Goal: Task Accomplishment & Management: Use online tool/utility

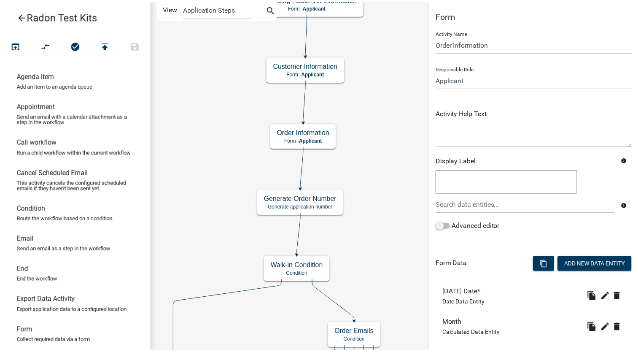
scroll to position [295, 0]
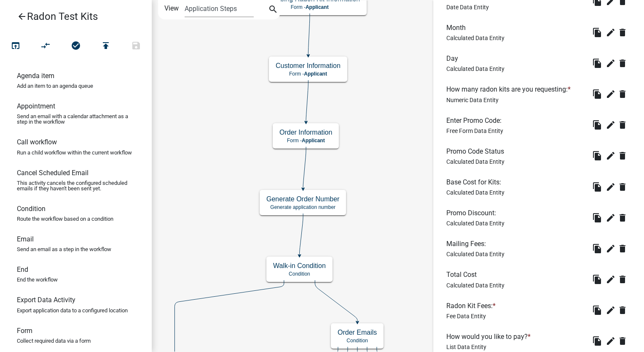
click at [22, 19] on icon "arrow_back" at bounding box center [22, 17] width 10 height 12
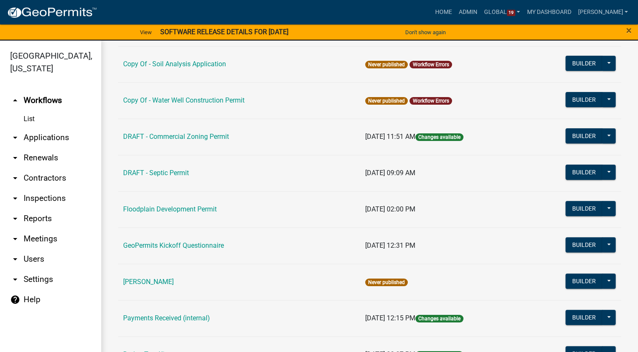
scroll to position [258, 0]
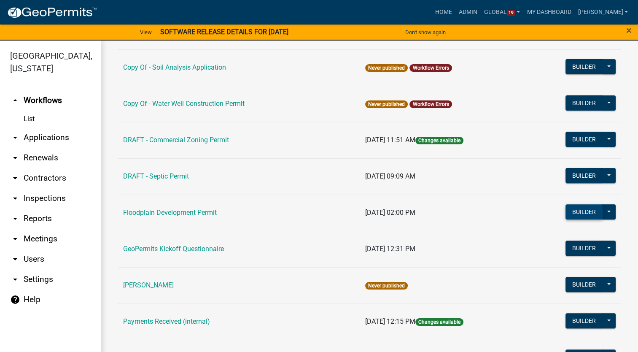
click at [568, 213] on button "Builder" at bounding box center [584, 211] width 37 height 15
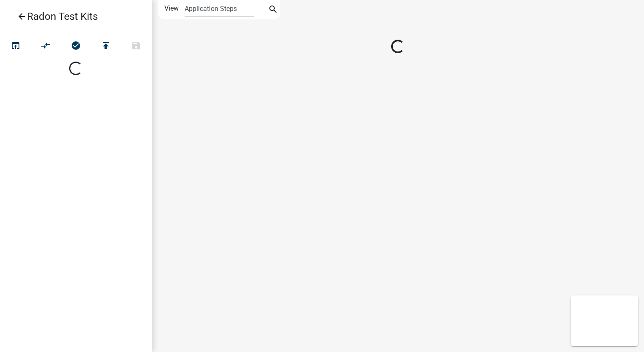
select select
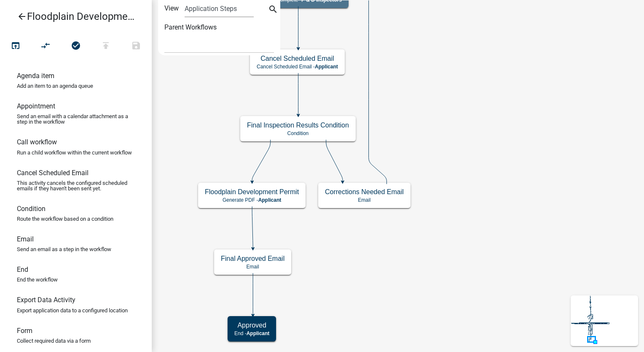
click at [22, 18] on icon "arrow_back" at bounding box center [22, 17] width 10 height 12
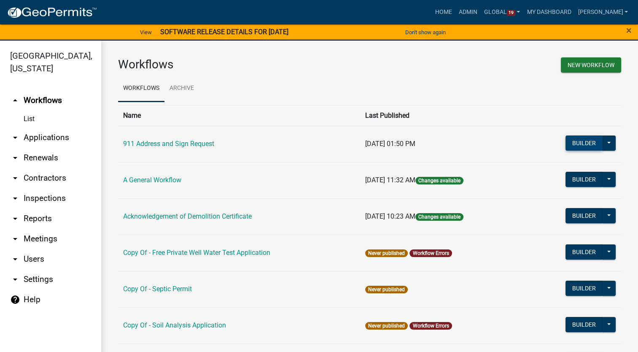
click at [575, 143] on button "Builder" at bounding box center [584, 142] width 37 height 15
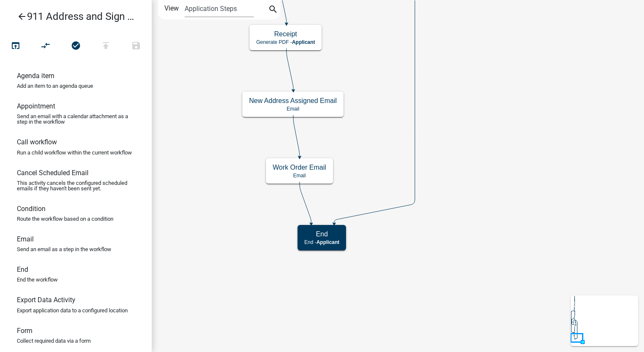
click at [19, 14] on icon "arrow_back" at bounding box center [22, 17] width 10 height 12
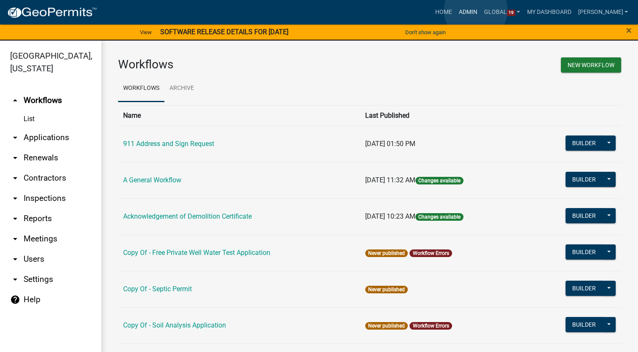
click at [476, 10] on link "Admin" at bounding box center [467, 12] width 25 height 16
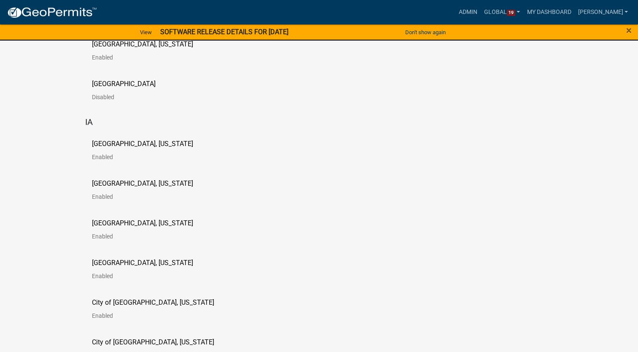
scroll to position [506, 0]
click at [121, 225] on p "[GEOGRAPHIC_DATA], [US_STATE]" at bounding box center [142, 222] width 101 height 7
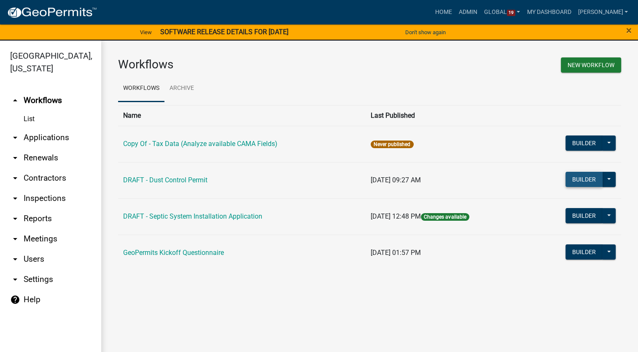
click at [571, 178] on button "Builder" at bounding box center [584, 179] width 37 height 15
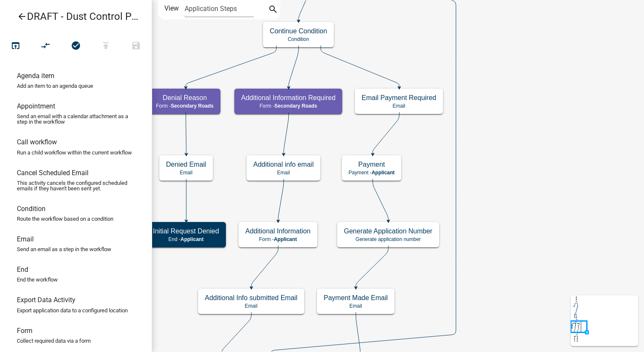
click at [23, 16] on icon "arrow_back" at bounding box center [22, 17] width 10 height 12
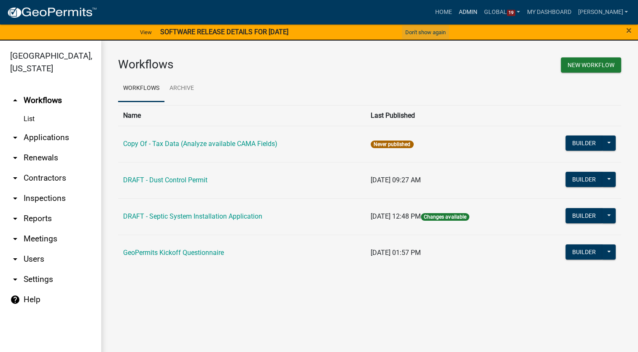
drag, startPoint x: 479, startPoint y: 10, endPoint x: 429, endPoint y: 26, distance: 52.0
click at [479, 10] on link "Admin" at bounding box center [467, 12] width 25 height 16
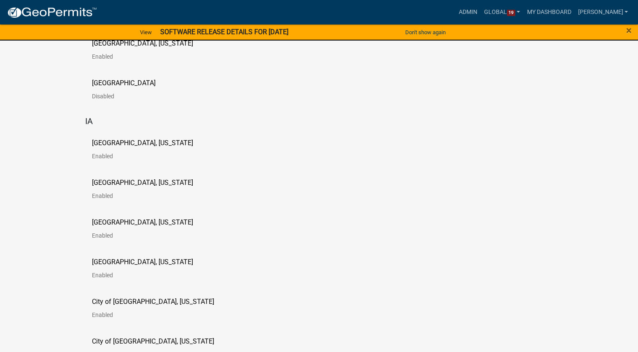
scroll to position [548, 0]
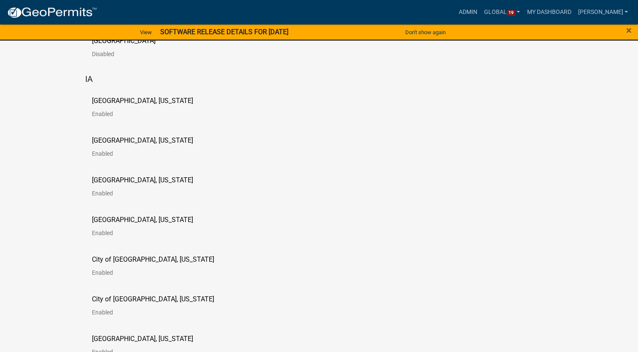
click at [137, 142] on p "[GEOGRAPHIC_DATA], [US_STATE]" at bounding box center [142, 140] width 101 height 7
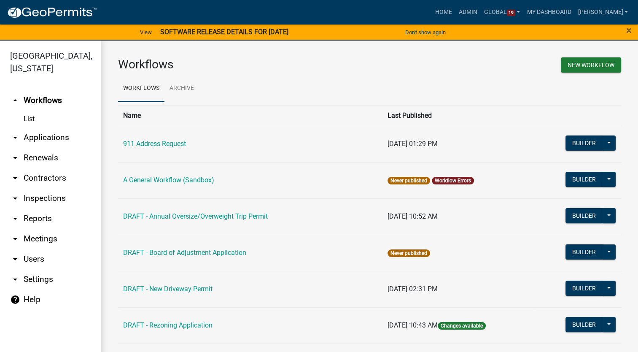
scroll to position [42, 0]
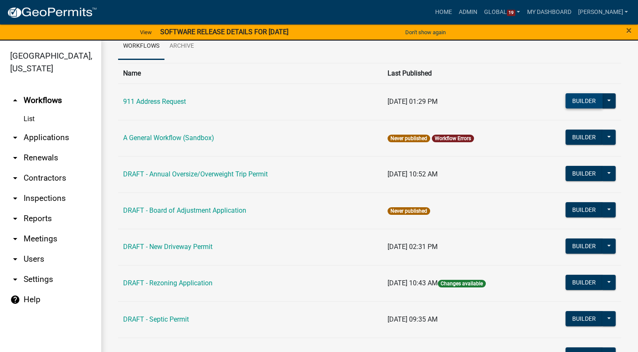
click at [575, 104] on button "Builder" at bounding box center [584, 100] width 37 height 15
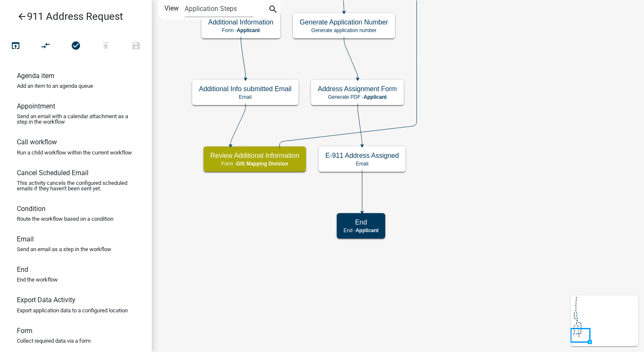
click at [22, 16] on icon "arrow_back" at bounding box center [22, 17] width 10 height 12
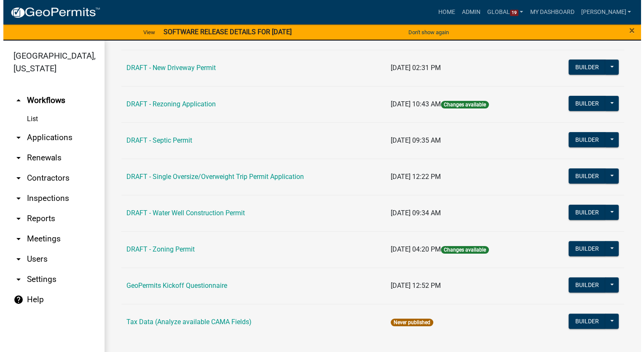
scroll to position [137, 0]
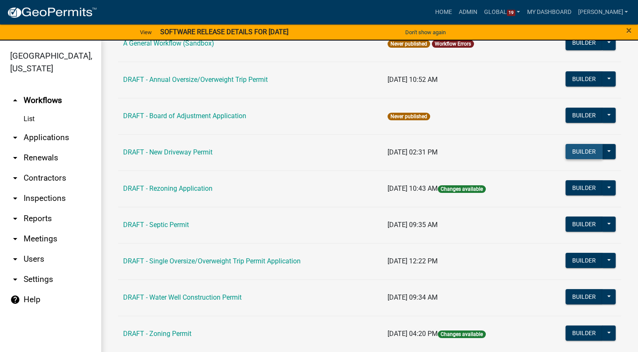
click at [568, 150] on button "Builder" at bounding box center [584, 151] width 37 height 15
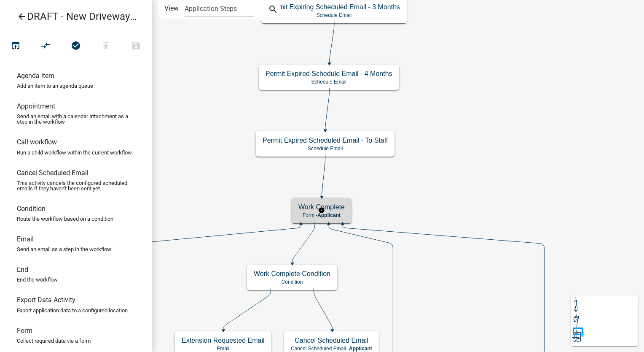
click at [333, 208] on h5 "Work Complete" at bounding box center [322, 207] width 46 height 8
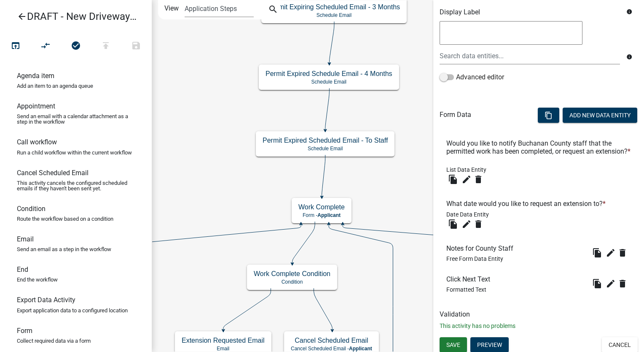
scroll to position [151, 0]
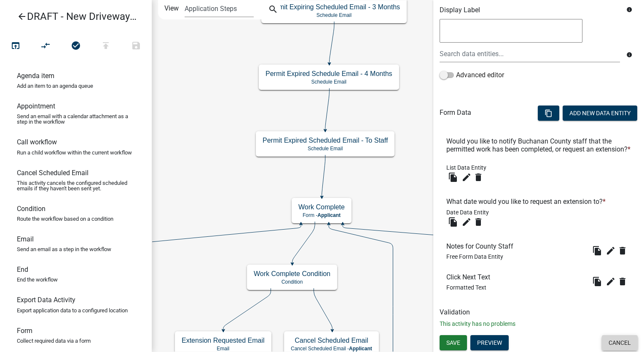
click at [604, 341] on button "Cancel" at bounding box center [620, 342] width 36 height 15
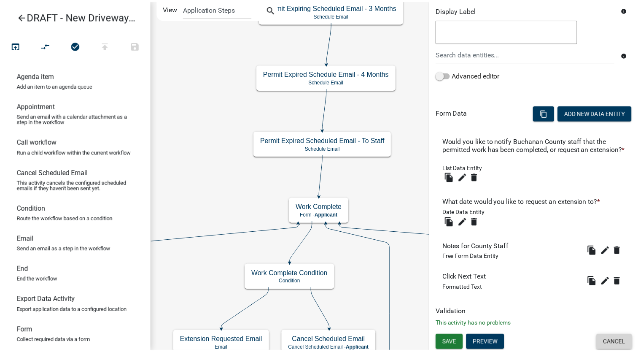
scroll to position [0, 0]
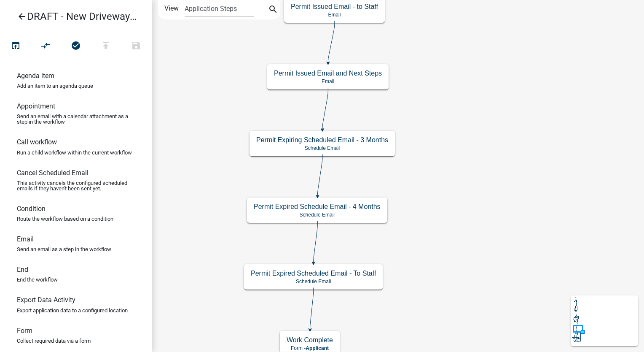
click at [24, 16] on icon "arrow_back" at bounding box center [22, 17] width 10 height 12
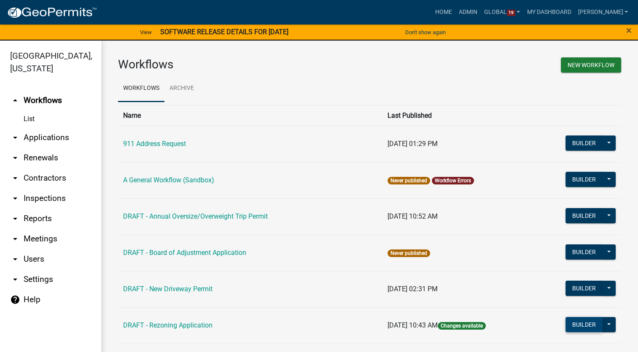
click at [570, 326] on button "Builder" at bounding box center [584, 324] width 37 height 15
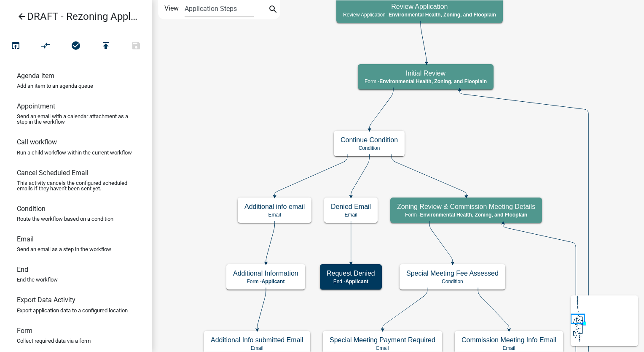
click at [22, 18] on icon "arrow_back" at bounding box center [22, 17] width 10 height 12
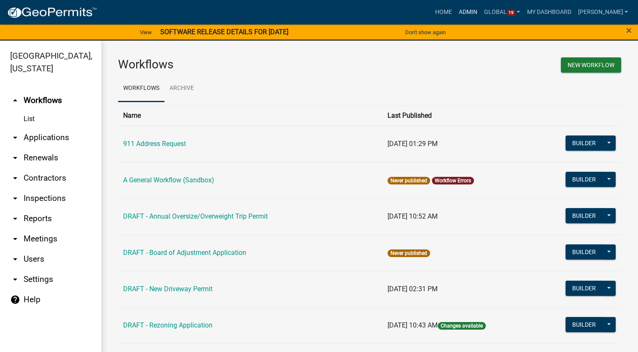
click at [481, 11] on link "Admin" at bounding box center [467, 12] width 25 height 16
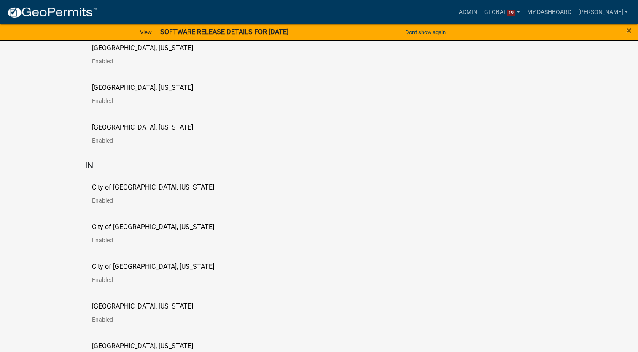
scroll to position [1813, 0]
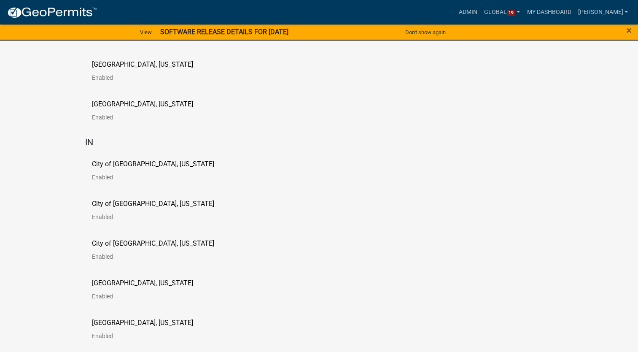
click at [135, 166] on p "City of [GEOGRAPHIC_DATA], [US_STATE]" at bounding box center [153, 164] width 122 height 7
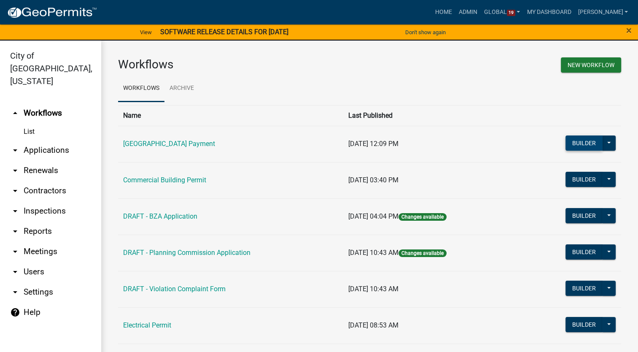
click at [568, 143] on button "Builder" at bounding box center [584, 142] width 37 height 15
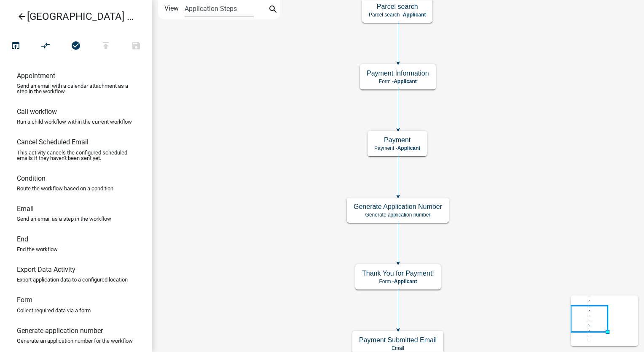
click at [23, 15] on icon "arrow_back" at bounding box center [22, 17] width 10 height 12
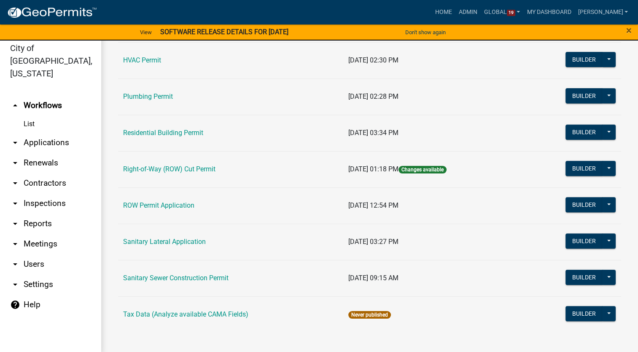
scroll to position [10, 0]
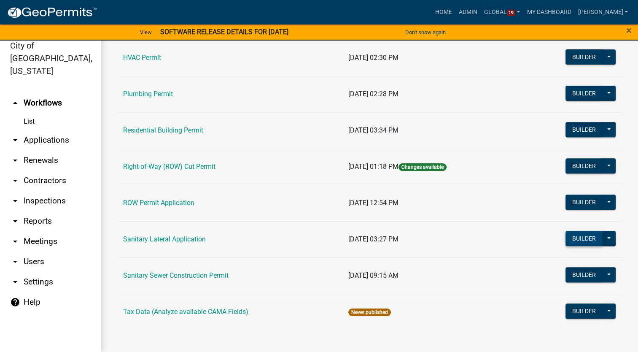
click at [579, 241] on button "Builder" at bounding box center [584, 238] width 37 height 15
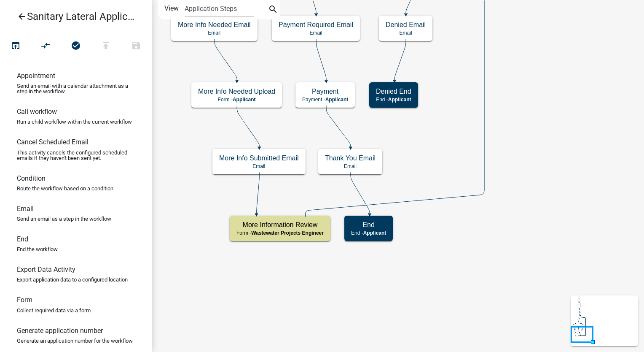
click at [20, 19] on icon "arrow_back" at bounding box center [22, 17] width 10 height 12
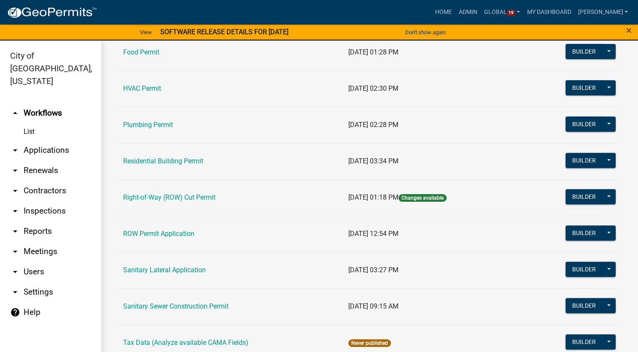
scroll to position [330, 0]
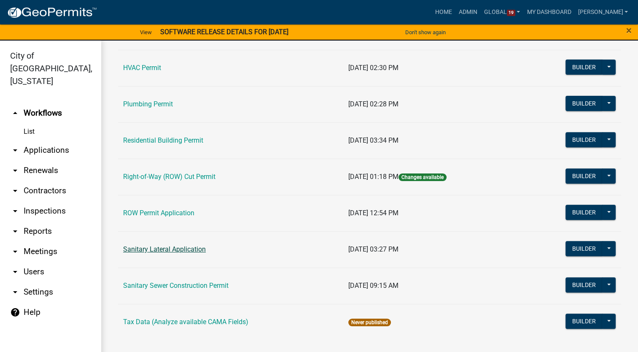
click at [161, 249] on link "Sanitary Lateral Application" at bounding box center [164, 249] width 83 height 8
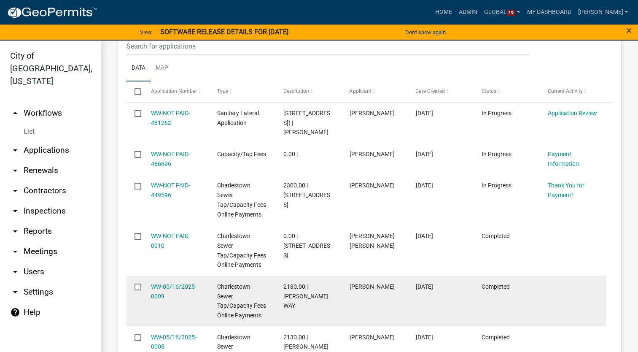
scroll to position [422, 0]
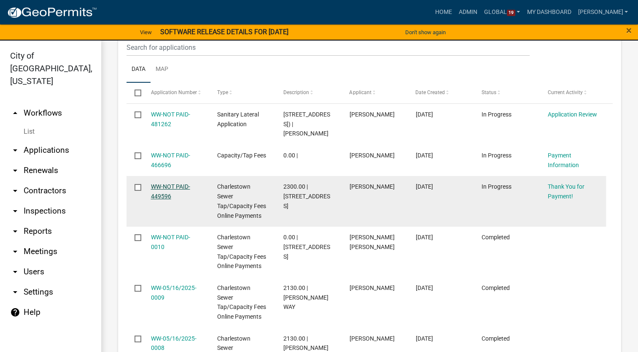
click at [172, 187] on link "WW-NOT PAID-449596" at bounding box center [170, 191] width 39 height 16
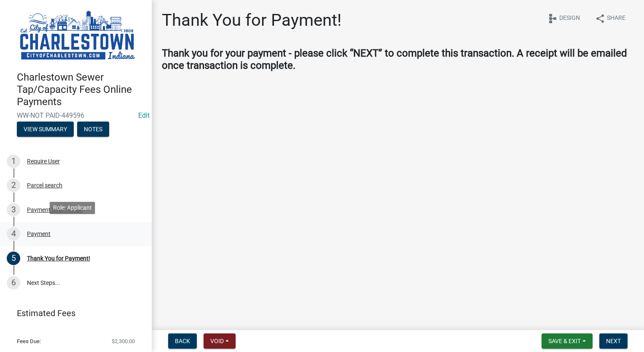
click at [44, 232] on div "Payment" at bounding box center [39, 234] width 24 height 6
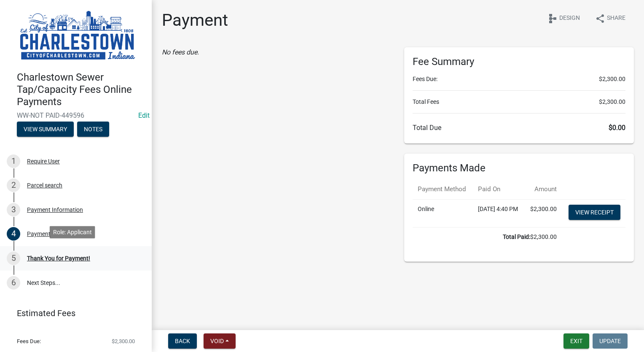
click at [39, 255] on div "Thank You for Payment!" at bounding box center [58, 258] width 63 height 6
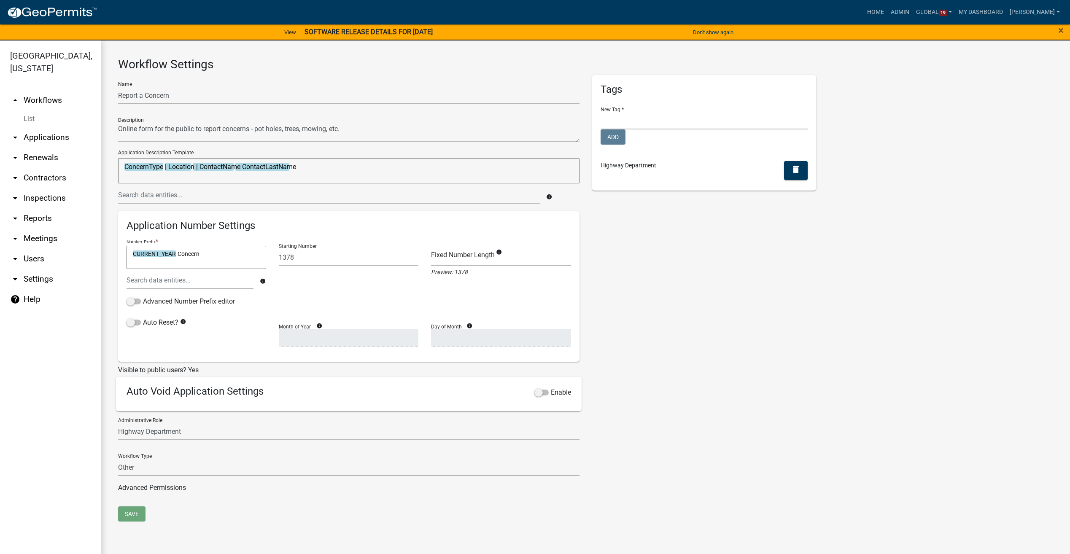
select select "3"
select select
click at [283, 30] on link "View" at bounding box center [290, 32] width 19 height 14
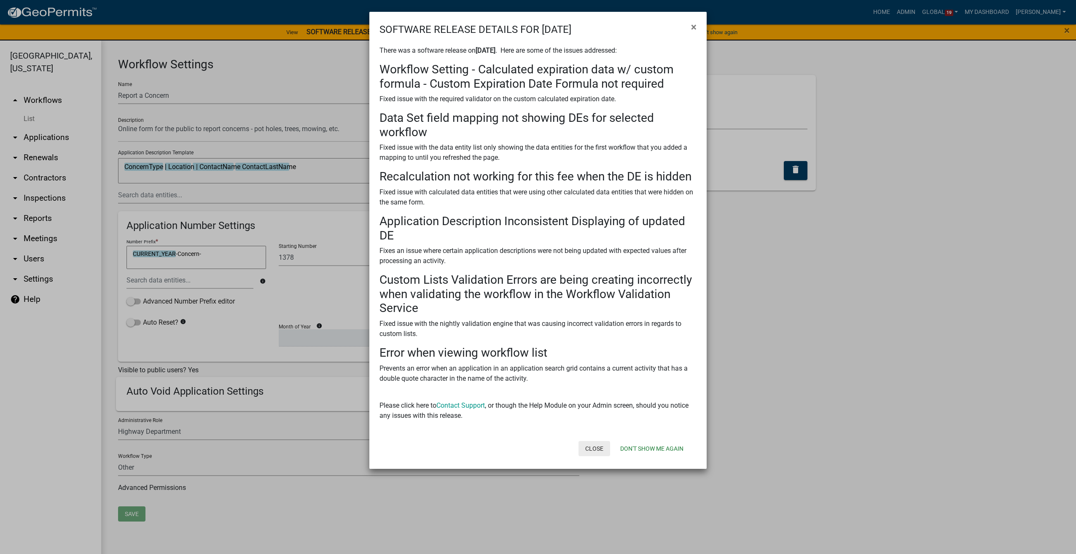
click at [585, 448] on button "Close" at bounding box center [595, 448] width 32 height 15
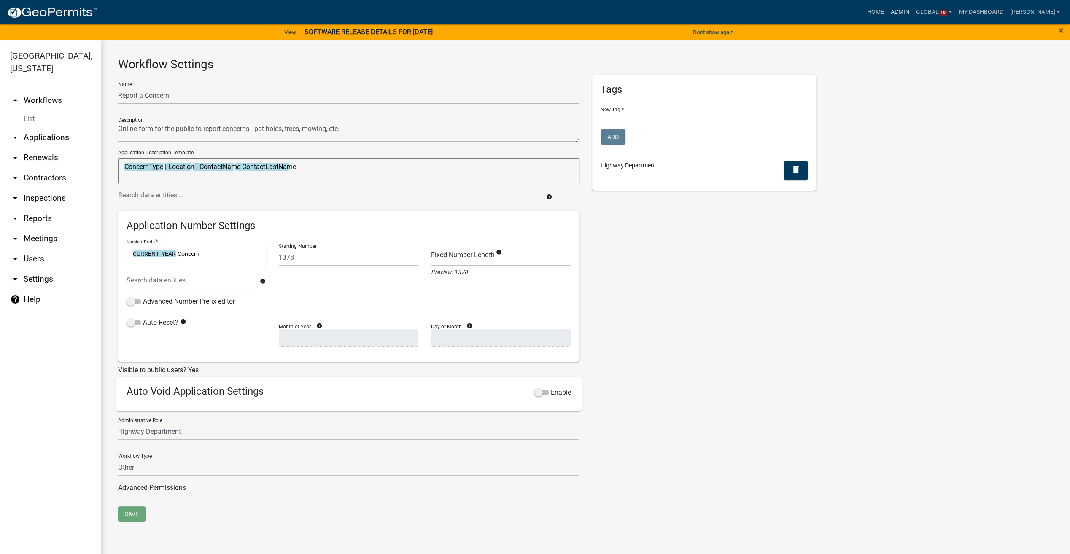
click at [913, 11] on link "Admin" at bounding box center [899, 12] width 25 height 16
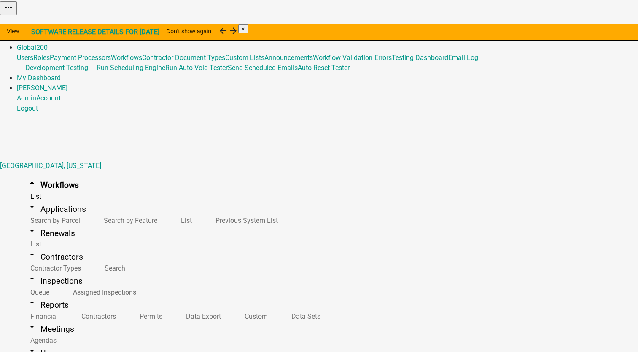
scroll to position [464, 0]
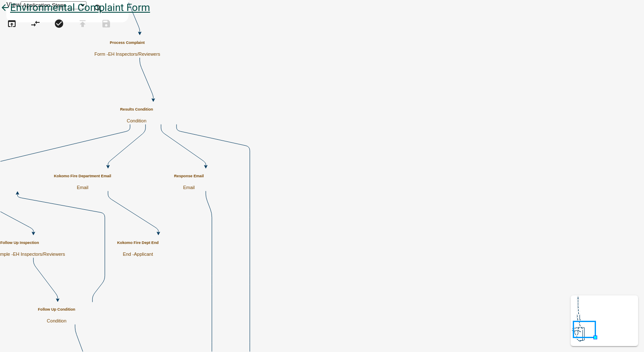
click at [10, 14] on icon "arrow_back" at bounding box center [5, 9] width 10 height 12
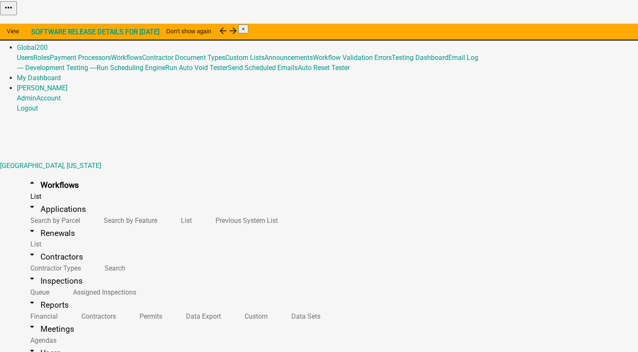
click at [36, 33] on link "Admin" at bounding box center [26, 37] width 19 height 8
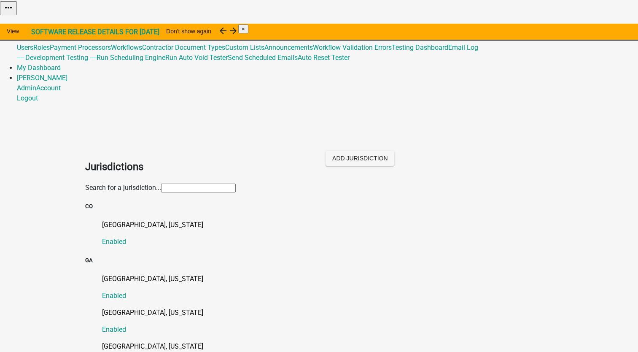
click at [161, 183] on input "text" at bounding box center [198, 187] width 75 height 9
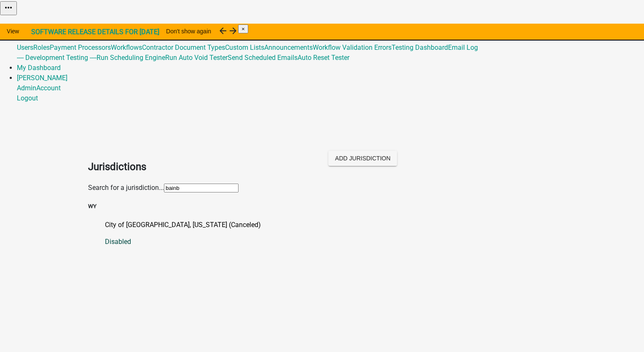
type input "bainb"
click at [122, 220] on p "City of [GEOGRAPHIC_DATA], [US_STATE] (Canceled)" at bounding box center [330, 225] width 451 height 10
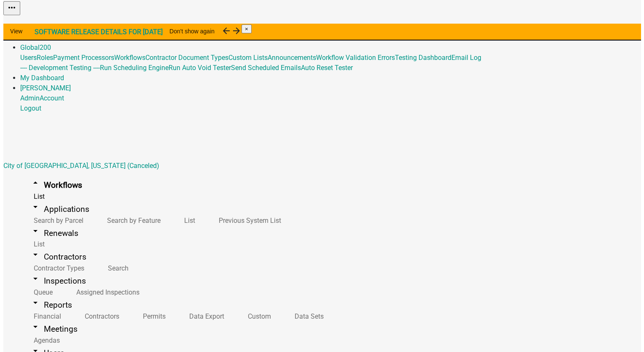
scroll to position [137, 0]
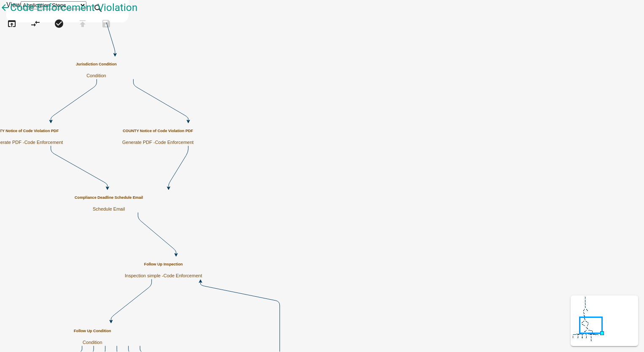
scroll to position [253, 0]
click at [60, 257] on p "Generate a PDF with collected data" at bounding box center [84, 262] width 135 height 10
drag, startPoint x: 60, startPoint y: 167, endPoint x: 378, endPoint y: 151, distance: 318.4
click at [378, 42] on div "arrow_back Code Enforcement Violation open_in_browser compare_arrows check_circ…" at bounding box center [322, 21] width 644 height 42
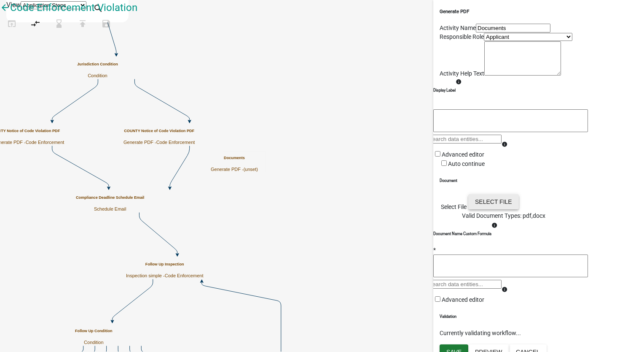
click at [519, 209] on button "Select file" at bounding box center [494, 201] width 51 height 15
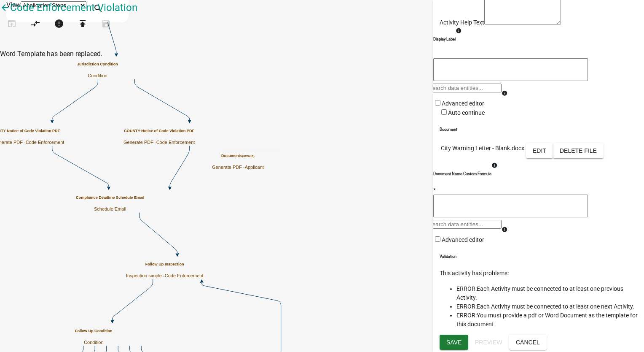
scroll to position [191, 0]
click at [454, 339] on span "Save" at bounding box center [454, 342] width 15 height 7
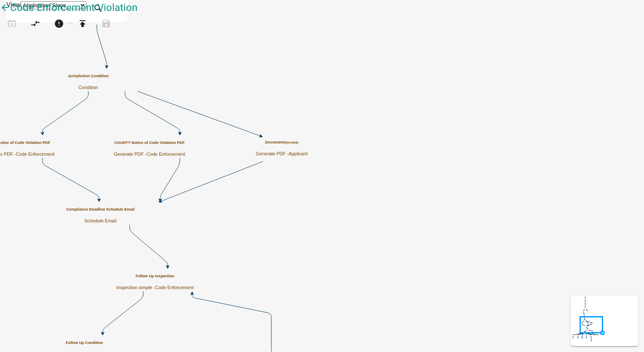
click at [109, 78] on h5 "Jurisdiction Condition" at bounding box center [88, 76] width 41 height 5
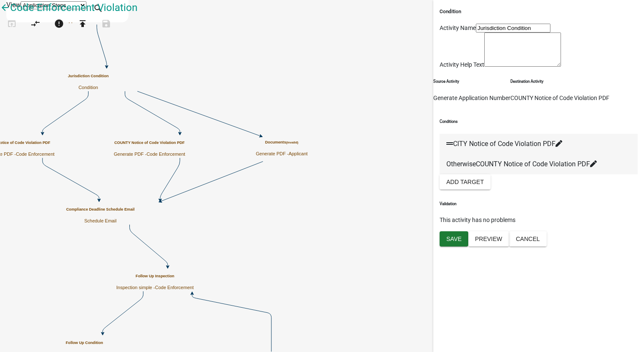
click at [563, 147] on icon at bounding box center [559, 143] width 7 height 7
select select "4: eacdf714-0ab8-4c93-8f5d-f94fcf3f17b2"
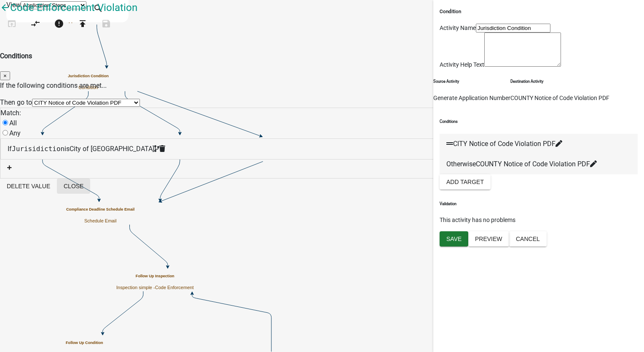
click at [90, 192] on button "Close" at bounding box center [73, 185] width 33 height 15
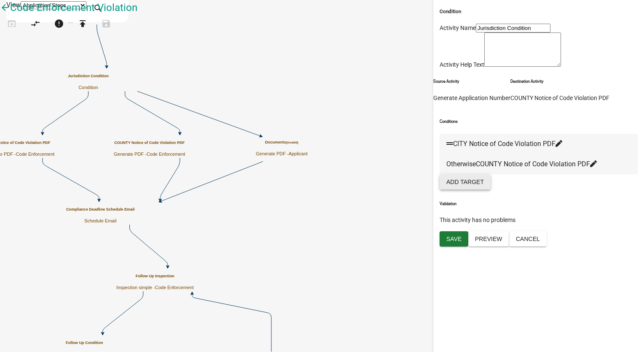
click at [461, 189] on button "Add Target" at bounding box center [465, 181] width 51 height 15
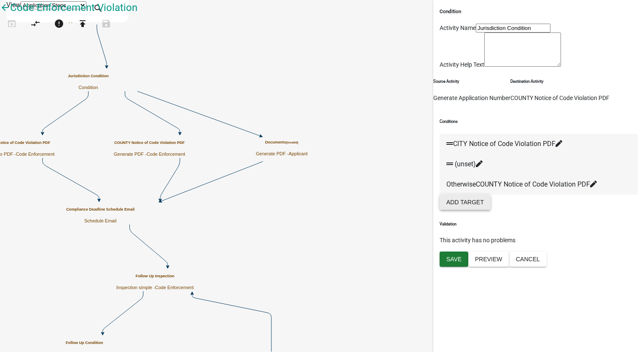
click at [483, 167] on icon at bounding box center [479, 163] width 7 height 7
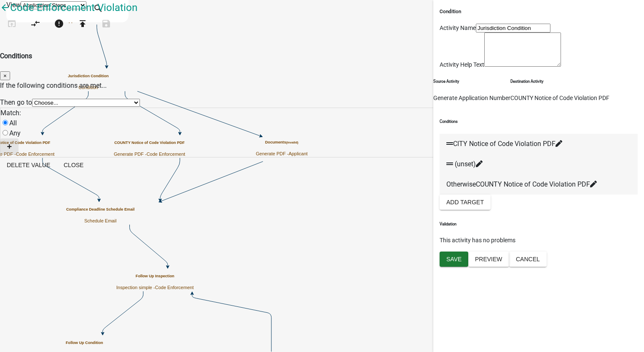
click at [12, 144] on icon "button" at bounding box center [9, 146] width 5 height 5
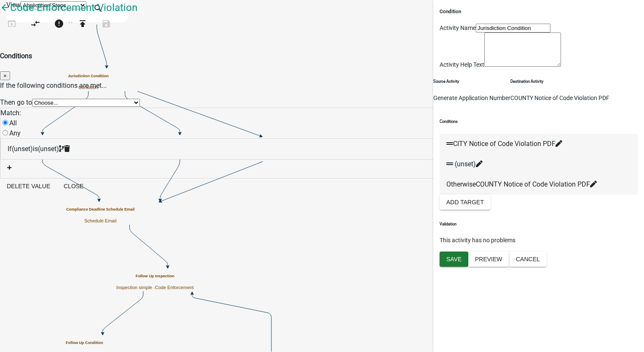
click at [267, 144] on div "If (unset) is (unset)" at bounding box center [322, 149] width 629 height 10
click at [141, 147] on select "Choose... ALL_FEE_RECIPIENTS APPLICATION_ID APPLICATION_NUMBER APPLICATION_STAT…" at bounding box center [73, 144] width 136 height 8
select select "24: Jurisidiction"
click at [141, 140] on select "Choose... ALL_FEE_RECIPIENTS APPLICATION_ID APPLICATION_NUMBER APPLICATION_STAT…" at bounding box center [73, 144] width 136 height 8
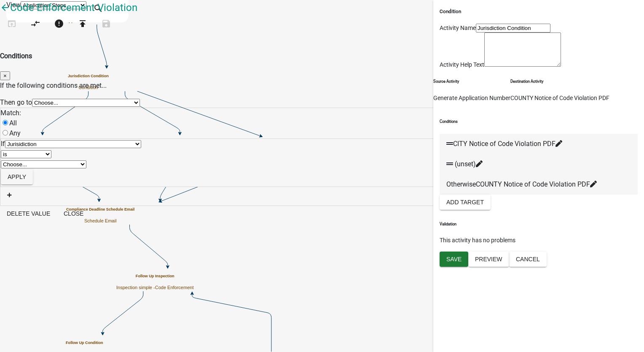
click at [86, 160] on select "Choose... City of Bainbridge Decatur County" at bounding box center [44, 164] width 86 height 8
select select "1: City of Bainbridge"
click at [86, 160] on select "Choose... City of Bainbridge Decatur County" at bounding box center [44, 164] width 86 height 8
click at [33, 171] on button "Apply" at bounding box center [17, 176] width 32 height 15
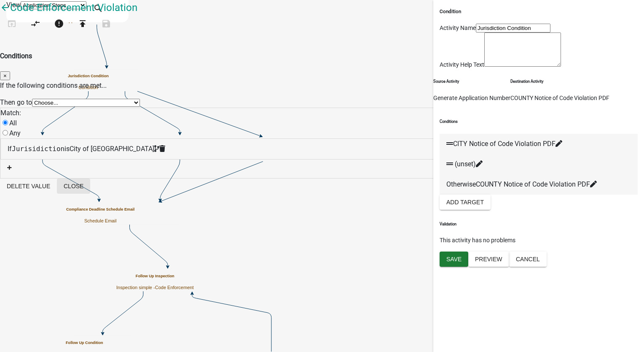
click at [90, 194] on button "Close" at bounding box center [73, 185] width 33 height 15
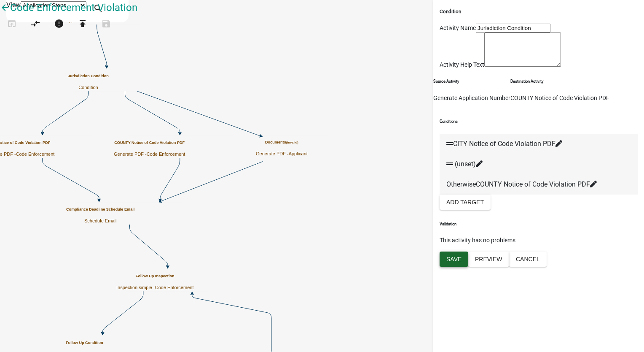
click at [455, 262] on span "Save" at bounding box center [454, 259] width 15 height 7
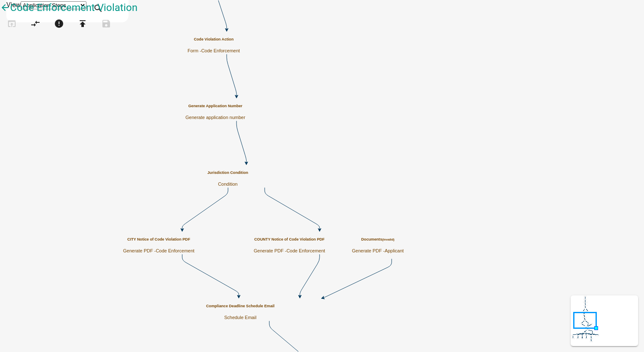
click at [404, 249] on span "Applicant" at bounding box center [394, 250] width 19 height 5
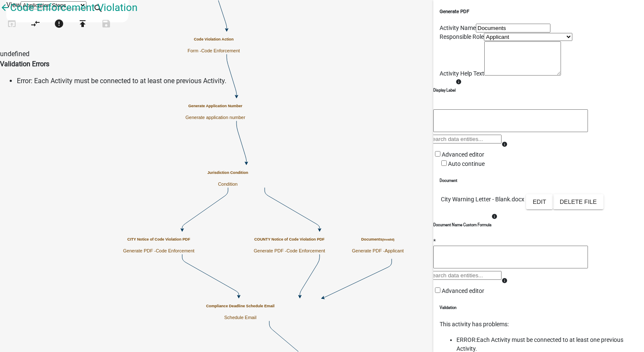
click at [477, 32] on input "Documents" at bounding box center [513, 28] width 75 height 9
type input "D"
type input "City Notice 2"
click at [498, 41] on select "Applicant Code Enforcement Building Inspectors Planning and Zoning Inspectors B…" at bounding box center [528, 37] width 89 height 8
select select "199612D6-29E2-4815-B0AB-29C721A0CAF6"
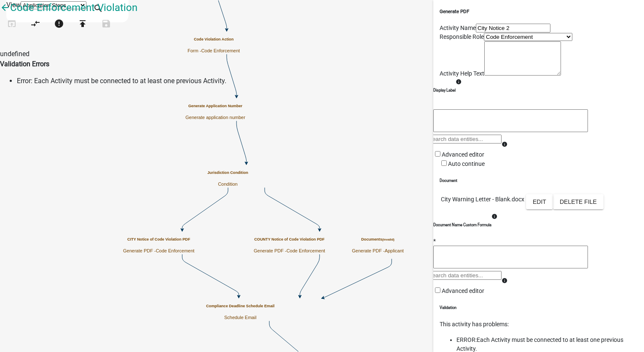
click at [484, 41] on select "Applicant Code Enforcement Building Inspectors Planning and Zoning Inspectors B…" at bounding box center [528, 37] width 89 height 8
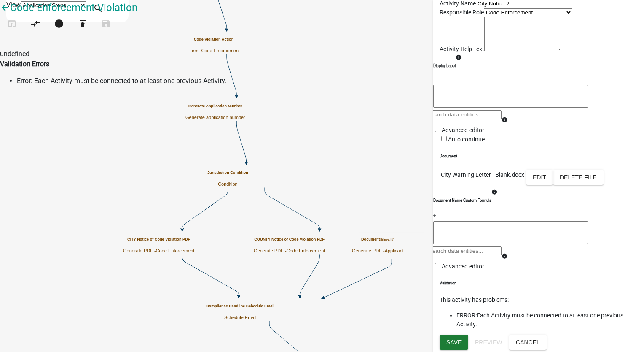
scroll to position [135, 0]
click at [451, 346] on button "Save" at bounding box center [454, 341] width 29 height 15
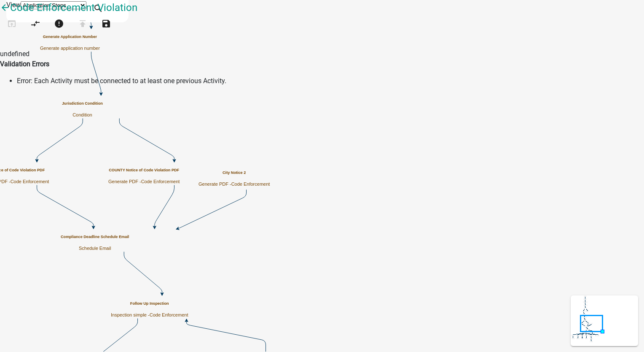
scroll to position [0, 0]
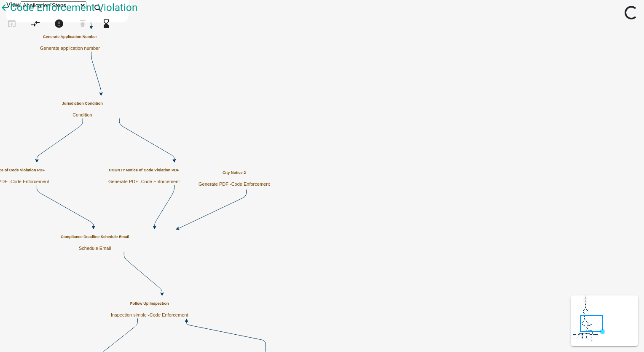
click at [103, 105] on h5 "Jurisdiction Condition" at bounding box center [82, 103] width 41 height 5
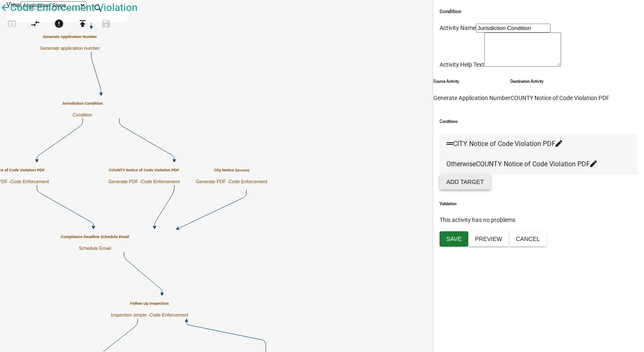
click at [470, 189] on button "Add Target" at bounding box center [465, 181] width 51 height 15
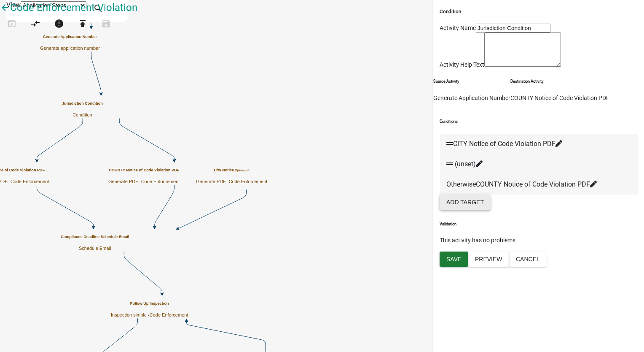
click at [483, 167] on icon at bounding box center [479, 163] width 7 height 7
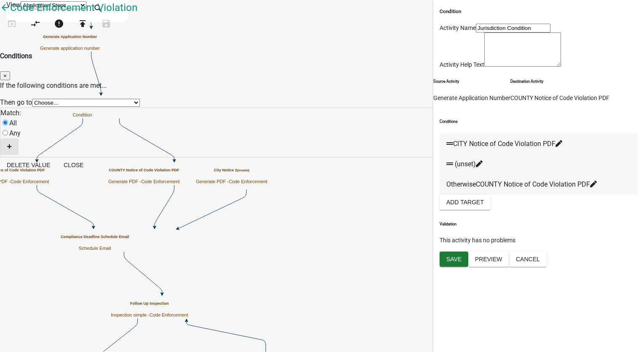
click at [19, 138] on button "button" at bounding box center [9, 146] width 18 height 16
click at [257, 139] on div "If (unset) is (unset)" at bounding box center [322, 149] width 643 height 20
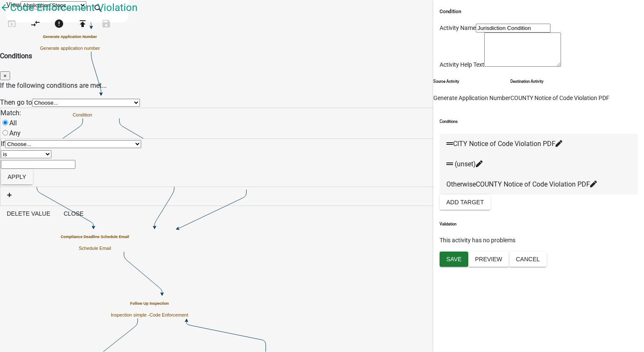
click at [141, 148] on select "Choose... ALL_FEE_RECIPIENTS APPLICATION_ID APPLICATION_NUMBER APPLICATION_STAT…" at bounding box center [73, 144] width 136 height 8
select select "24: Jurisidiction"
click at [141, 140] on select "Choose... ALL_FEE_RECIPIENTS APPLICATION_ID APPLICATION_NUMBER APPLICATION_STAT…" at bounding box center [73, 144] width 136 height 8
click at [86, 160] on select "Choose... City of Bainbridge Decatur County" at bounding box center [44, 164] width 86 height 8
select select "1: City of Bainbridge"
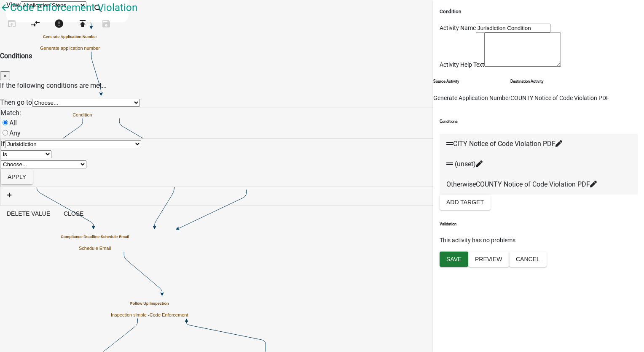
click at [86, 160] on select "Choose... City of Bainbridge Decatur County" at bounding box center [44, 164] width 86 height 8
click at [33, 175] on button "Apply" at bounding box center [17, 176] width 32 height 15
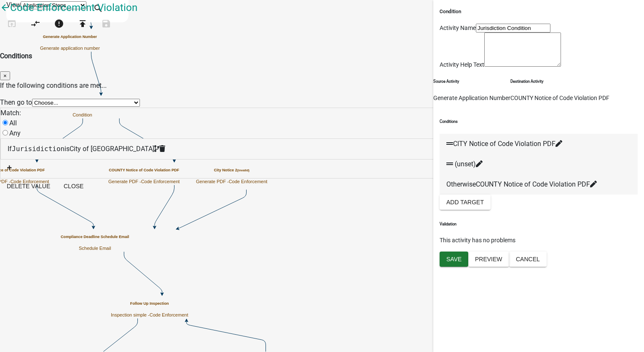
click at [140, 99] on select "Choose... Start Parcel search Code Violation Details CITY Notice of Code Violat…" at bounding box center [86, 103] width 108 height 8
select select "26: 85af8d67-becc-4a9c-80b6-f8a3a21cae3e"
click at [140, 99] on select "Choose... Start Parcel search Code Violation Details CITY Notice of Code Violat…" at bounding box center [86, 103] width 108 height 8
click at [90, 189] on button "Close" at bounding box center [73, 185] width 33 height 15
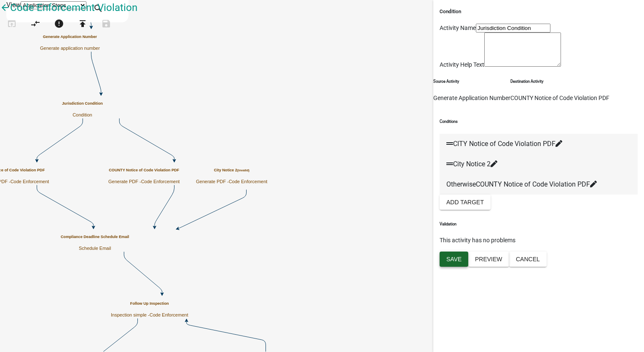
click at [454, 262] on span "Save" at bounding box center [454, 259] width 15 height 7
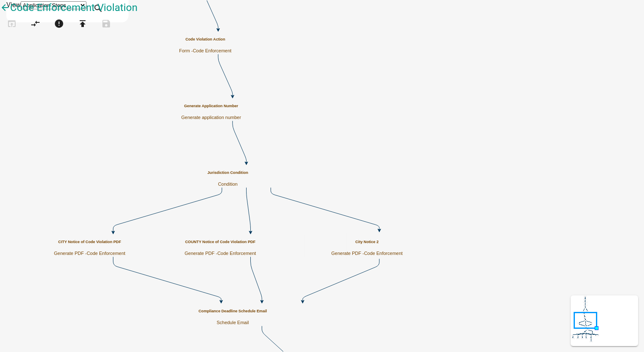
click at [403, 244] on h5 "City Notice 2" at bounding box center [366, 242] width 71 height 5
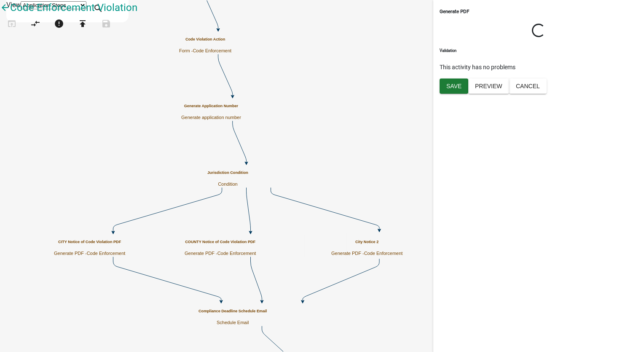
select select "199612D6-29E2-4815-B0AB-29C721A0CAF6"
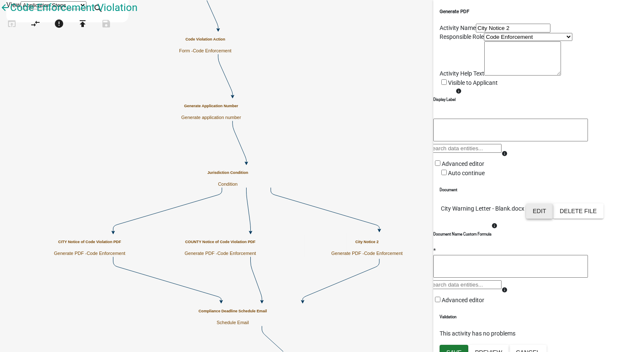
click at [553, 218] on button "Edit" at bounding box center [539, 210] width 27 height 15
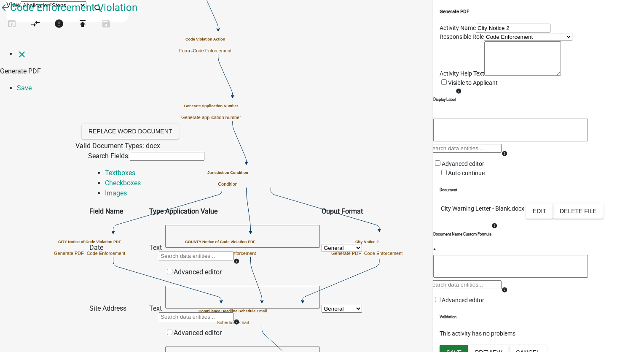
click at [234, 251] on input "text" at bounding box center [196, 255] width 75 height 9
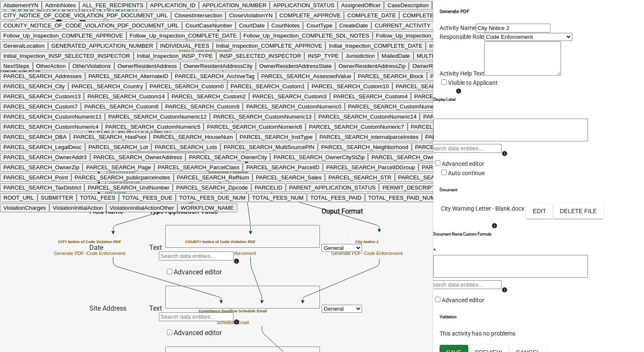
scroll to position [211, 0]
click at [347, 19] on ngb-highlight "COMPLETE_DATE" at bounding box center [371, 15] width 48 height 6
type textarea "COMPLETE_DATE"
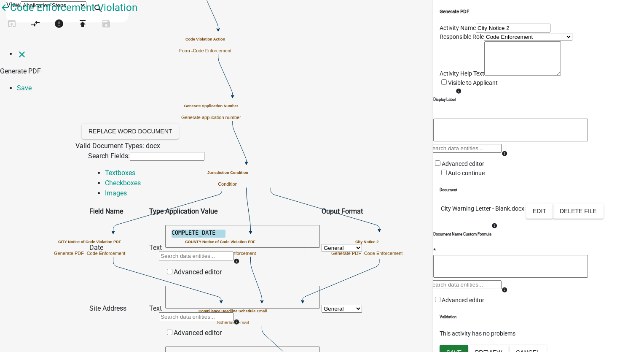
scroll to position [42, 0]
click at [362, 244] on select "General Text Number Decimal Date Date & Time" at bounding box center [342, 248] width 40 height 8
select select "4"
click at [362, 244] on select "General Text Number Decimal Date Date & Time" at bounding box center [342, 248] width 40 height 8
click at [234, 312] on input "text" at bounding box center [196, 316] width 75 height 9
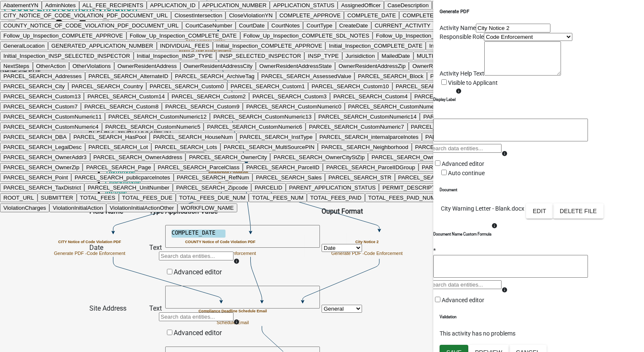
scroll to position [1258, 0]
click at [546, 69] on ngb-highlight "PARCEL_SEARCH_Address" at bounding box center [582, 66] width 73 height 6
type textarea "PARCEL_SEARCH_Address"
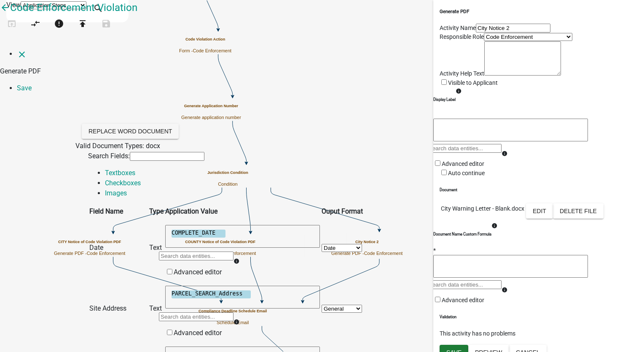
scroll to position [128, 0]
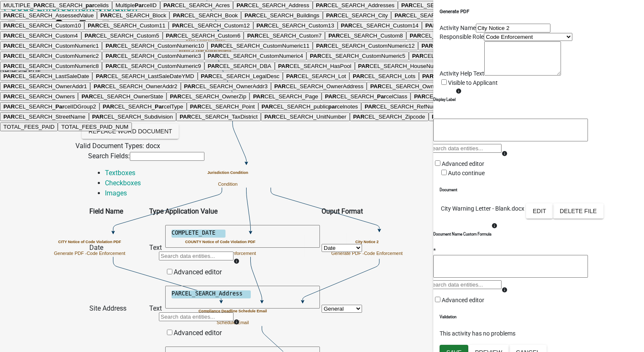
type input "parcel"
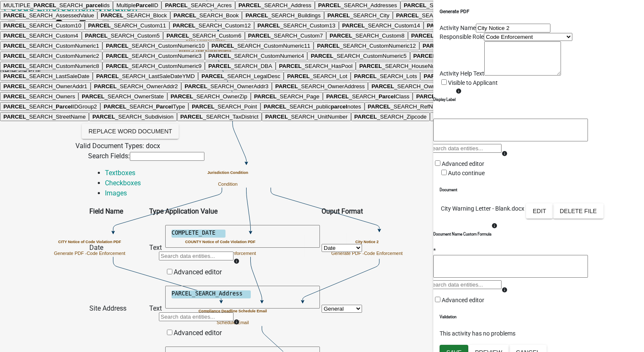
scroll to position [1604, 0]
click at [416, 100] on ngb-highlight "PARCEL _SEARCH_ Parcel ID" at bounding box center [453, 96] width 75 height 6
type textarea "PARCEL_SEARCH_ParcelID"
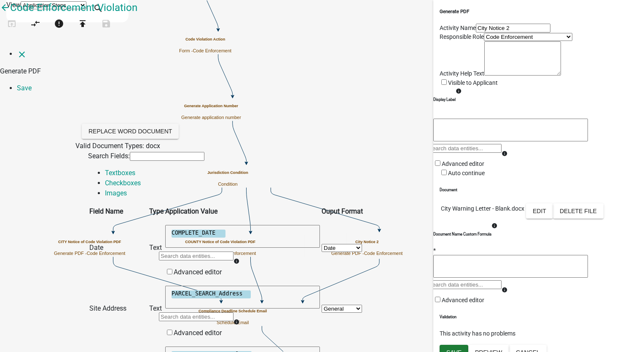
scroll to position [170, 0]
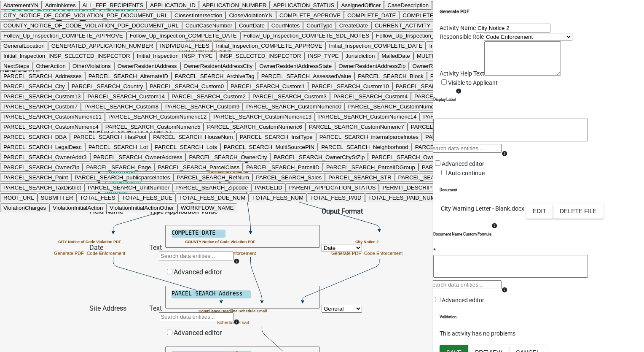
type input "locat"
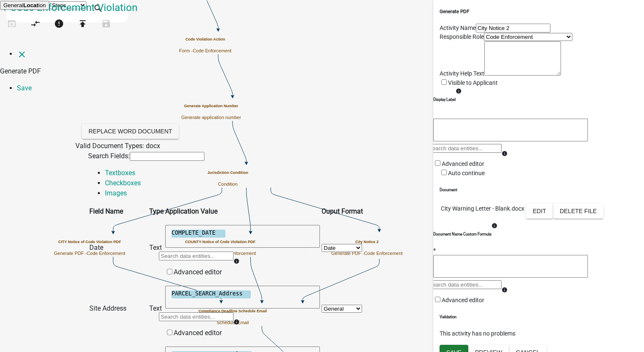
click at [46, 8] on ngb-highlight "General Locat ion" at bounding box center [24, 5] width 43 height 6
type textarea "GeneralLocation"
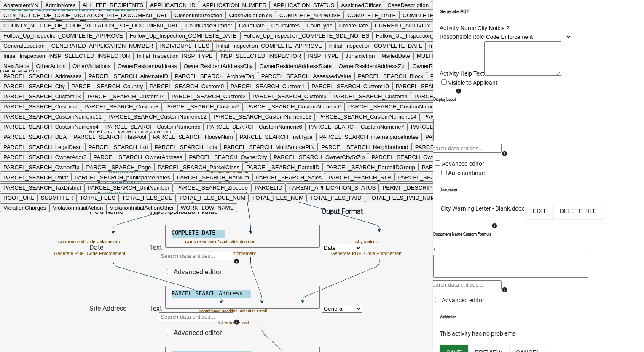
type input "clos"
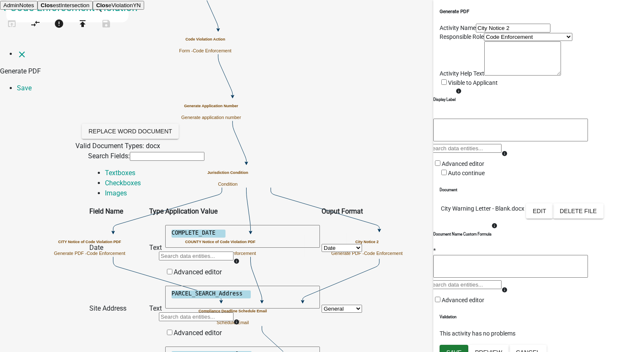
click at [90, 8] on ngb-highlight "Clos estIntersection" at bounding box center [65, 5] width 49 height 6
type textarea "ClosestIntersection"
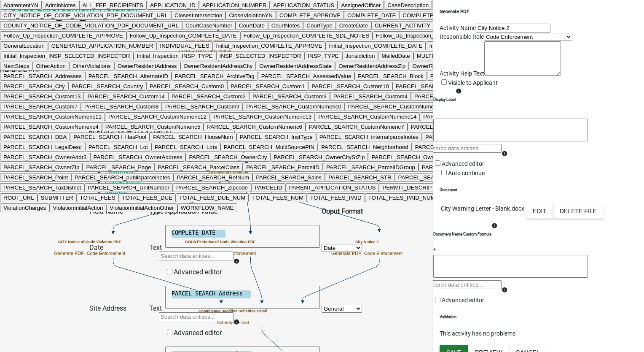
type input "own"
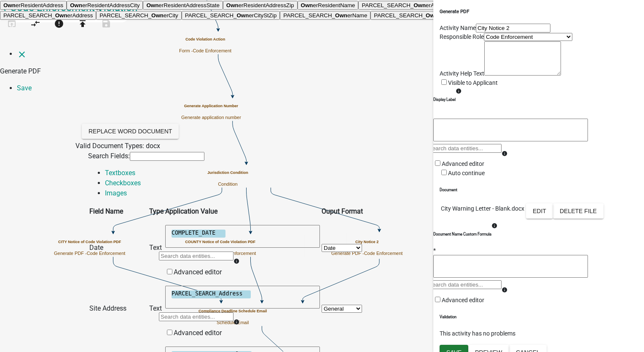
click at [301, 8] on span "Own" at bounding box center [307, 5] width 12 height 6
type textarea "OwnerResidentName"
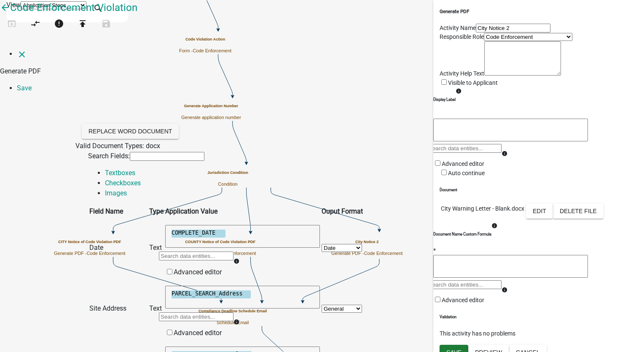
scroll to position [466, 0]
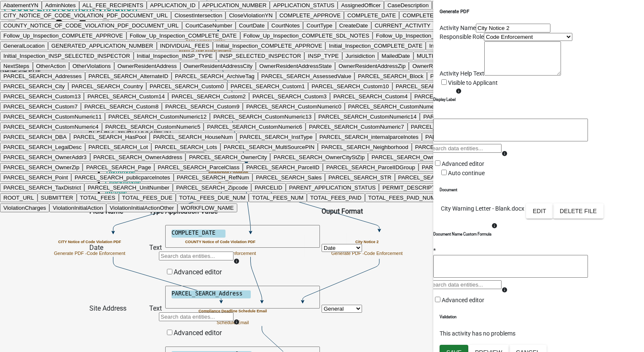
type input "owner"
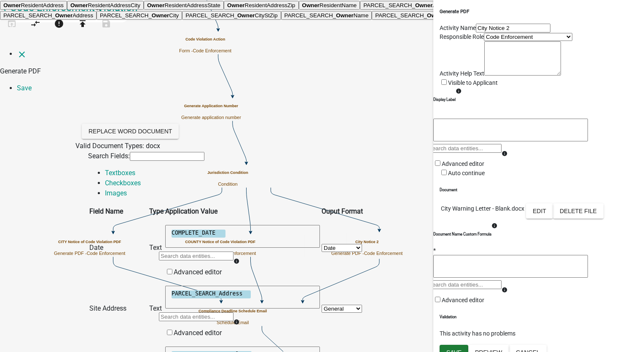
click at [64, 8] on ngb-highlight "Owner ResidentAddress" at bounding box center [33, 5] width 60 height 6
type textarea "OwnerResidentAddress"
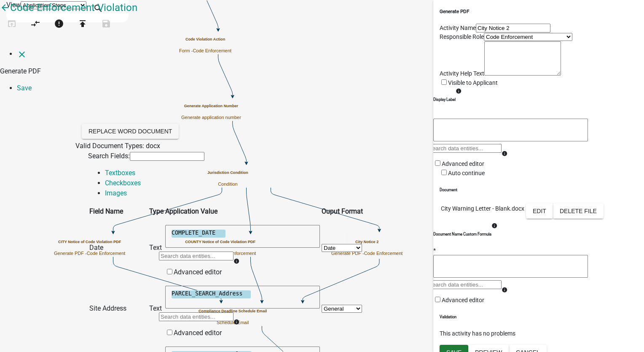
scroll to position [592, 0]
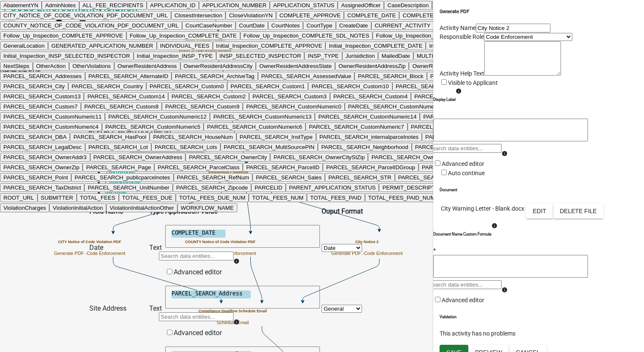
type input "case"
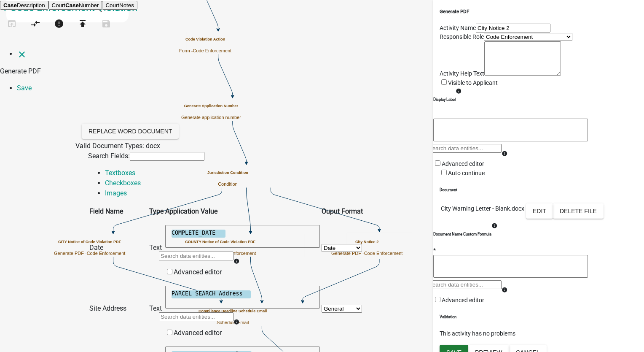
click at [45, 8] on ngb-highlight "Case Description" at bounding box center [24, 5] width 42 height 6
type textarea "CaseDescription"
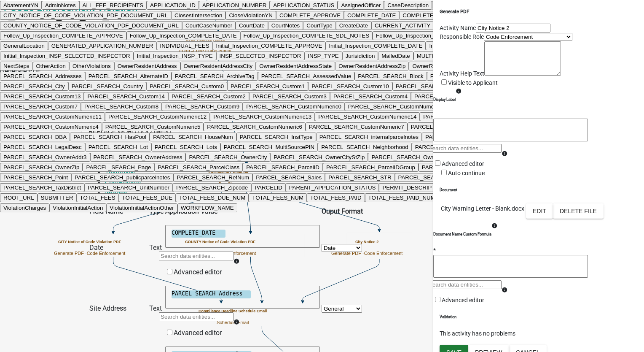
type input "remed"
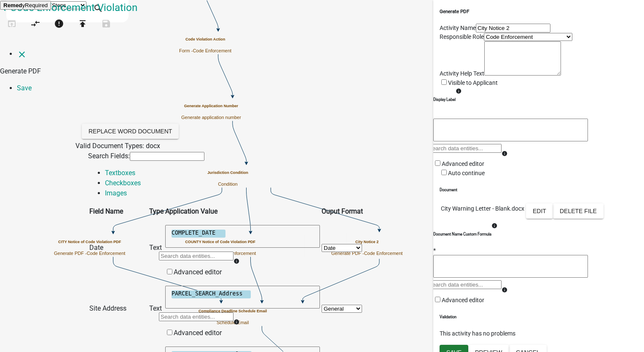
click at [48, 8] on ngb-highlight "Remed yRequired" at bounding box center [25, 5] width 44 height 6
type textarea "RemedyRequired"
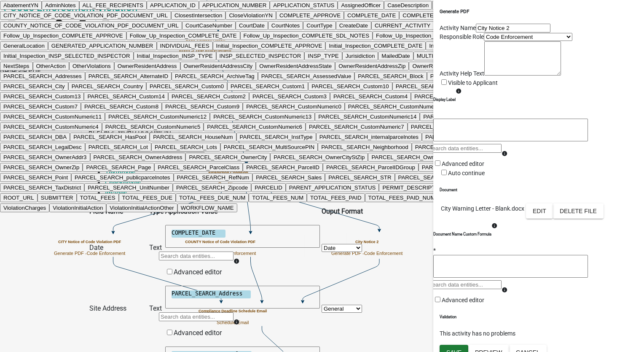
type input "compl"
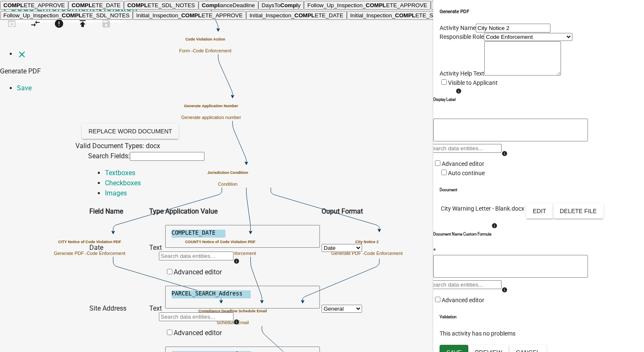
click at [257, 10] on button "Compl ianceDeadline" at bounding box center [229, 5] width 60 height 9
type textarea "ComplianceDeadline"
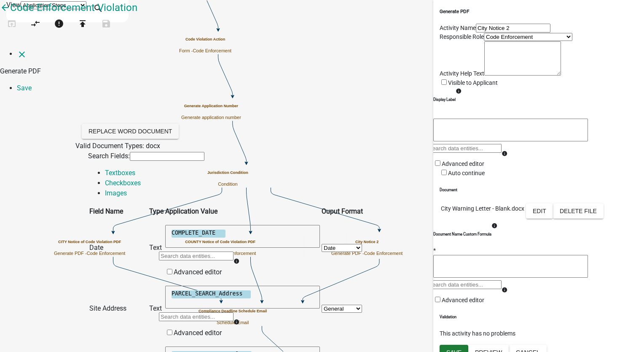
select select "4"
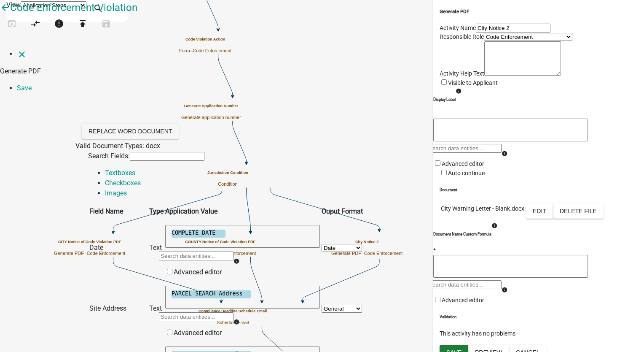
type input "r"
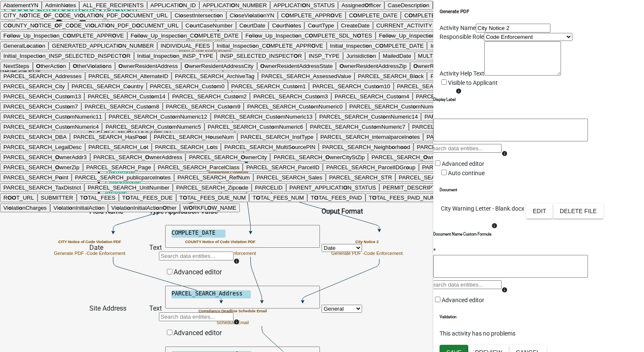
type input "other"
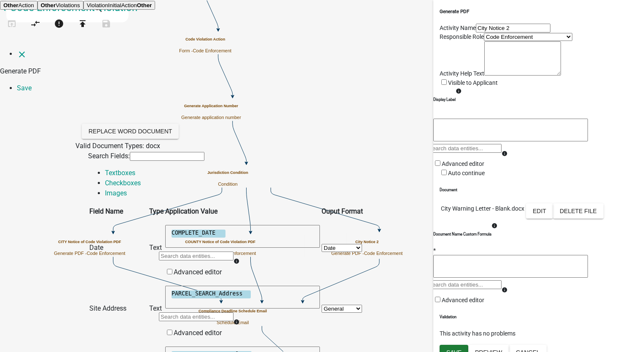
click at [34, 8] on ngb-highlight "Other Action" at bounding box center [18, 5] width 31 height 6
type textarea "OtherAction"
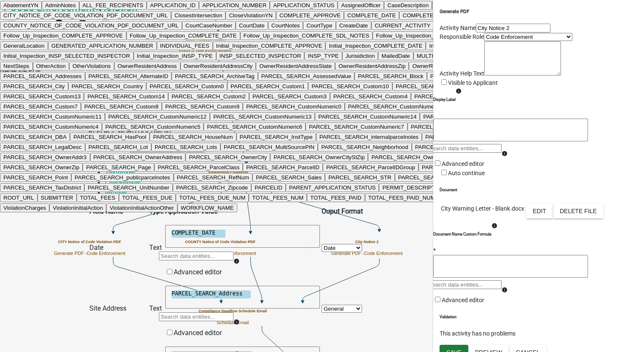
type input "other"
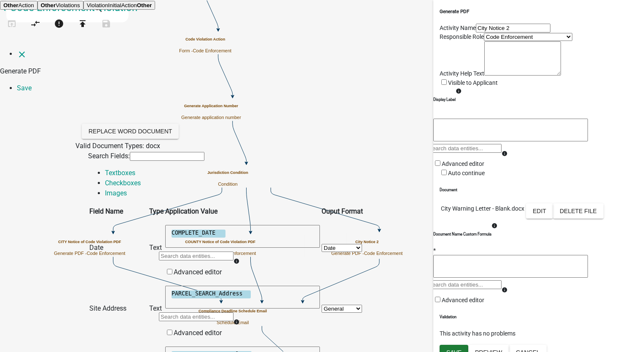
click at [34, 8] on ngb-highlight "Other Action" at bounding box center [18, 5] width 31 height 6
type textarea "OtherAction"
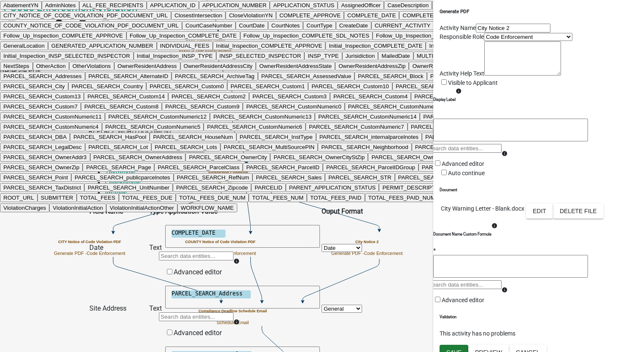
type input "remed"
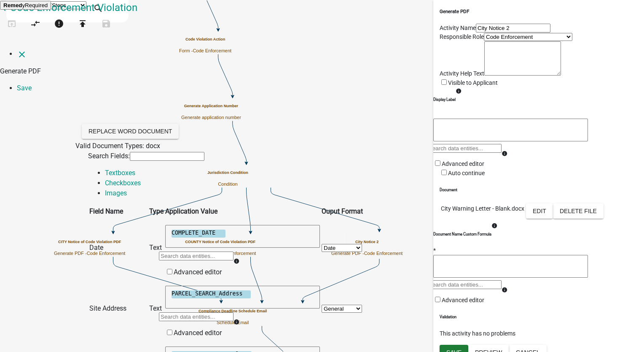
click at [48, 8] on ngb-highlight "Remed yRequired" at bounding box center [25, 5] width 44 height 6
type textarea "RemedyRequired"
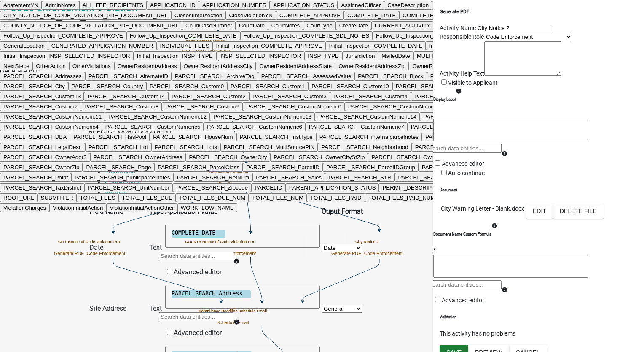
type input "compl"
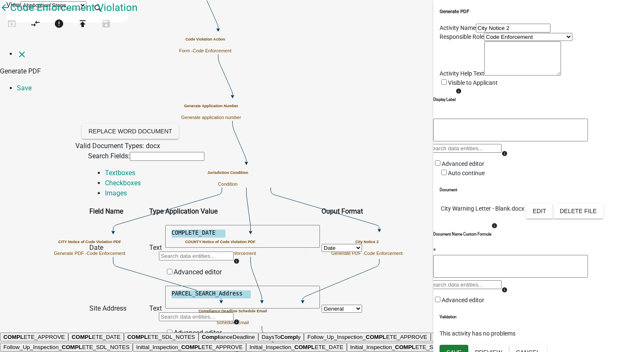
click at [481, 344] on span "Compl" at bounding box center [489, 347] width 17 height 6
type textarea "NewComplianceDate"
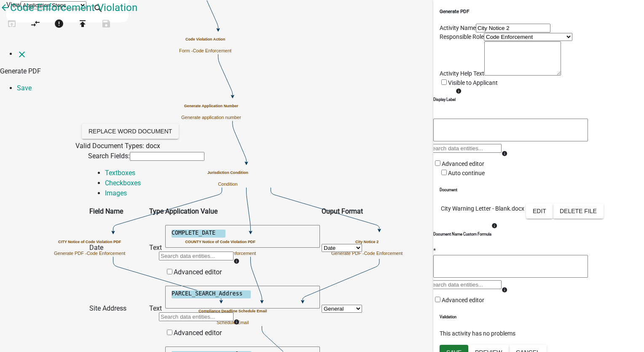
select select "4"
click at [141, 179] on link "Checkboxes" at bounding box center [123, 183] width 36 height 8
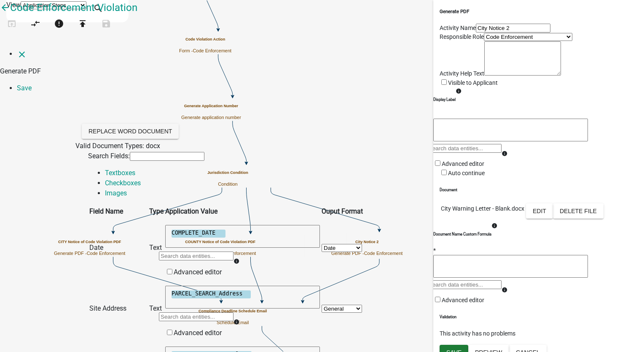
scroll to position [0, 0]
select select "130: ViolationCharges"
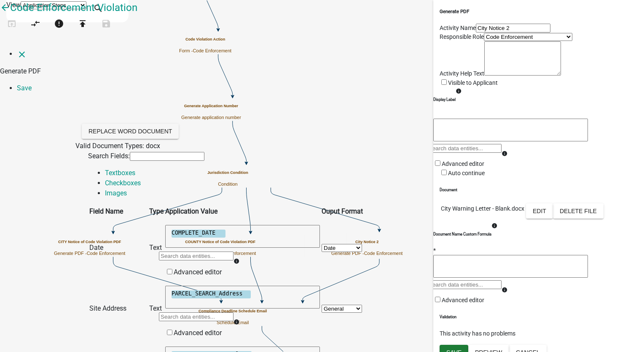
select select "6: ~"
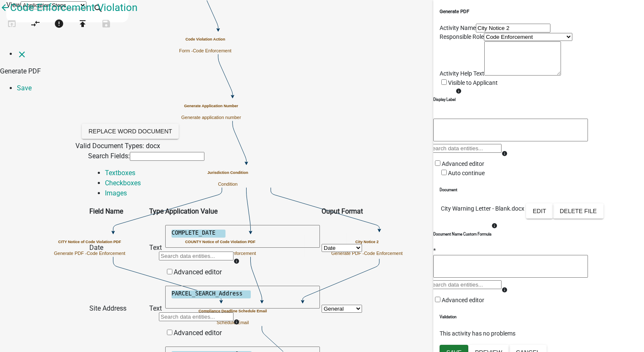
select select "10: Sec. 50-1 - Premises to be kept in sanitary co"
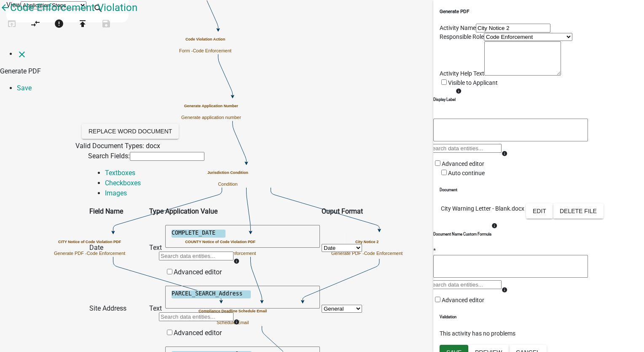
select select "130: ViolationCharges"
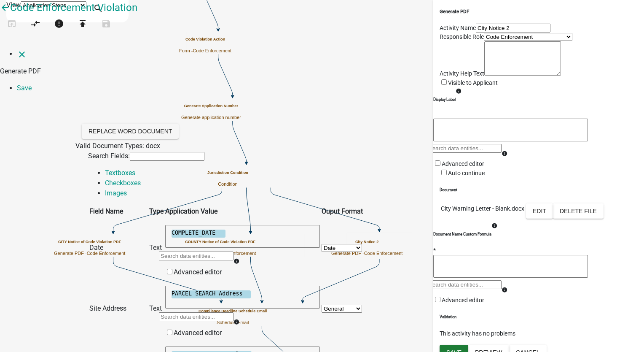
select select "6: ~"
select select "12: Sec. 50-2 - Maintenance of Exterior Structure"
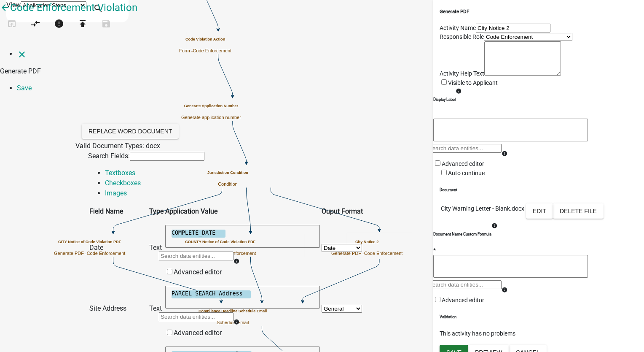
select select "130: ViolationCharges"
select select "6: ~"
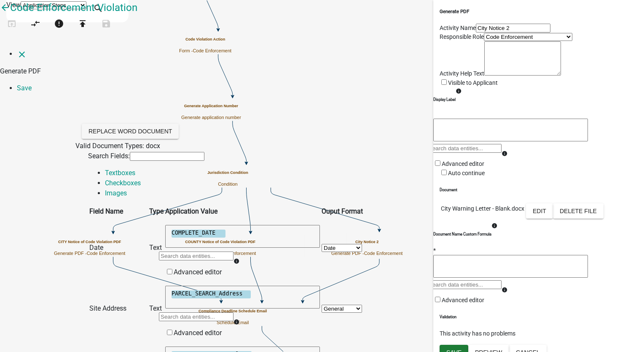
select select "16: Sec. 50-3 - Enforcement"
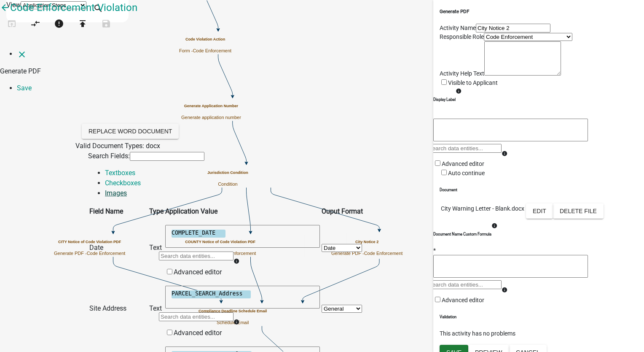
click at [127, 189] on link "Images" at bounding box center [116, 193] width 22 height 8
click at [32, 84] on link "Save" at bounding box center [24, 88] width 15 height 8
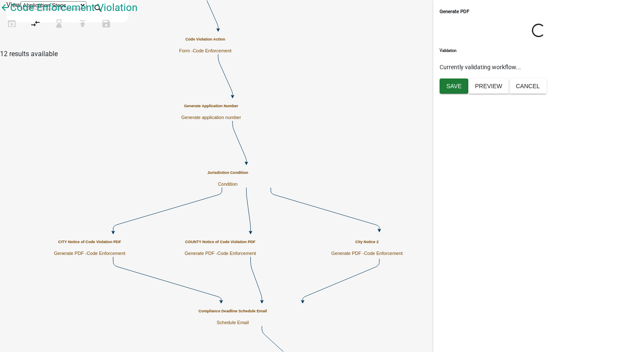
select select "199612D6-29E2-4815-B0AB-29C721A0CAF6"
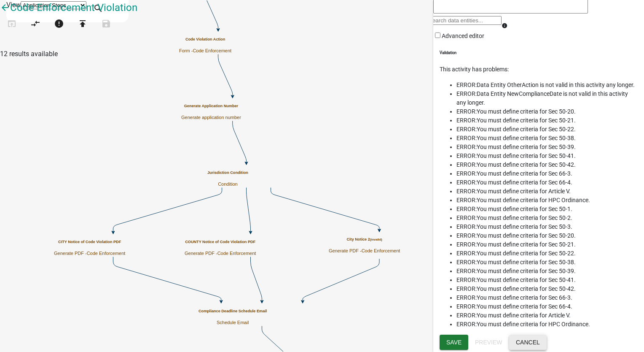
scroll to position [81, 0]
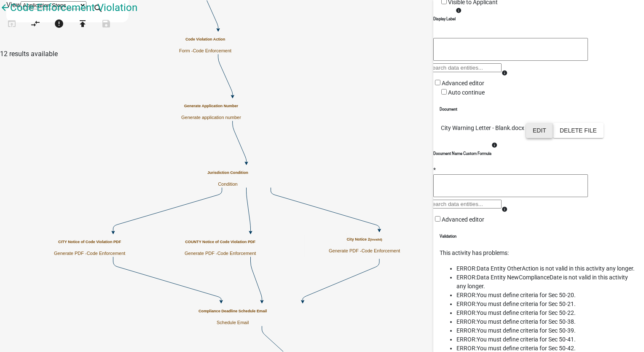
click at [553, 138] on button "Edit" at bounding box center [539, 130] width 27 height 15
select select "4"
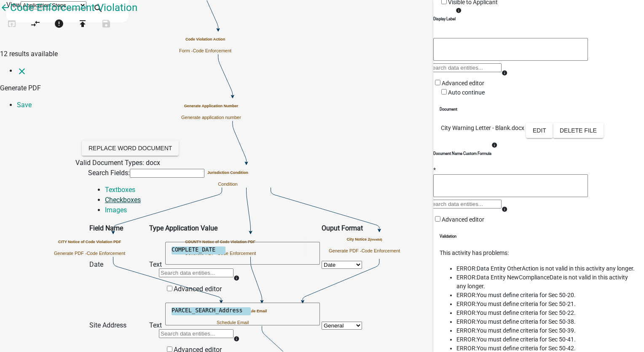
click at [141, 196] on link "Checkboxes" at bounding box center [123, 200] width 36 height 8
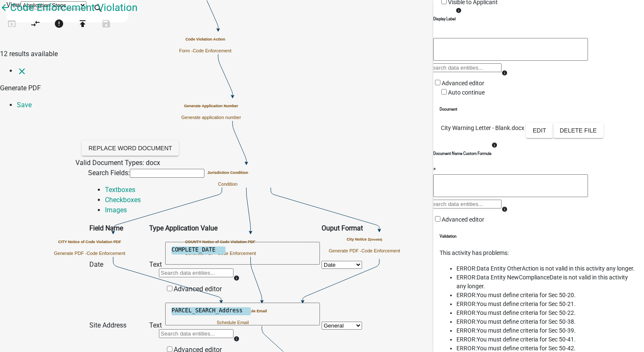
select select "135: ViolationCharges"
select select "6: ~"
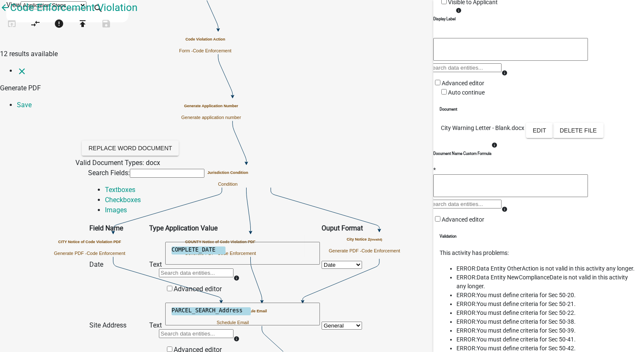
select select "13: Sec. 50-20 - Notice to cut grass/weeds"
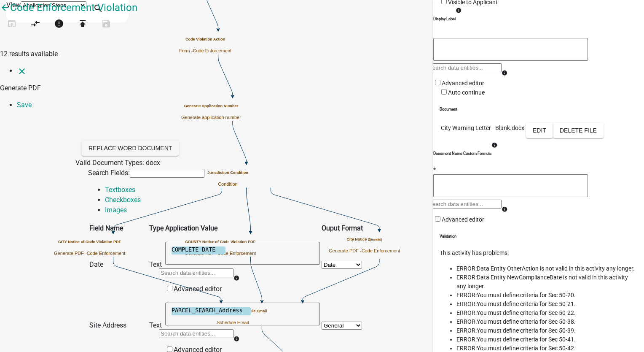
select select "135: ViolationCharges"
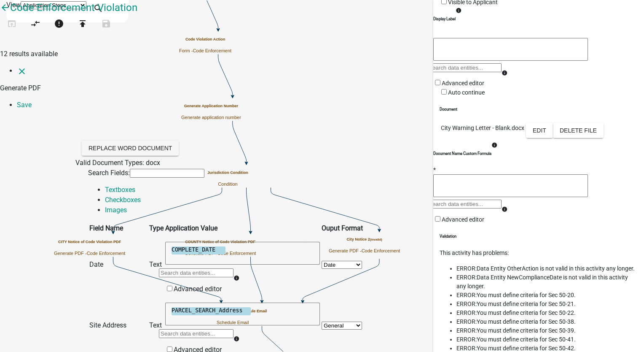
select select "6: ~"
select select "14: Sec. 50-21 - General cleanliness of street mar"
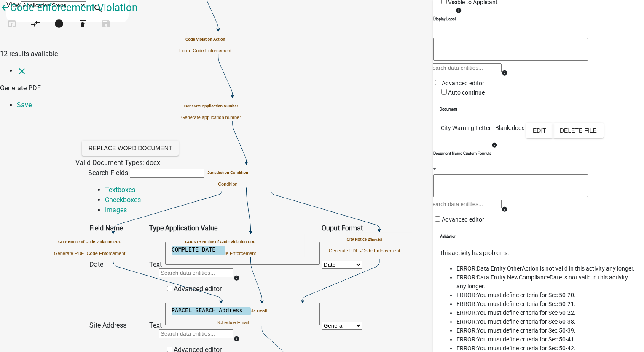
select select "135: ViolationCharges"
select select "6: ~"
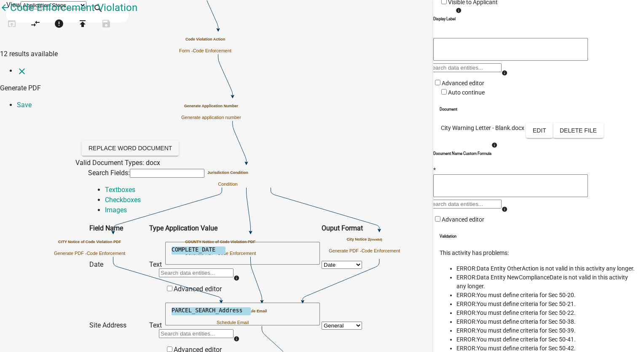
select select "15: Sec. 50-22 - Failure to comply with notice; ab"
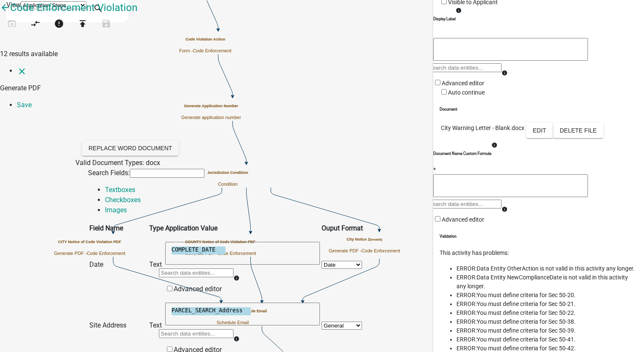
select select "135: ViolationCharges"
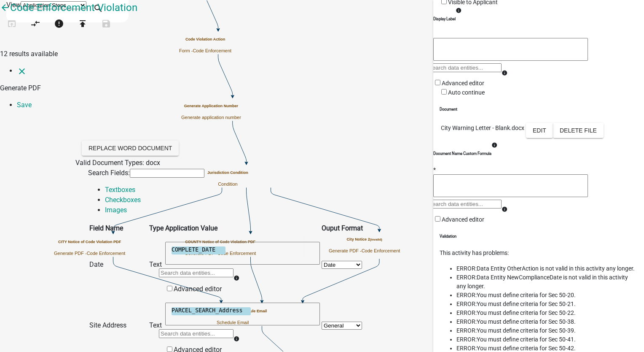
select select "6: ~"
select select "17: Sec. 50-38 - Abandoned junk/vehicles/etc."
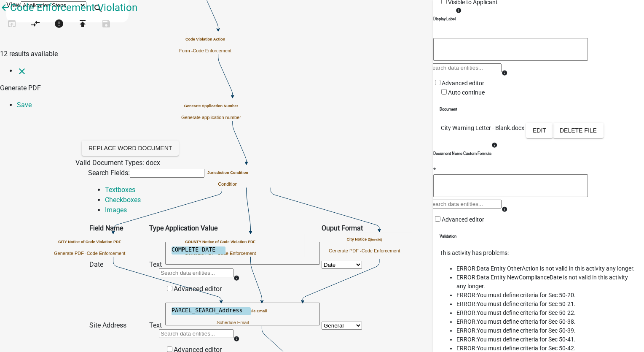
select select "135: ViolationCharges"
select select "6: ~"
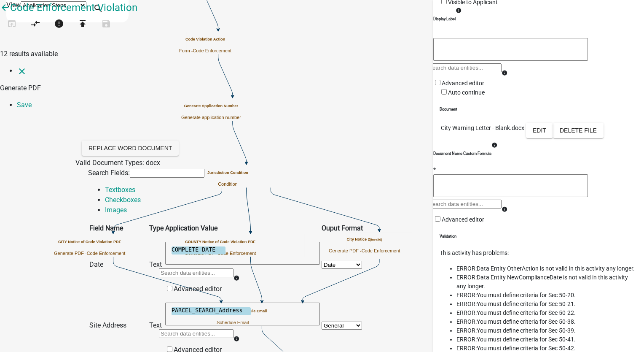
select select "18: Sec. 50-39 - Same - Nuisance declared"
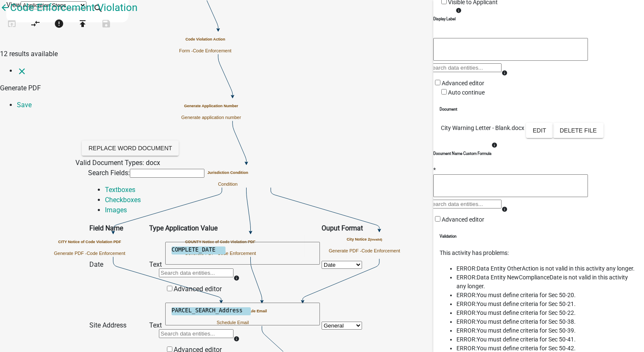
scroll to position [886, 0]
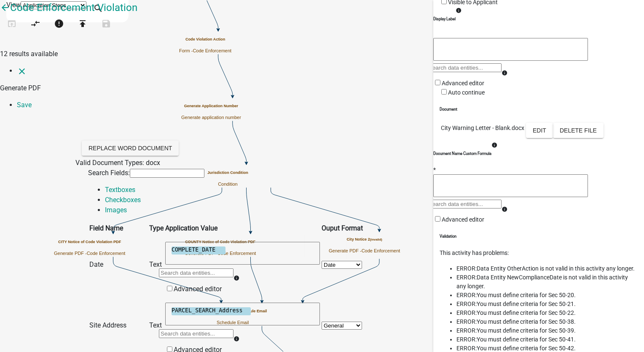
select select "135: ViolationCharges"
select select "6: ~"
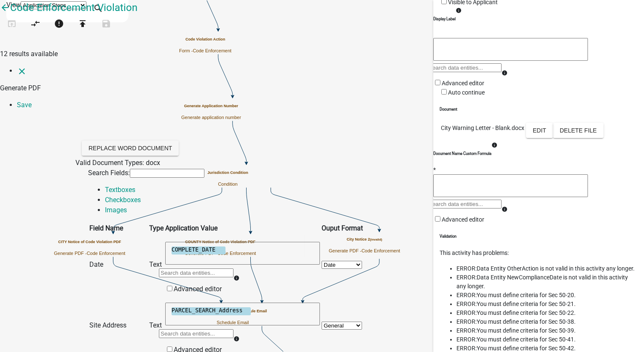
select select "19: Sec. 50-41 - Notice of violation"
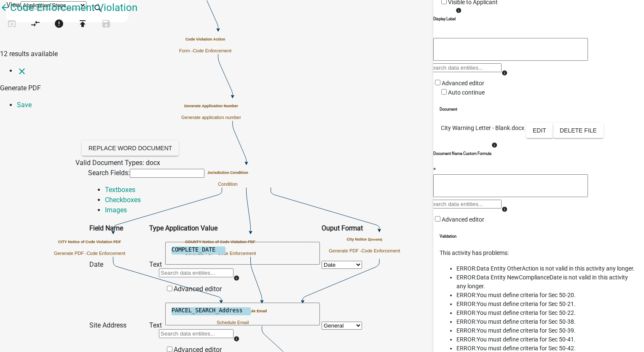
scroll to position [970, 0]
select select "135: ViolationCharges"
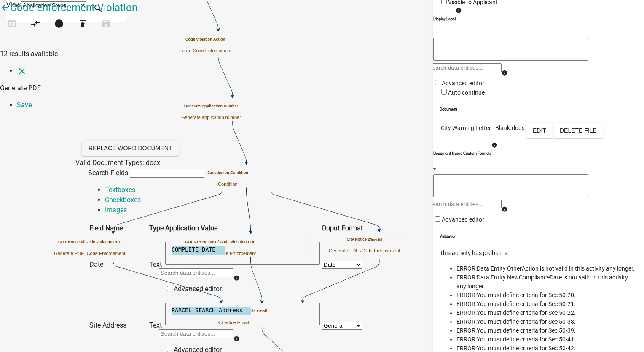
select select "6: ~"
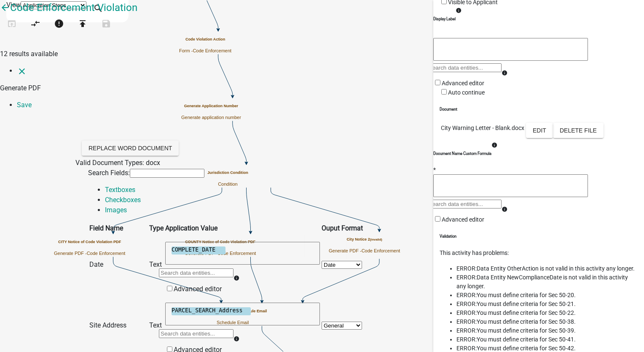
select select "20: Sec. 50-42 - Appeal from notice of violation"
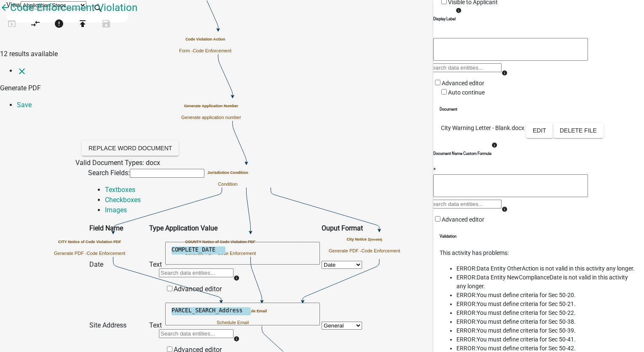
select select "135: ViolationCharges"
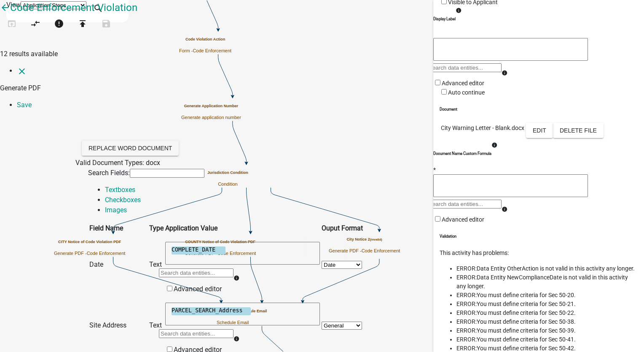
select select "6: ~"
select select "21: Sec. 66-3 - Unauthorized accumulations"
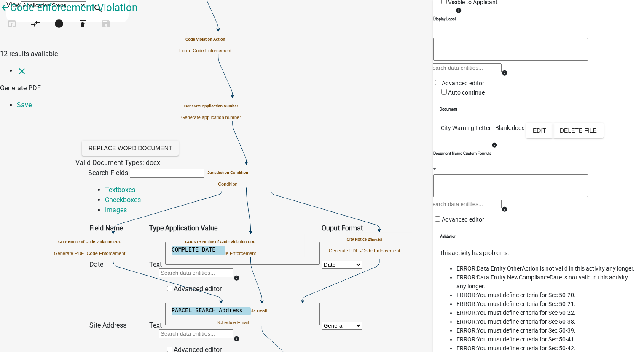
select select "135: ViolationCharges"
select select "6: ~"
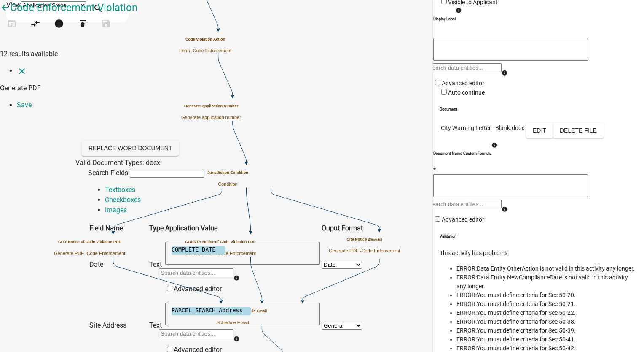
select select "22: Sec. 66-4 - Throwing trash on streets/etc."
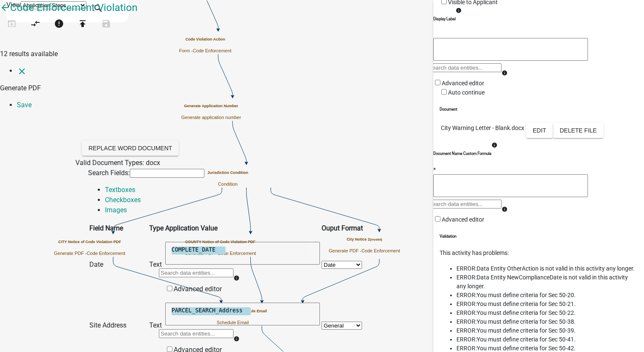
select select "135: ViolationCharges"
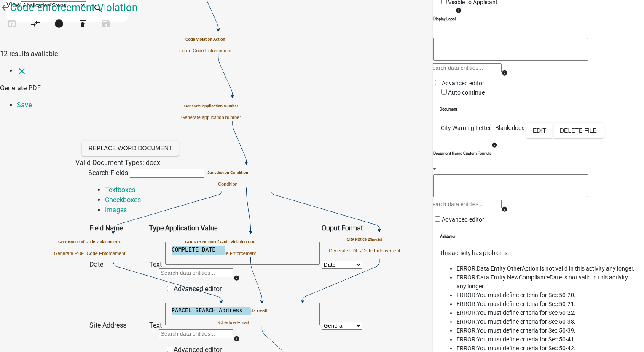
select select "6: ~"
select select "1: Article V - Substandard/Unfit Buildings or Stru"
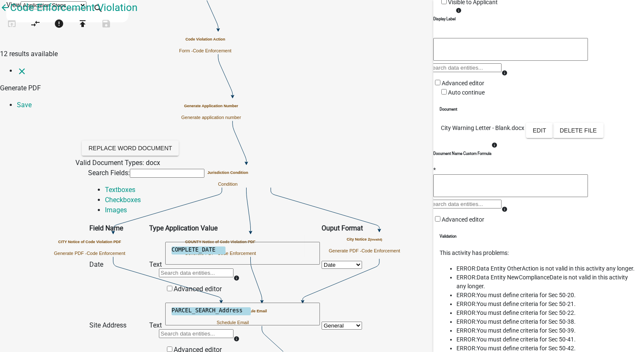
select select "135: ViolationCharges"
select select "6: ~"
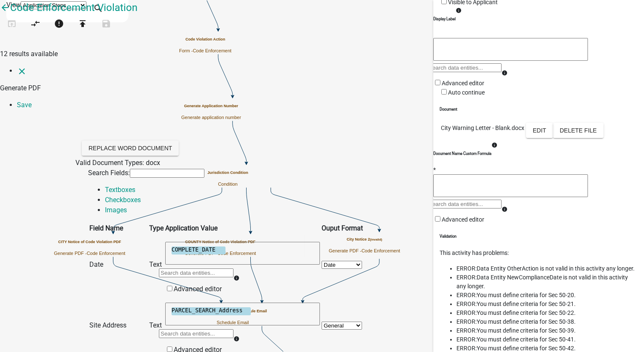
select select "8: HPC Ordinance - Sec. 31 - Failure to provide or"
click at [32, 101] on link "Save" at bounding box center [24, 105] width 15 height 8
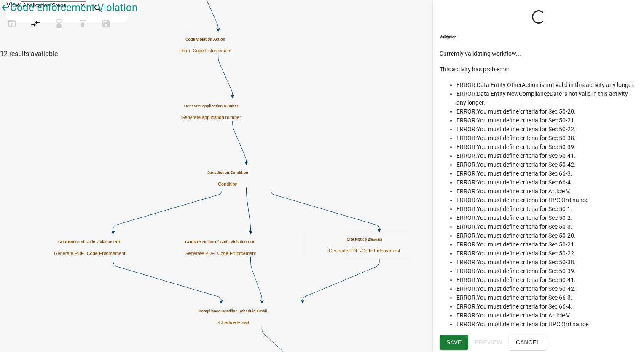
select select "199612D6-29E2-4815-B0AB-29C721A0CAF6"
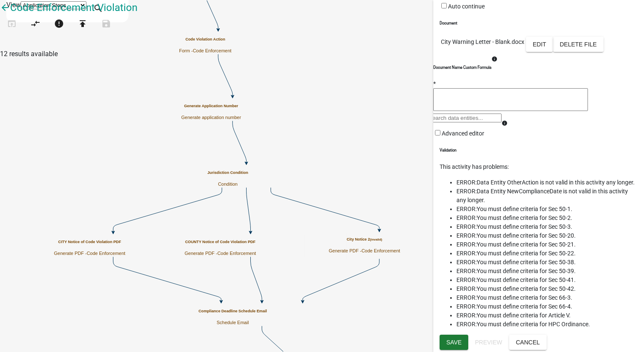
scroll to position [120, 0]
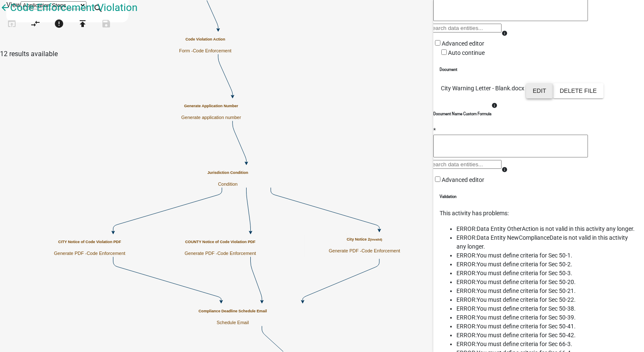
click at [553, 98] on button "Edit" at bounding box center [539, 90] width 27 height 15
select select "4"
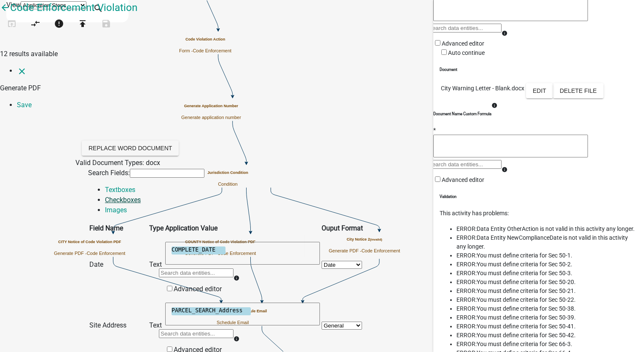
click at [141, 196] on link "Checkboxes" at bounding box center [123, 200] width 36 height 8
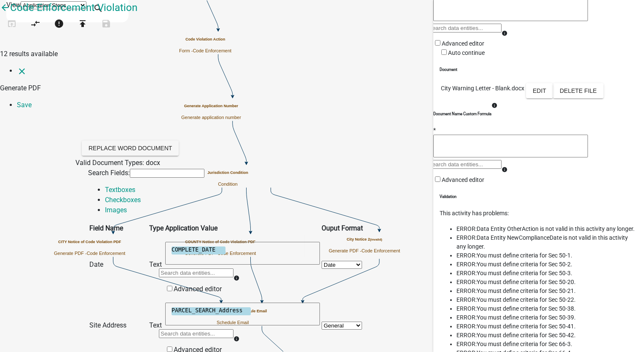
select select "135: ViolationCharges"
select select "6: ~"
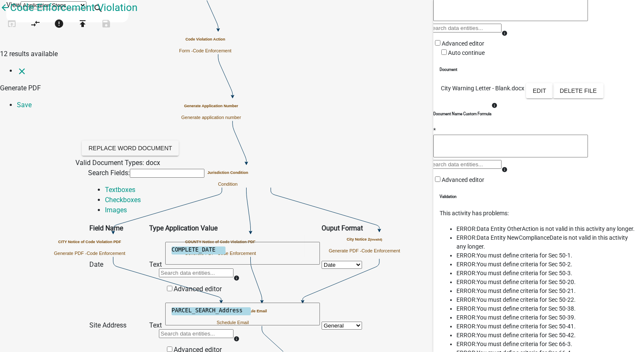
select select "10: Sec. 50-1 - Premises to be kept in sanitary co"
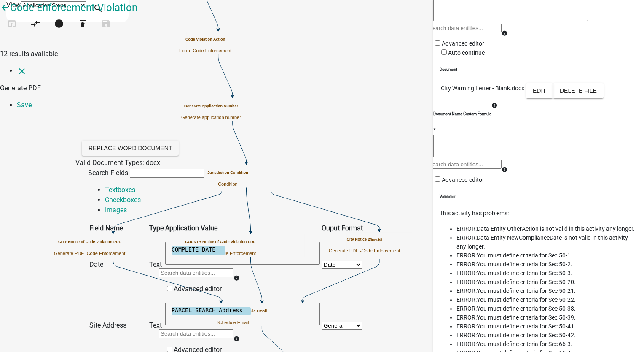
select select "135: ViolationCharges"
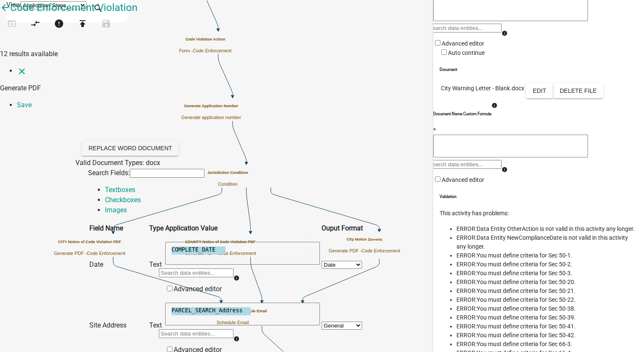
select select "6: ~"
select select "12: Sec. 50-2 - Maintenance of Exterior Structure"
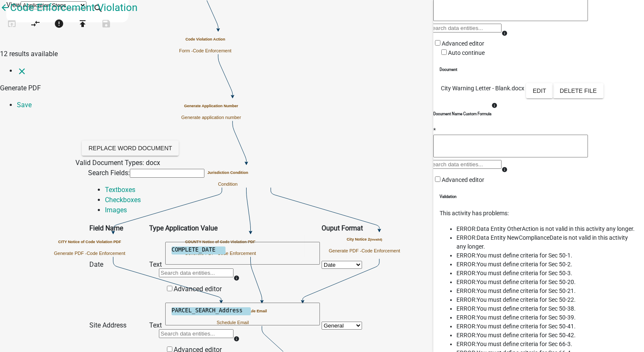
select select "135: ViolationCharges"
select select "6: ~"
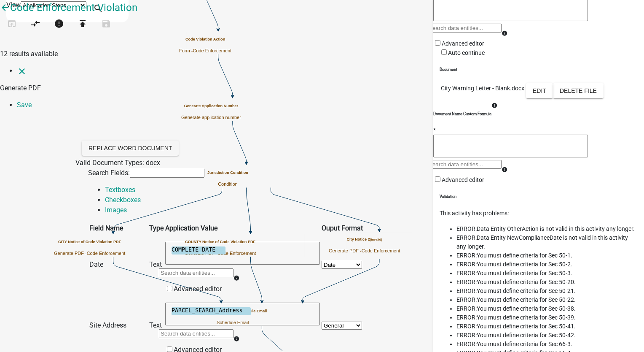
select select "16: Sec. 50-3 - Enforcement"
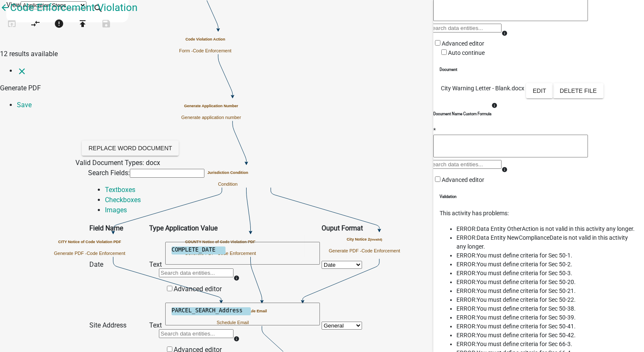
scroll to position [1687, 0]
select select "135: ViolationCharges"
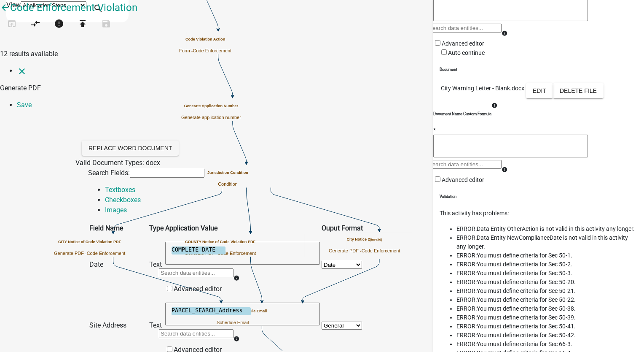
select select "6: ~"
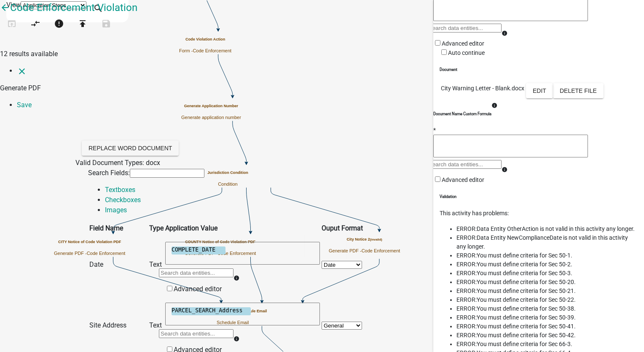
select select "13: Sec. 50-20 - Notice to cut grass/weeds"
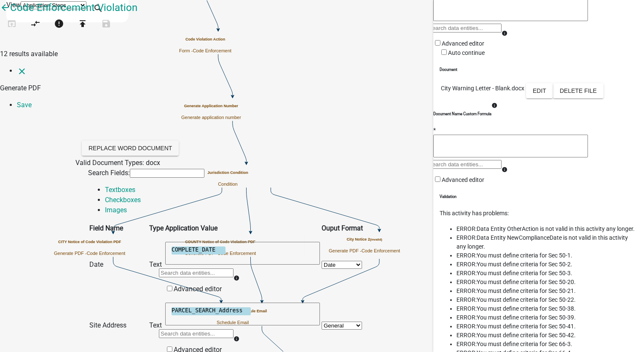
select select "135: ViolationCharges"
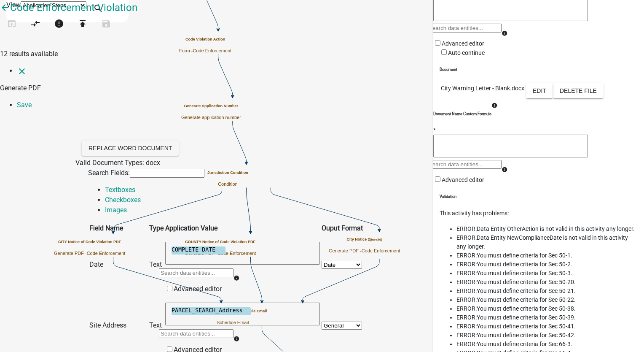
select select "6: ~"
select select "14: Sec. 50-21 - General cleanliness of street mar"
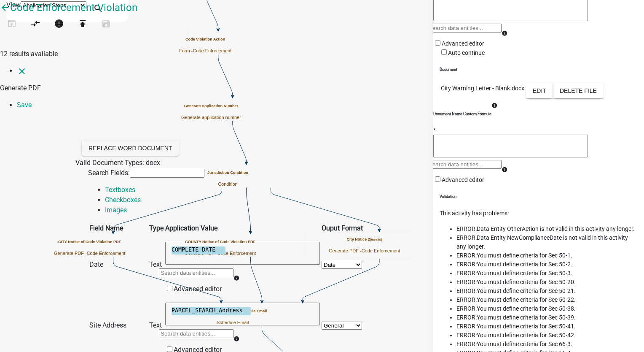
select select "135: ViolationCharges"
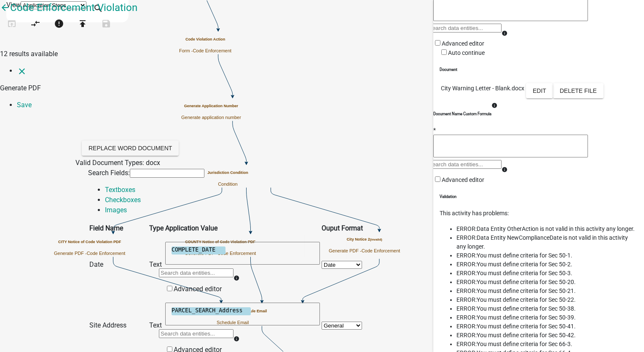
select select "6: ~"
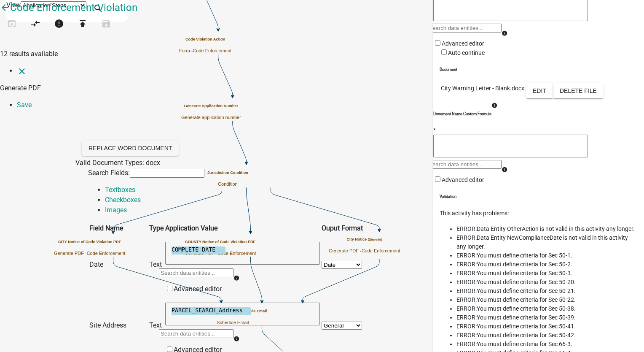
select select "15: Sec. 50-22 - Failure to comply with notice; ab"
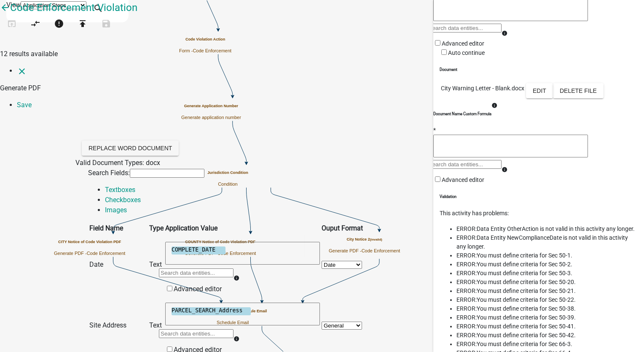
select select "135: ViolationCharges"
drag, startPoint x: 337, startPoint y: 261, endPoint x: 334, endPoint y: 266, distance: 6.1
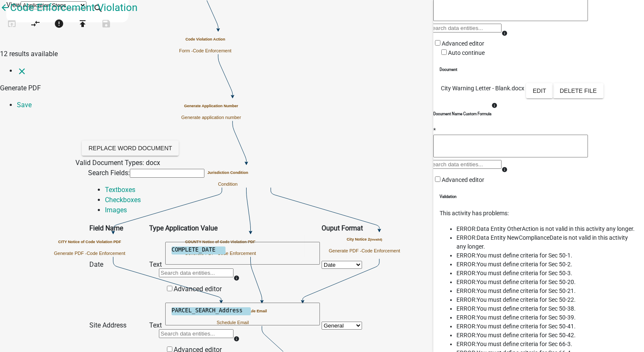
select select "6: ~"
select select "17: Sec. 50-38 - Abandoned junk/vehicles/etc."
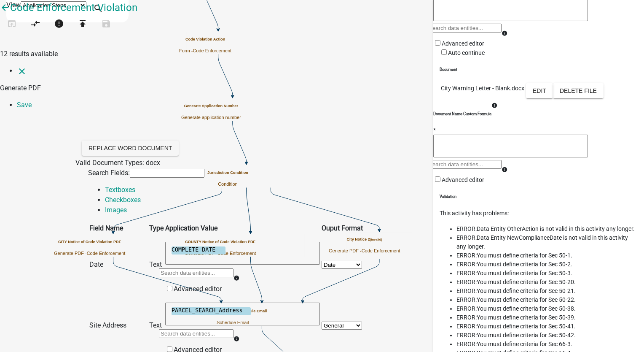
drag, startPoint x: 507, startPoint y: 283, endPoint x: 475, endPoint y: 271, distance: 34.9
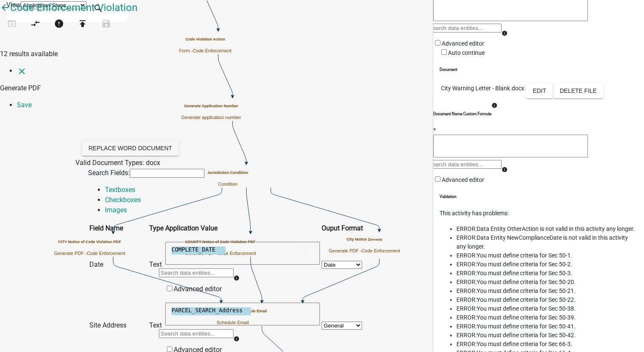
select select "135: ViolationCharges"
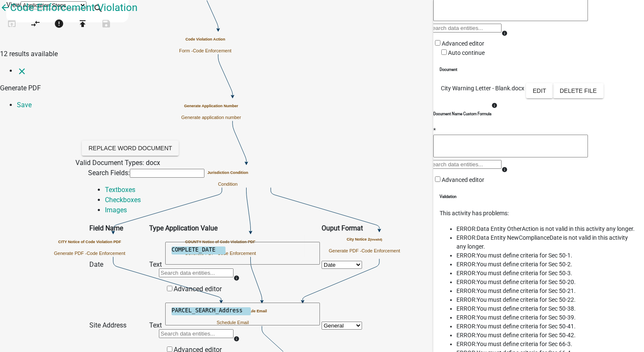
select select "6: ~"
select select "19: Sec. 50-41 - Notice of violation"
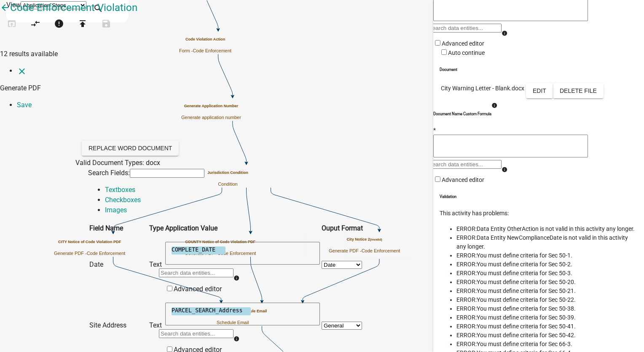
drag, startPoint x: 349, startPoint y: 180, endPoint x: 227, endPoint y: 191, distance: 122.4
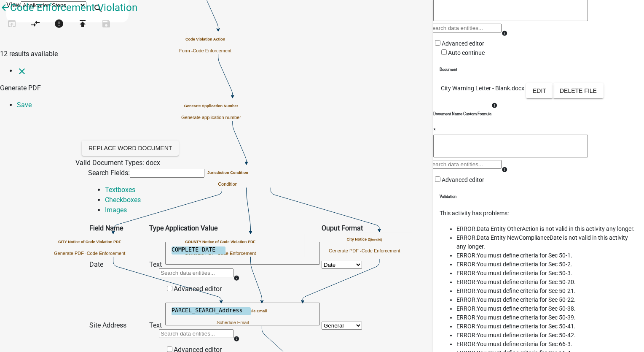
select select "135: ViolationCharges"
select select "6: ~"
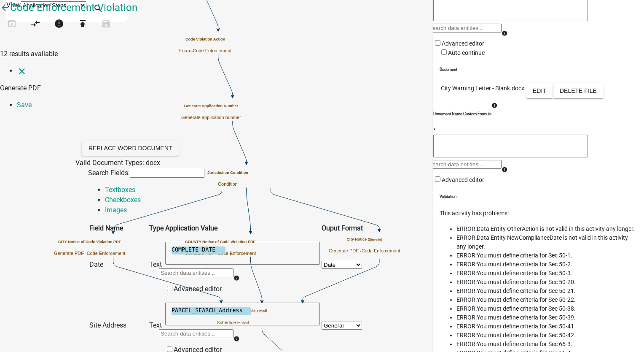
select select "20: Sec. 50-42 - Appeal from notice of violation"
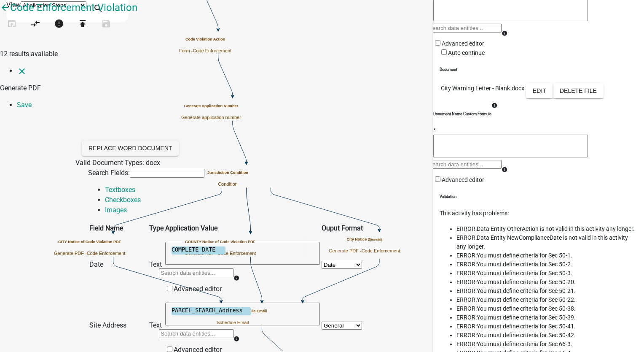
select select "135: ViolationCharges"
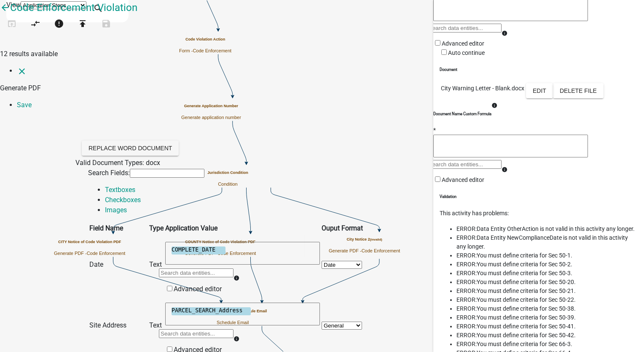
select select "6: ~"
select select "21: Sec. 66-3 - Unauthorized accumulations"
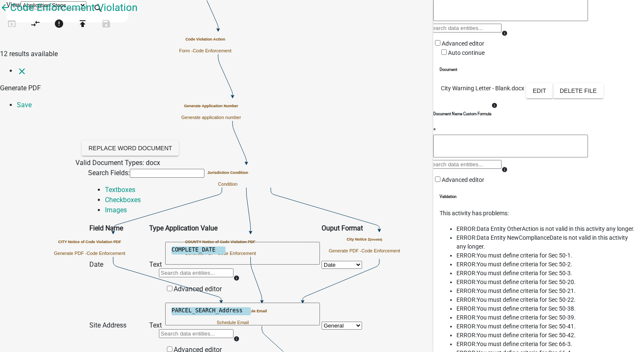
select select "135: ViolationCharges"
select select "6: ~"
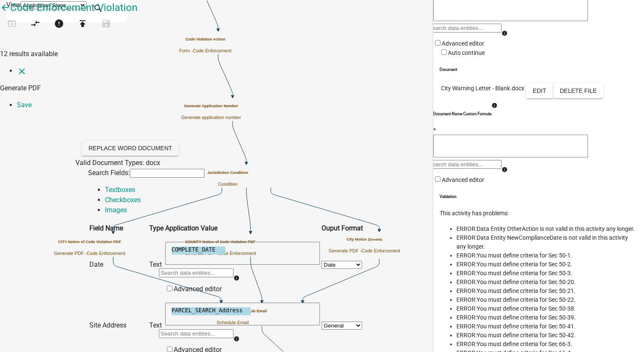
select select "22: Sec. 66-4 - Throwing trash on streets/etc."
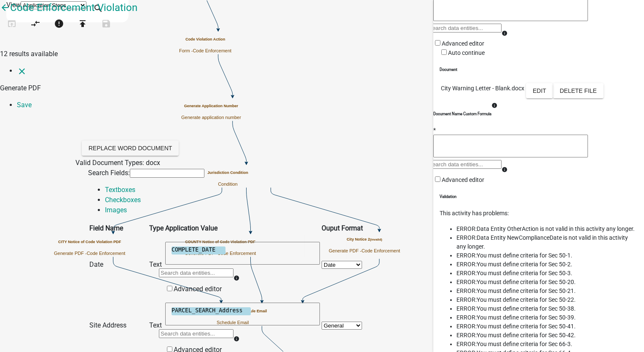
select select "135: ViolationCharges"
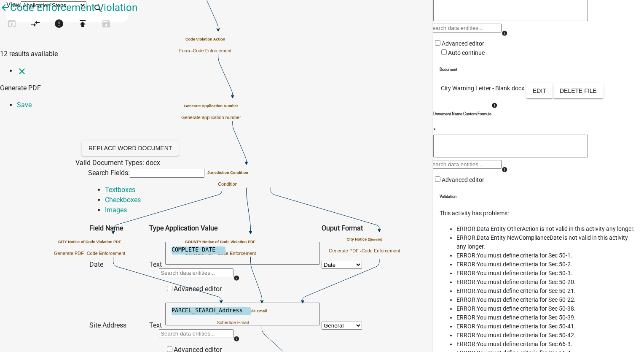
select select "6: ~"
select select "1: Article V - Substandard/Unfit Buildings or Stru"
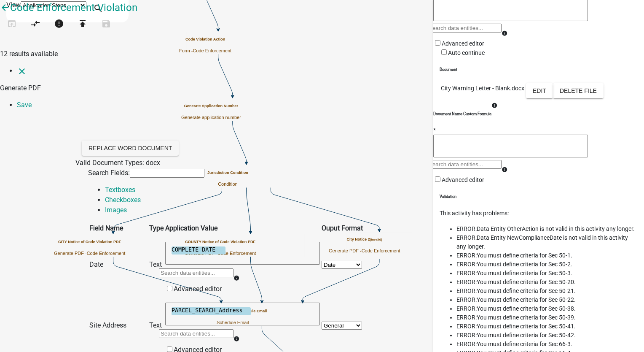
select select "135: ViolationCharges"
select select "6: ~"
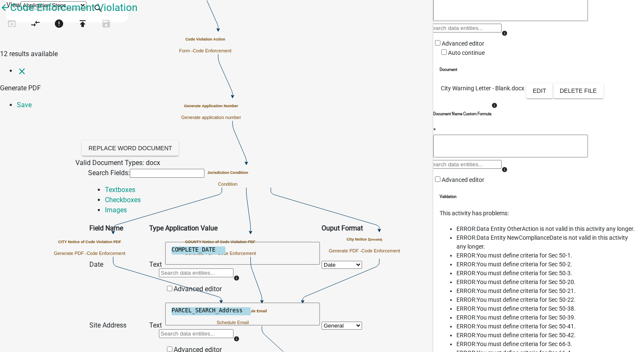
select select "8: HPC Ordinance - Sec. 31 - Failure to provide or"
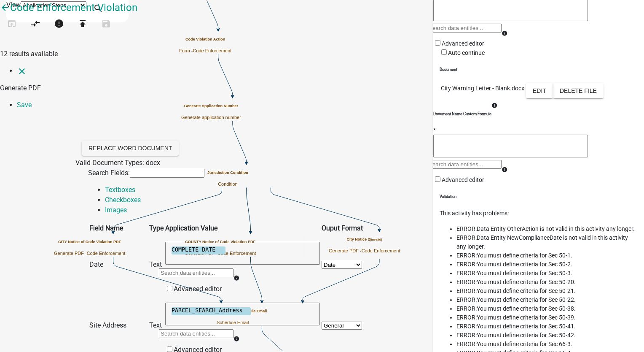
scroll to position [2520, 0]
click at [32, 101] on link "Save" at bounding box center [24, 105] width 15 height 8
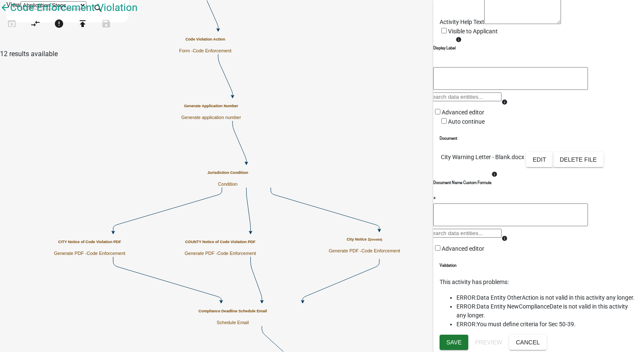
scroll to position [205, 0]
click at [553, 152] on button "Edit" at bounding box center [539, 159] width 27 height 15
select select "4"
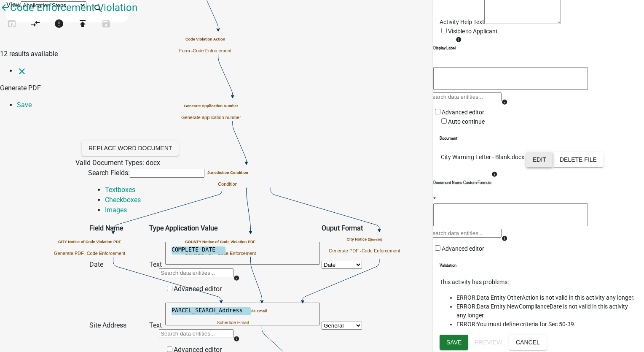
scroll to position [843, 0]
click at [17, 66] on icon "close" at bounding box center [22, 71] width 10 height 10
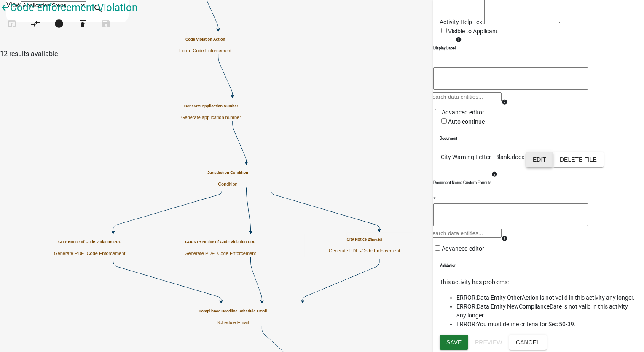
click at [553, 152] on button "Edit" at bounding box center [539, 159] width 27 height 15
select select "4"
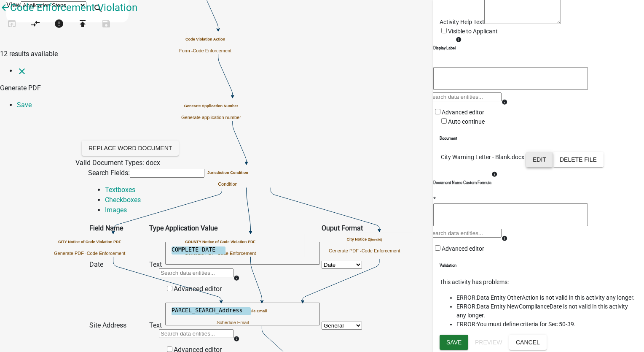
scroll to position [1012, 0]
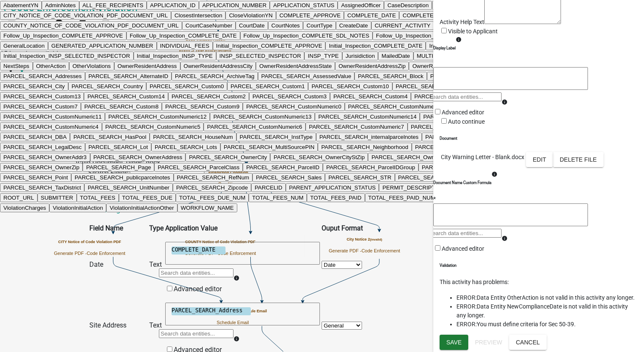
scroll to position [1434, 0]
click at [339, 29] on ngb-highlight "CreateDate" at bounding box center [353, 25] width 29 height 6
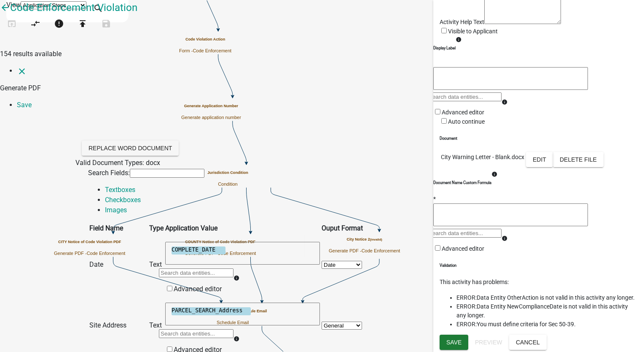
scroll to position [1014, 0]
type textarea "CreateDate"
click at [141, 196] on link "Checkboxes" at bounding box center [123, 200] width 36 height 8
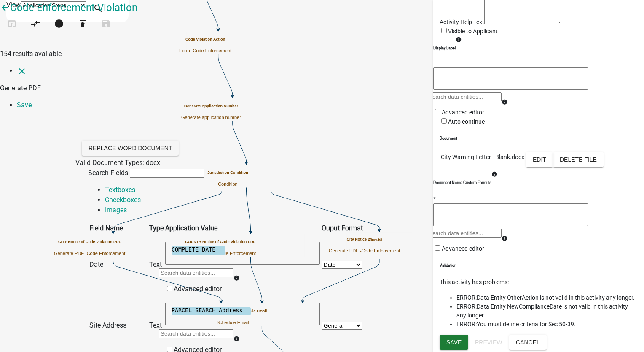
scroll to position [2066, 0]
select select "135: ViolationCharges"
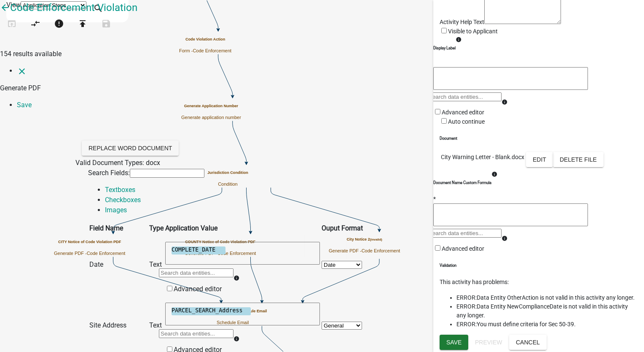
select select "6: ~"
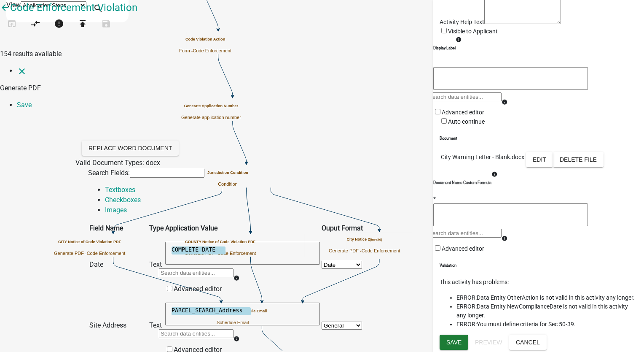
select select "18: Sec. 50-39 - Same - Nuisance declared"
click at [32, 101] on link "Save" at bounding box center [24, 105] width 15 height 8
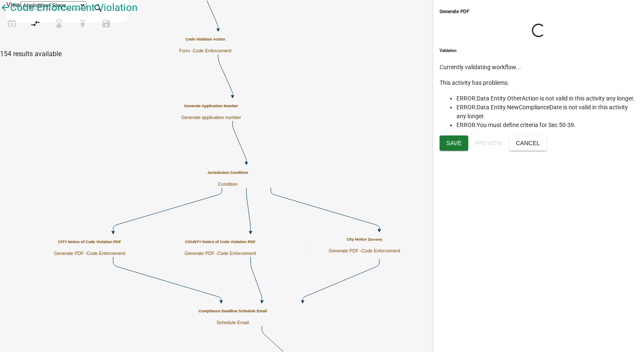
scroll to position [0, 0]
select select "199612D6-29E2-4815-B0AB-29C721A0CAF6"
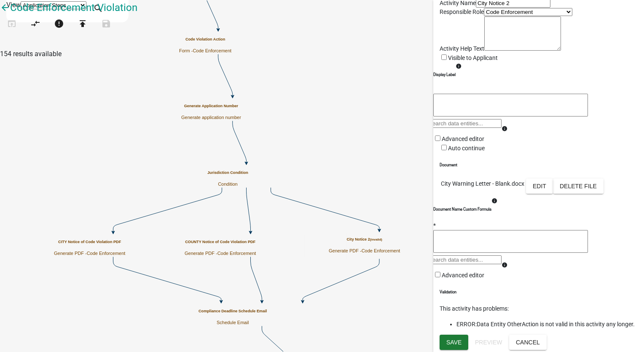
scroll to position [155, 0]
click at [553, 178] on button "Edit" at bounding box center [539, 185] width 27 height 15
select select "4"
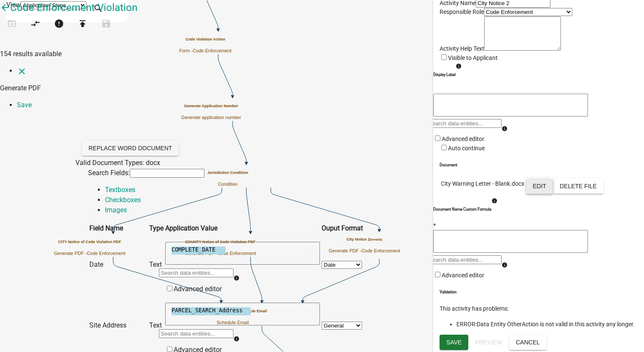
scroll to position [590, 0]
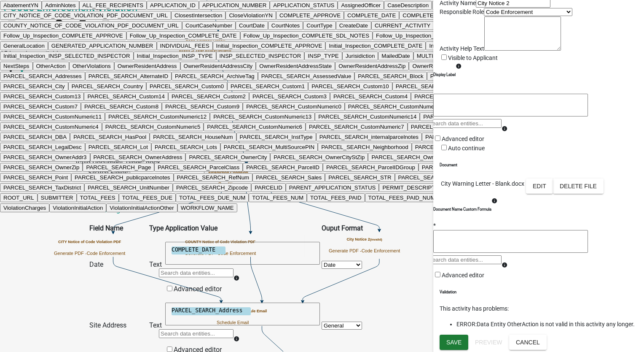
scroll to position [843, 0]
click at [388, 8] on ngb-highlight "CaseDescription" at bounding box center [408, 5] width 41 height 6
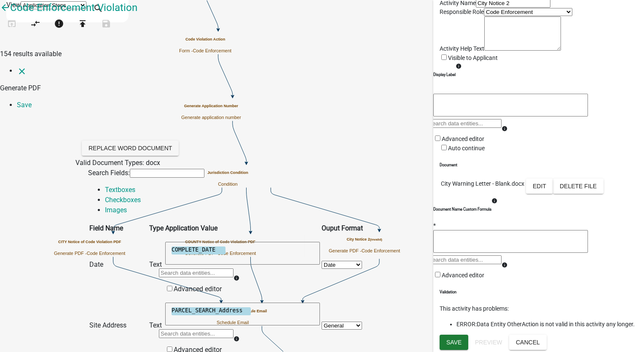
scroll to position [928, 0]
type textarea "CaseDescription"
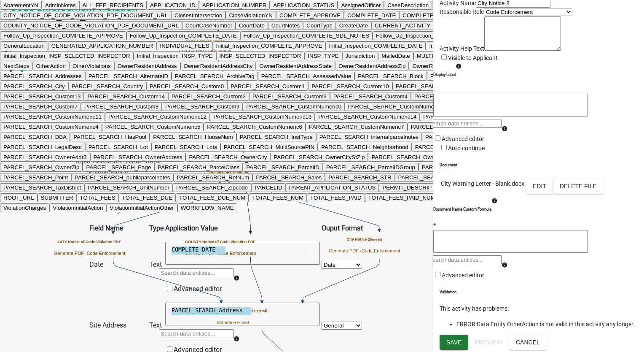
scroll to position [1476, 0]
click at [45, 49] on ngb-highlight "GeneralLocation" at bounding box center [23, 46] width 41 height 6
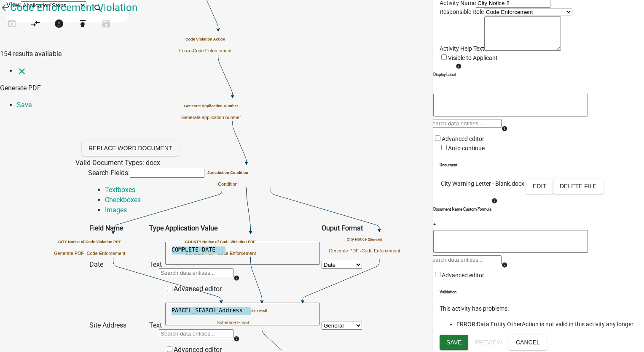
scroll to position [1014, 0]
type textarea "GeneralLocation"
click at [32, 101] on link "Save" at bounding box center [24, 105] width 15 height 8
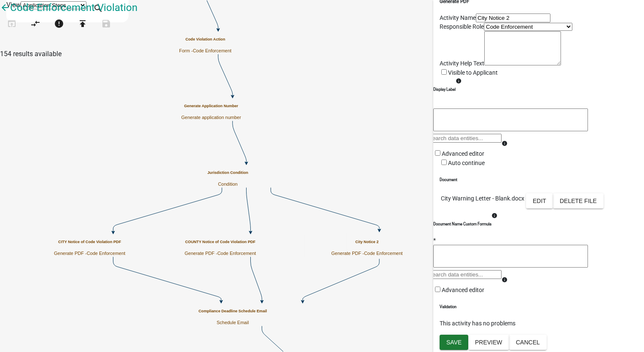
scroll to position [129, 0]
click at [463, 340] on button "Save" at bounding box center [454, 341] width 29 height 15
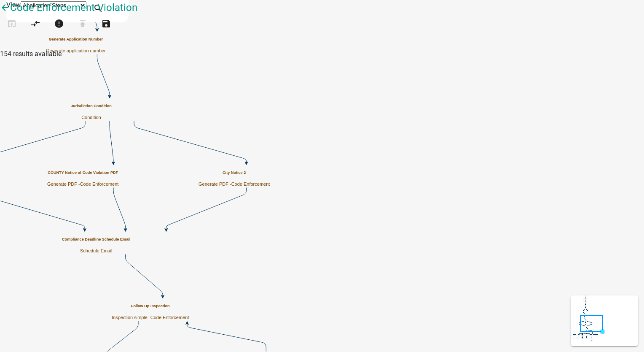
scroll to position [0, 0]
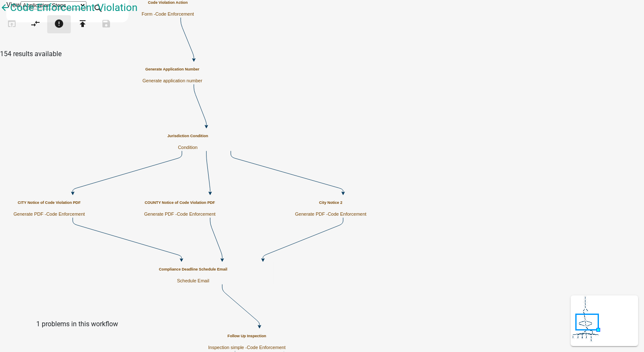
click at [64, 30] on icon "error" at bounding box center [59, 25] width 10 height 12
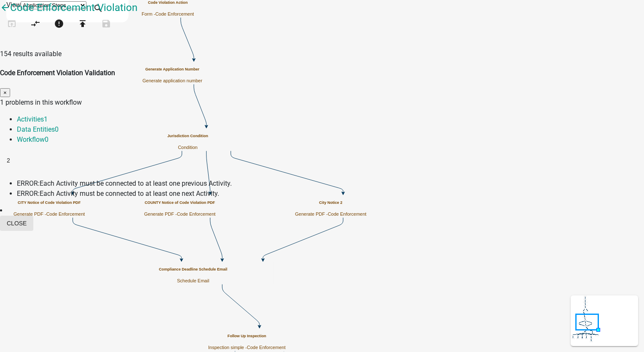
click at [33, 216] on button "Close" at bounding box center [16, 223] width 33 height 15
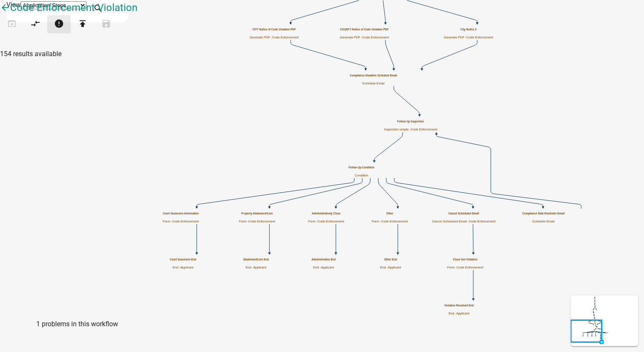
click at [64, 30] on icon "error" at bounding box center [59, 25] width 10 height 12
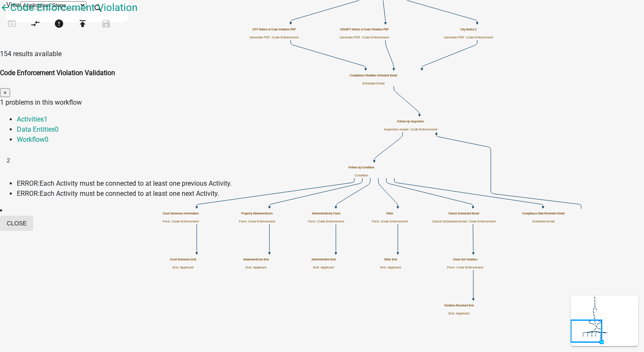
click at [33, 216] on button "Close" at bounding box center [16, 223] width 33 height 15
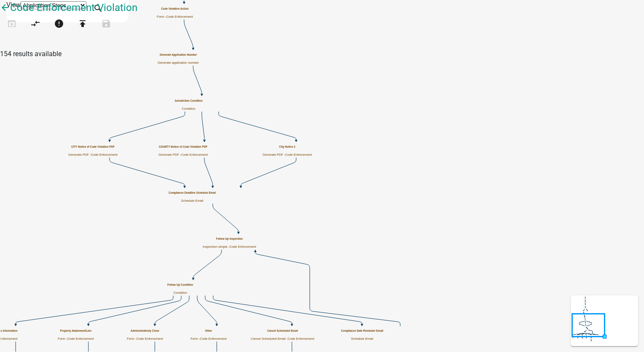
click at [203, 107] on p "Condition" at bounding box center [189, 109] width 28 height 4
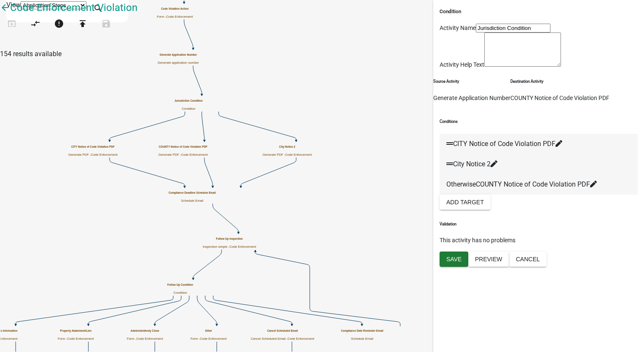
click at [498, 167] on icon at bounding box center [494, 163] width 7 height 7
select select "26: 85af8d67-becc-4a9c-80b6-f8a3a21cae3e"
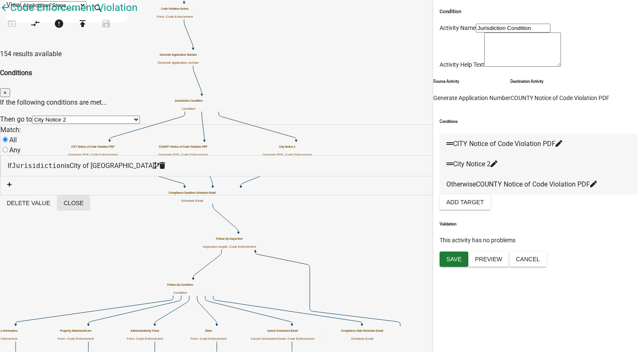
click at [90, 199] on button "Close" at bounding box center [73, 202] width 33 height 15
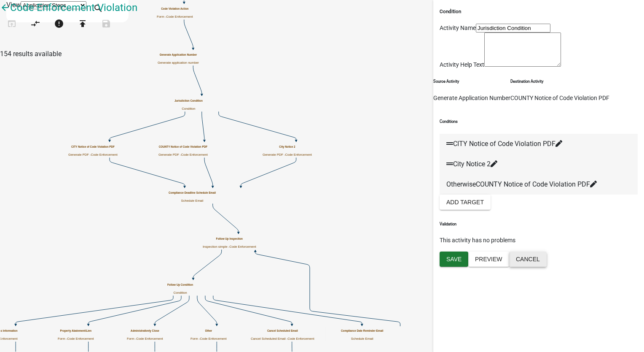
drag, startPoint x: 612, startPoint y: 334, endPoint x: 519, endPoint y: 289, distance: 103.4
click at [547, 267] on button "Cancel" at bounding box center [528, 258] width 38 height 15
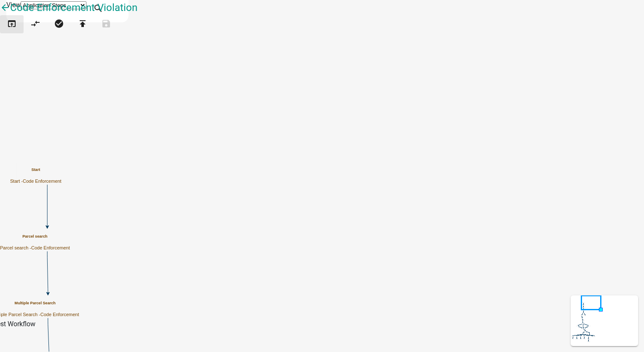
click at [16, 30] on icon "open_in_browser" at bounding box center [12, 25] width 10 height 12
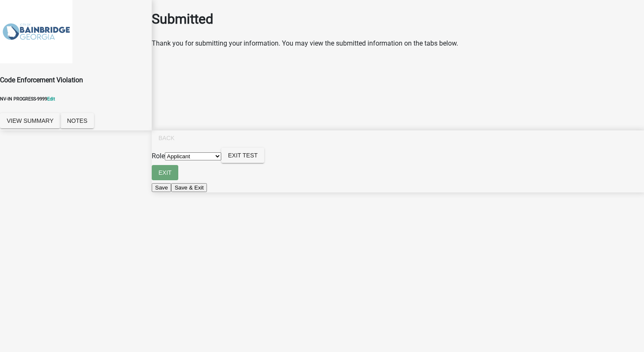
click at [221, 160] on select "Applicant Code Enforcement Admin" at bounding box center [193, 156] width 57 height 8
select select "199612d6-29e2-4815-b0ab-29c721a0caf6"
click at [221, 160] on select "Applicant Code Enforcement Admin" at bounding box center [193, 156] width 57 height 8
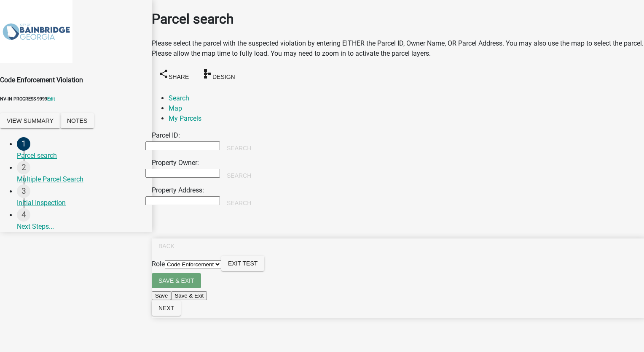
click at [201, 169] on input "Property Owner:" at bounding box center [182, 173] width 75 height 9
type input "smith"
click at [258, 168] on button "Search" at bounding box center [239, 175] width 38 height 15
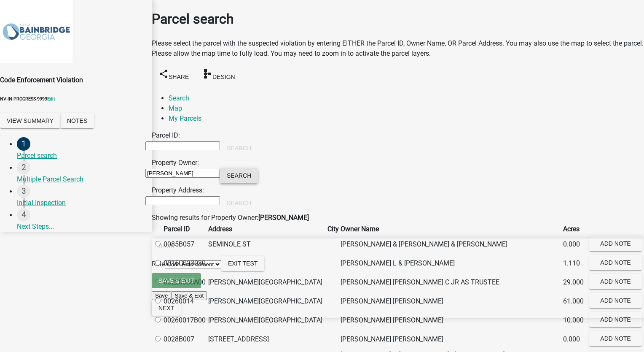
scroll to position [380, 0]
radio input "true"
click at [597, 318] on form "Save & Exit Save Save & Exit Next" at bounding box center [398, 295] width 493 height 45
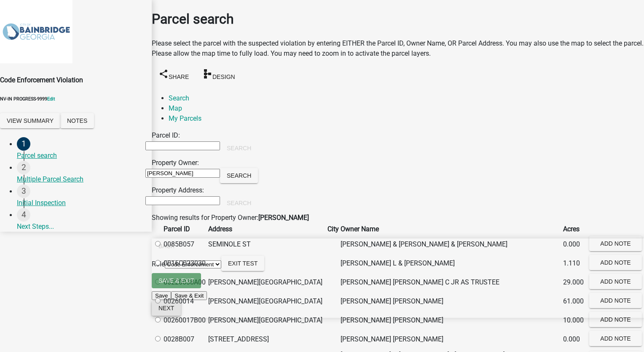
click at [174, 311] on span "Next" at bounding box center [167, 307] width 16 height 7
radio input "true"
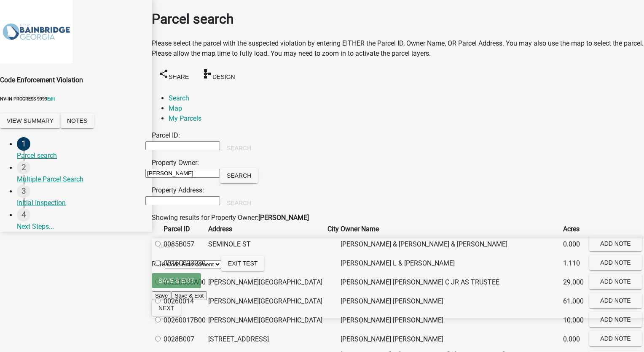
scroll to position [0, 0]
click at [181, 315] on button "Next" at bounding box center [166, 307] width 29 height 15
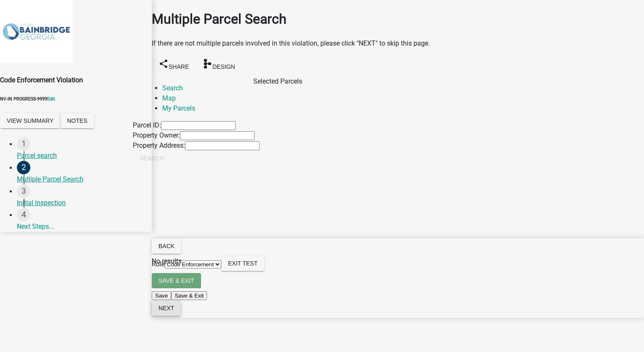
click at [174, 311] on span "Next" at bounding box center [167, 307] width 16 height 7
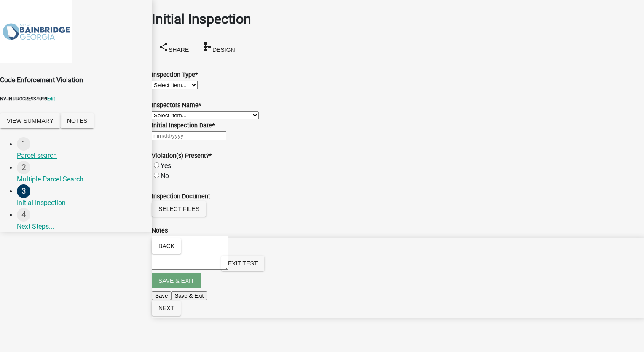
click at [191, 89] on select "Select Item... Initial Site Visit" at bounding box center [175, 85] width 46 height 8
click at [162, 81] on select "Select Item... Initial Site Visit" at bounding box center [175, 85] width 46 height 8
select select "503fbbf8-9de0-41a1-8d03-58e42e9488bc"
click at [184, 119] on select "Select Item... TT_Administrator (Tracy Troutner) Anastacia (Stacia Franklin)" at bounding box center [205, 115] width 107 height 8
select select "3c573fcd-2085-45a9-b199-41a03a158af2"
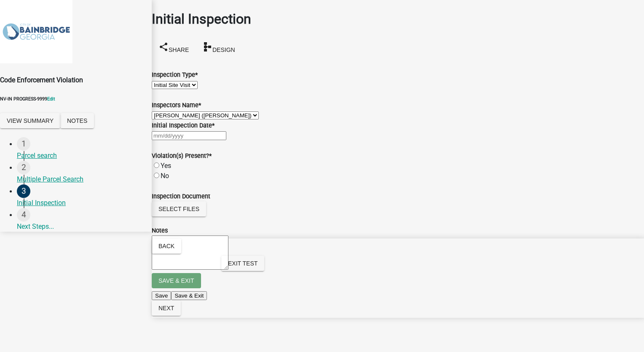
click at [162, 119] on select "Select Item... TT_Administrator (Tracy Troutner) Anastacia (Stacia Franklin)" at bounding box center [205, 115] width 107 height 8
select select "9"
select select "2025"
click at [187, 140] on div "Jan Feb Mar Apr May Jun Jul Aug Sep Oct Nov Dec 1525 1526 1527 1528 1529 1530 1…" at bounding box center [398, 135] width 493 height 10
click at [188, 243] on div "24" at bounding box center [180, 235] width 13 height 13
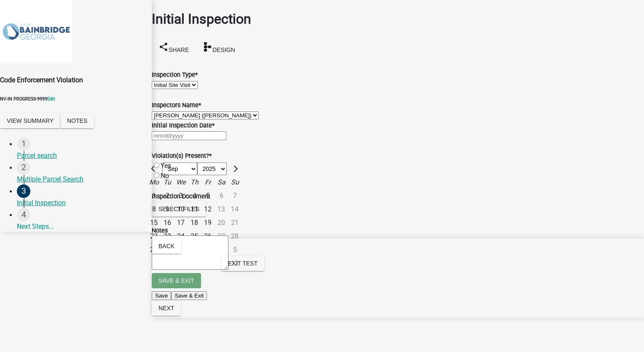
type input "09/24/2025"
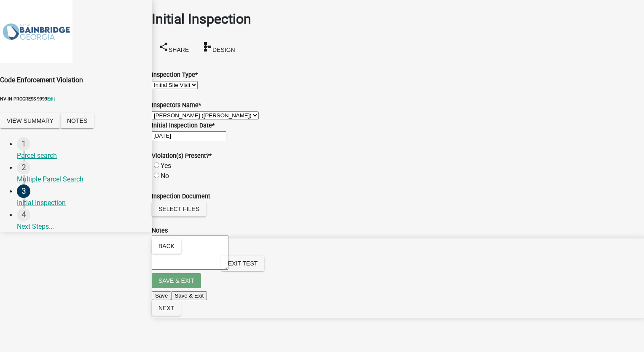
click at [166, 170] on label "Yes" at bounding box center [166, 166] width 11 height 8
click at [159, 168] on input "Yes" at bounding box center [156, 164] width 5 height 5
radio input "true"
click at [174, 311] on span "Next" at bounding box center [167, 307] width 16 height 7
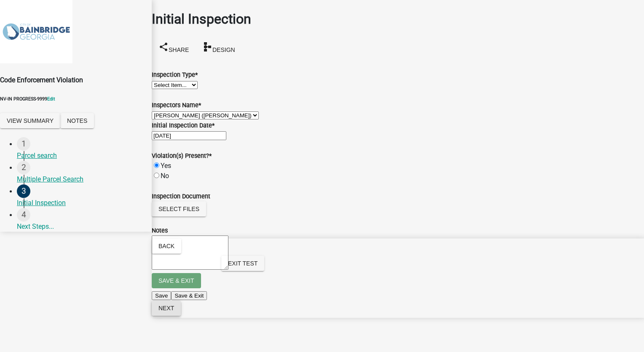
scroll to position [0, 0]
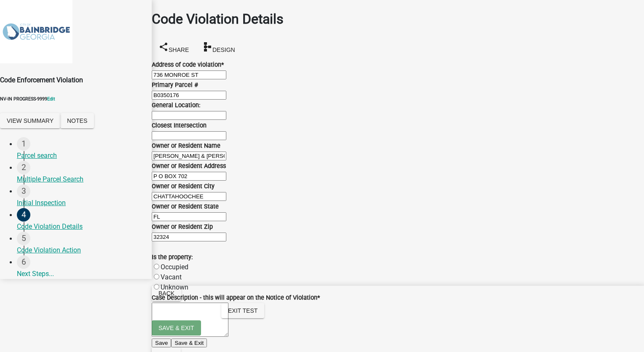
click at [202, 120] on input "General Location:" at bounding box center [189, 115] width 75 height 9
type input "Corner of Monroe and Greenbusg Dr"
click at [197, 140] on input "Closest Intersection" at bounding box center [189, 135] width 75 height 9
type input "4th and Church St"
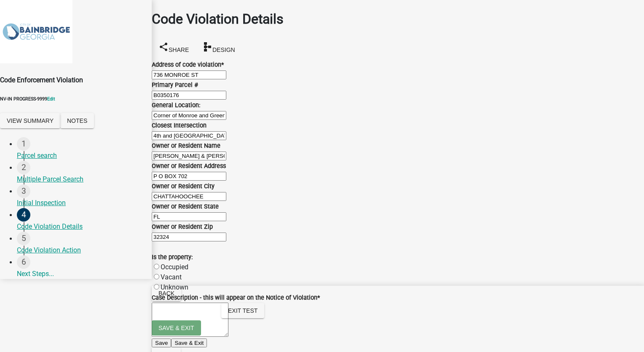
click at [163, 263] on label "Occupied" at bounding box center [175, 267] width 28 height 8
click at [159, 264] on input "Occupied" at bounding box center [156, 266] width 5 height 5
radio input "true"
click at [178, 302] on textarea "Case Description - this will appear on the Notice of Violation *" at bounding box center [190, 319] width 77 height 34
paste textarea "A case description typically involves a thorough examination of a particular ca…"
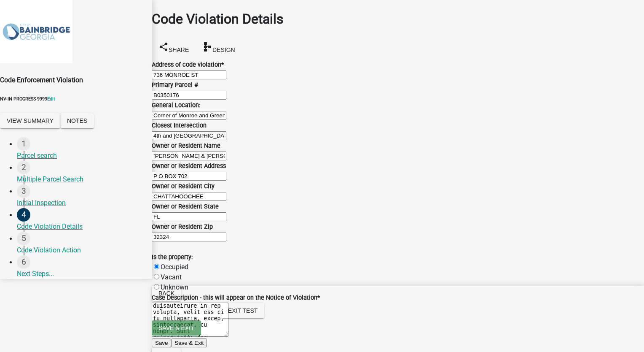
scroll to position [380, 0]
type textarea "A case description typically involves a thorough examination of a particular ca…"
radio input "true"
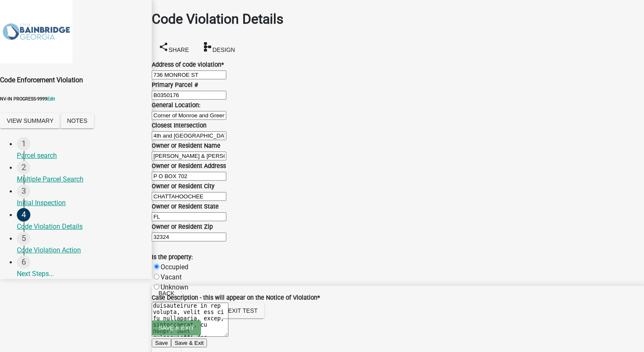
scroll to position [548, 0]
checkbox input "true"
checkbox input "false"
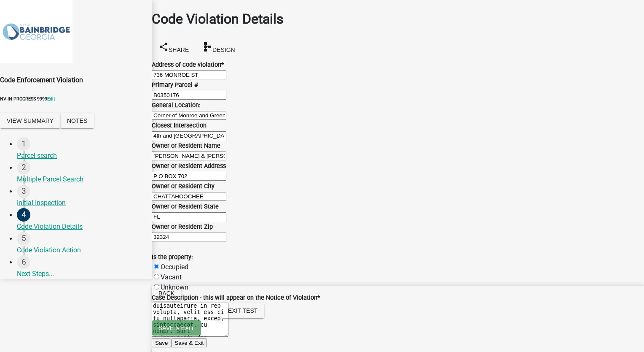
checkbox input "false"
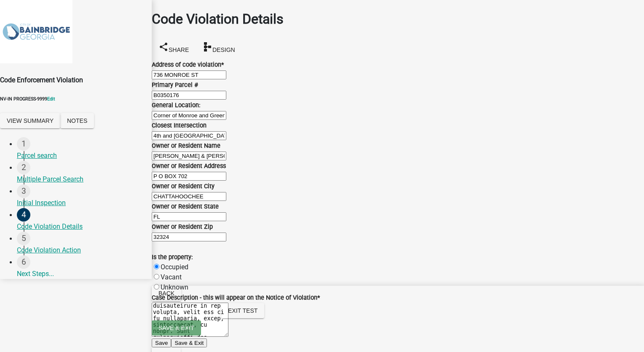
checkbox input "true"
checkbox input "false"
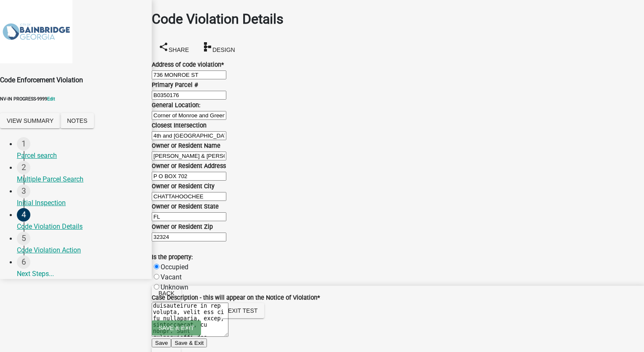
checkbox input "false"
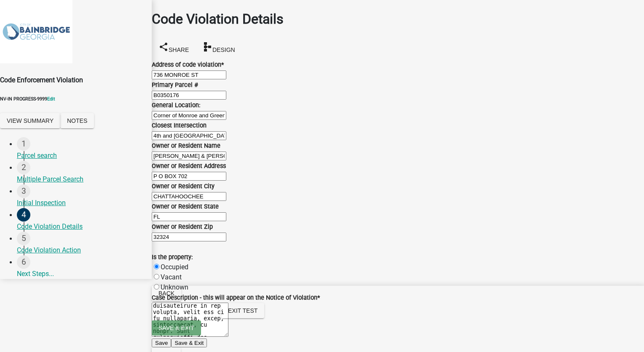
checkbox input "false"
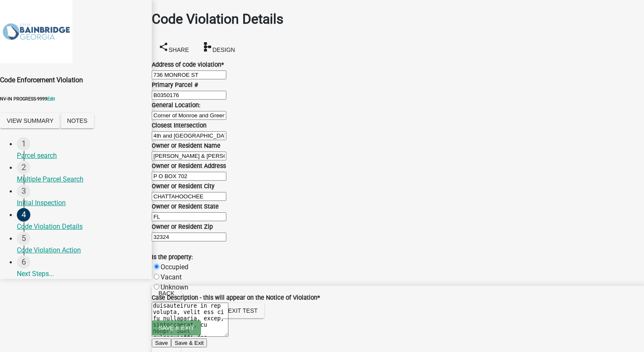
checkbox input "false"
checkbox input "true"
checkbox input "false"
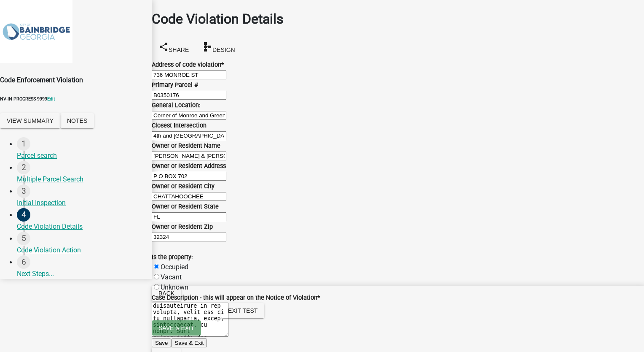
checkbox input "false"
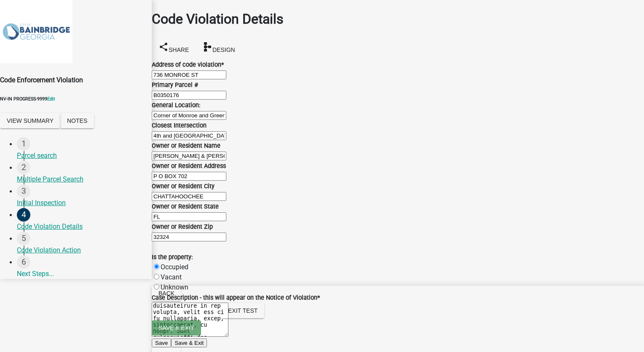
checkbox input "true"
checkbox input "false"
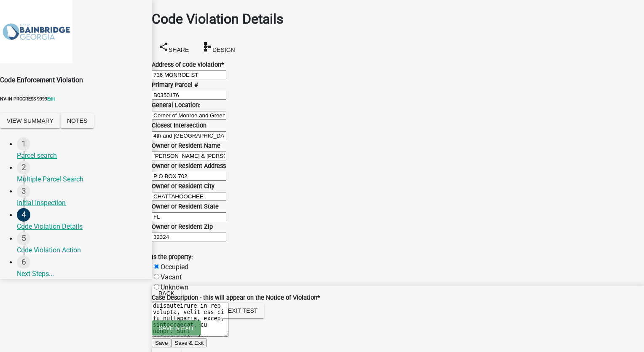
checkbox input "false"
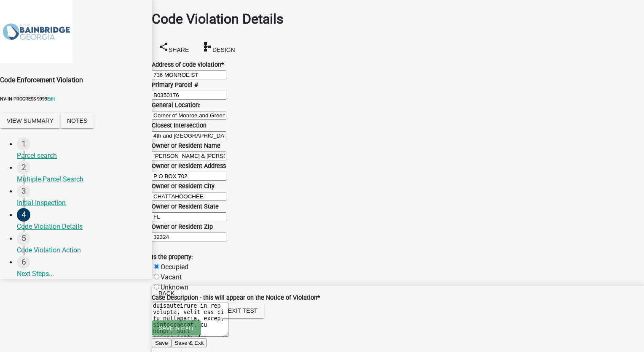
checkbox input "false"
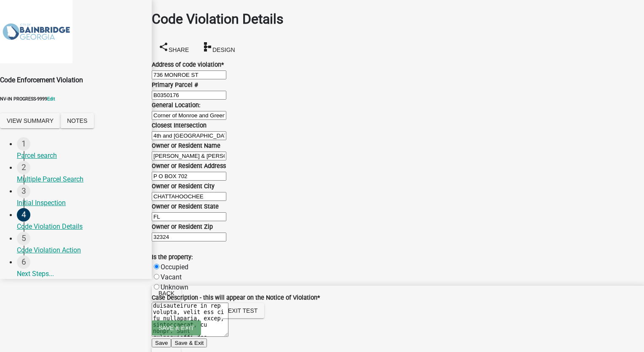
checkbox input "false"
checkbox input "true"
checkbox input "false"
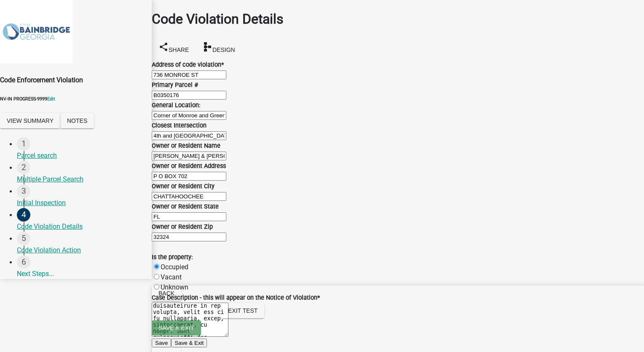
checkbox input "false"
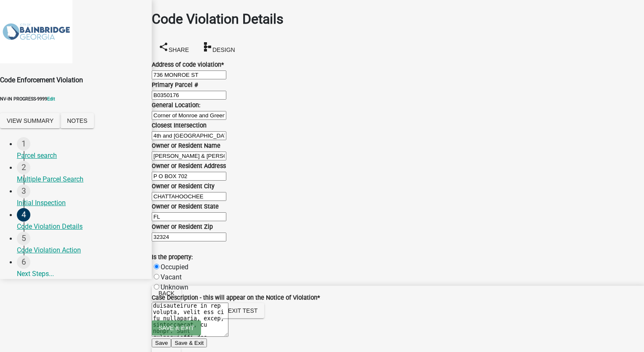
checkbox input "true"
checkbox input "false"
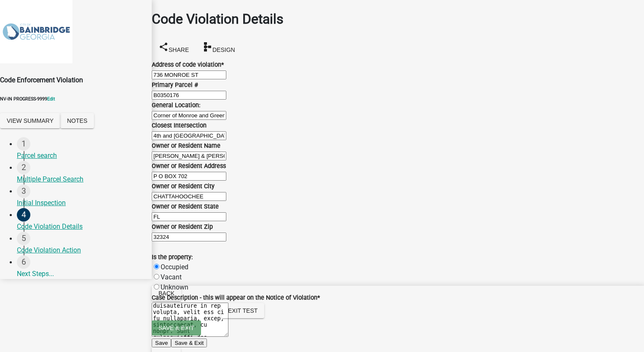
checkbox input "false"
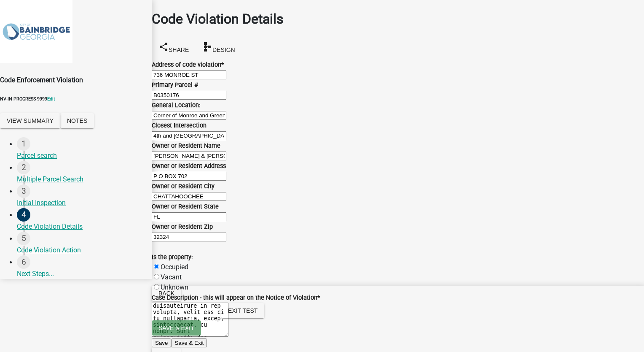
checkbox input "false"
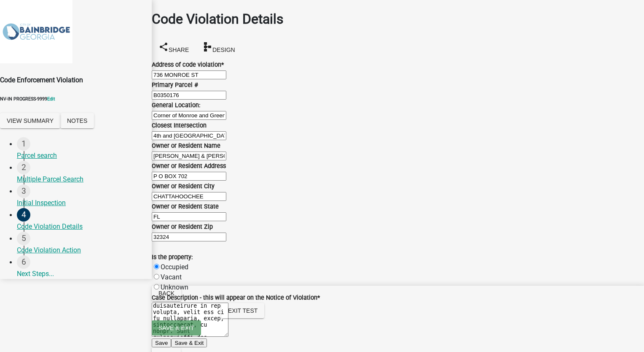
checkbox input "false"
checkbox input "true"
checkbox input "false"
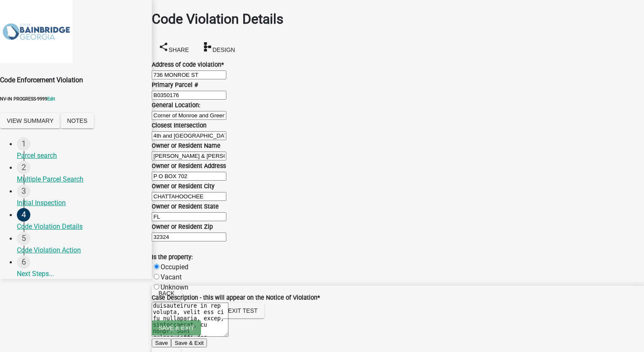
checkbox input "false"
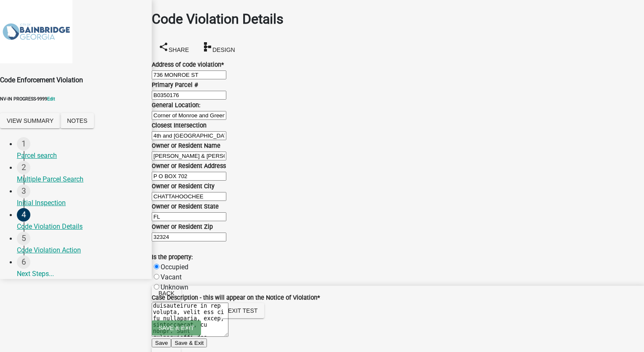
checkbox input "true"
checkbox input "false"
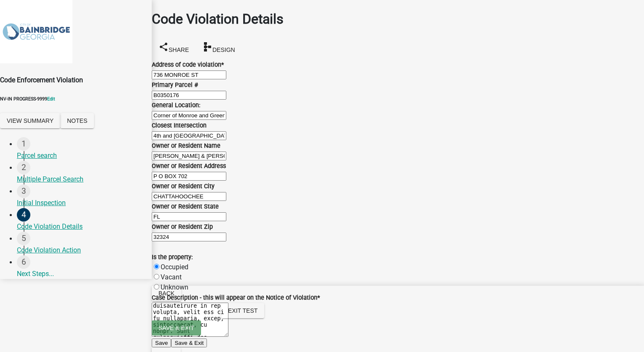
checkbox input "false"
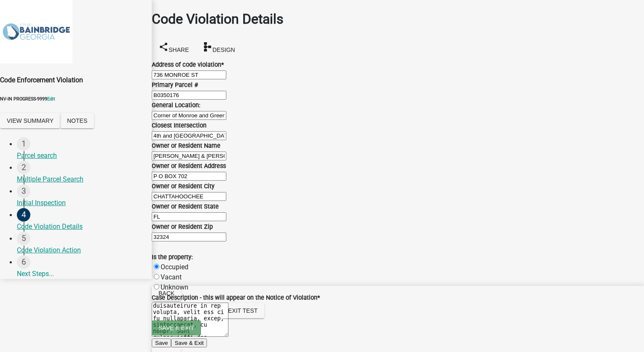
checkbox input "false"
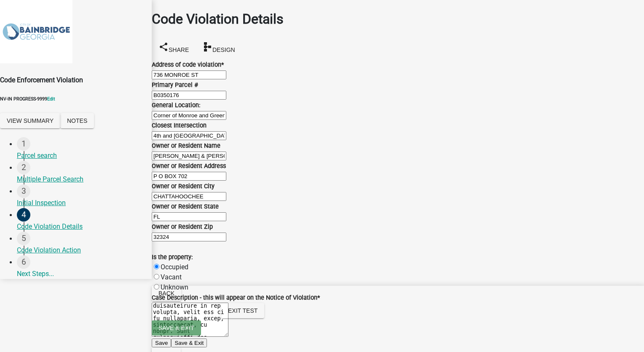
checkbox input "false"
checkbox input "true"
checkbox input "false"
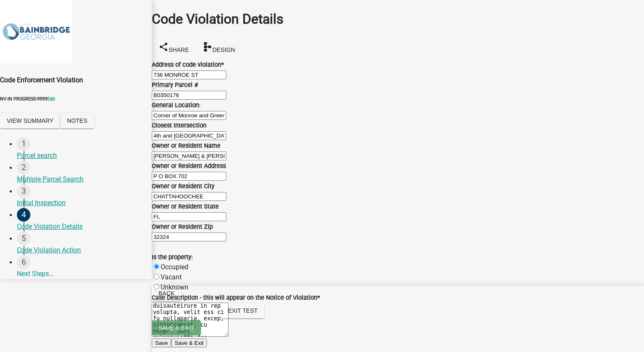
checkbox input "false"
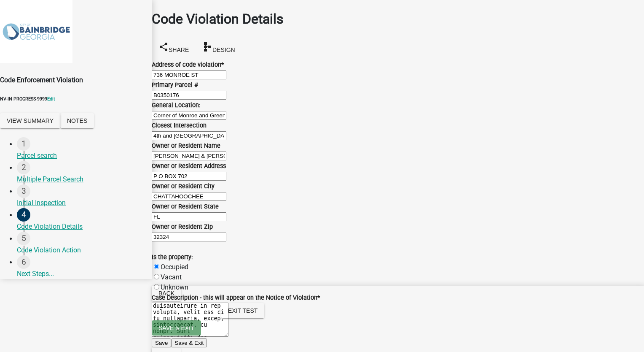
checkbox input "true"
checkbox input "false"
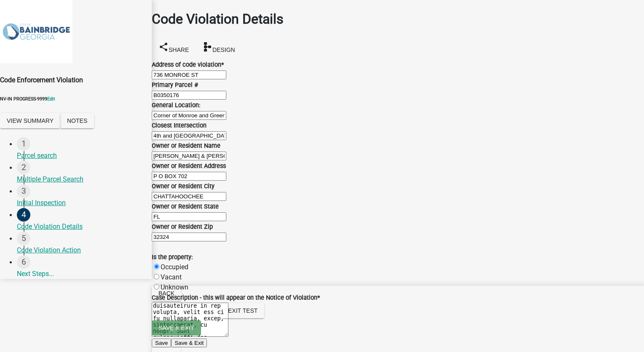
checkbox input "false"
checkbox input "true"
checkbox input "false"
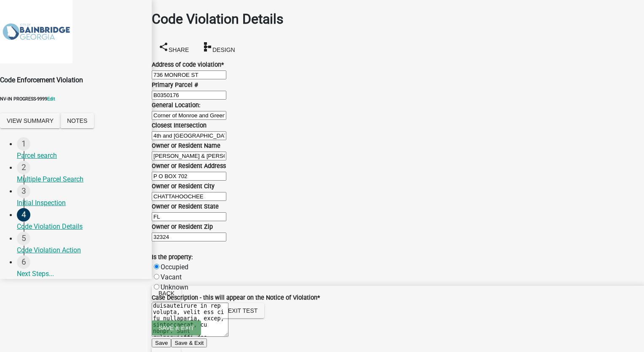
checkbox input "false"
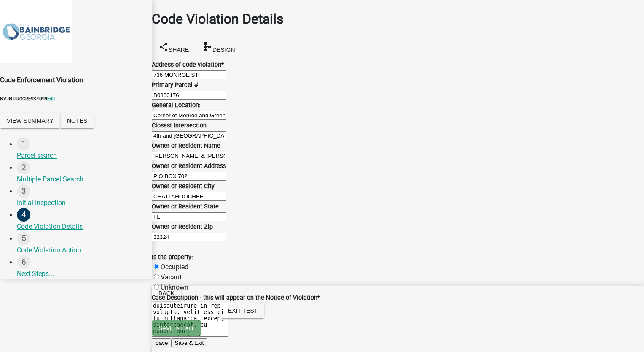
checkbox input "false"
checkbox input "true"
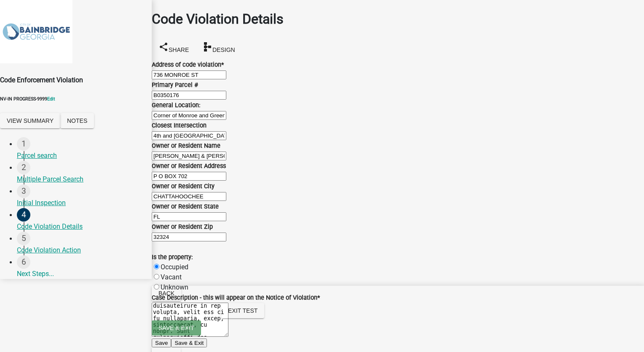
checkbox input "false"
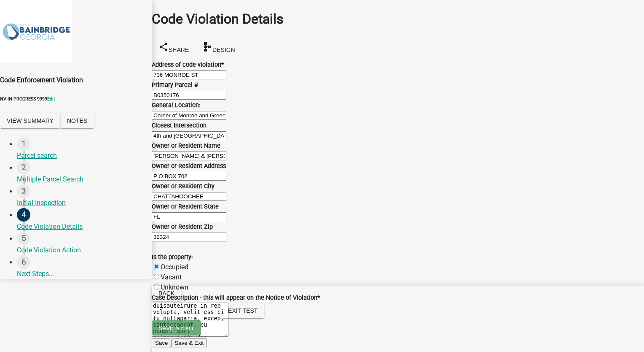
checkbox input "false"
checkbox input "true"
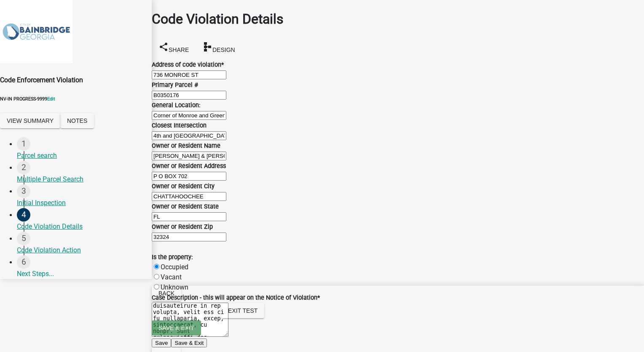
checkbox input "false"
checkbox input "true"
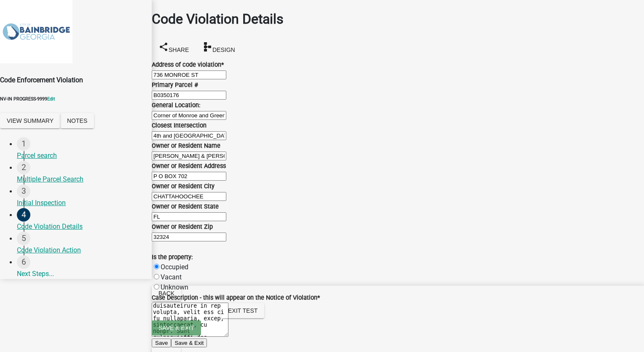
checkbox input "true"
checkbox input "false"
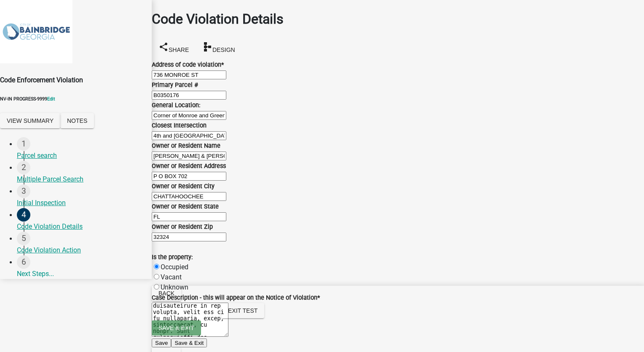
checkbox input "false"
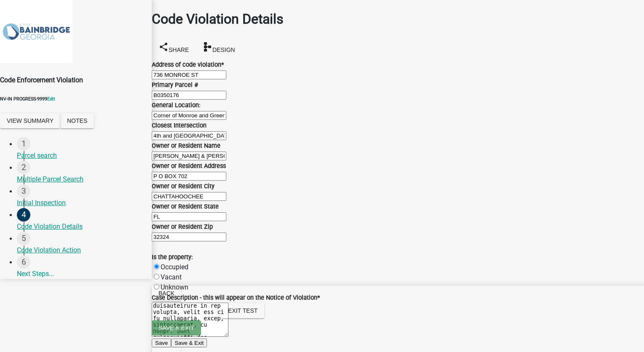
checkbox input "true"
checkbox input "false"
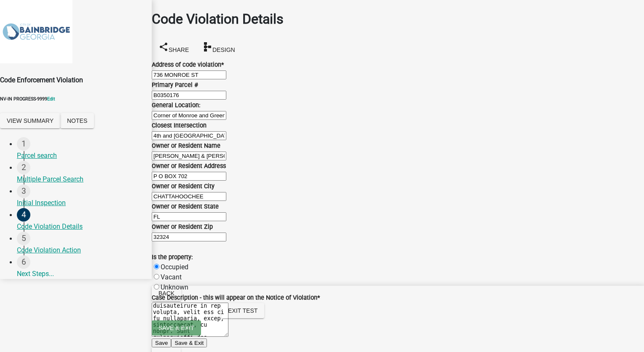
checkbox input "false"
checkbox input "true"
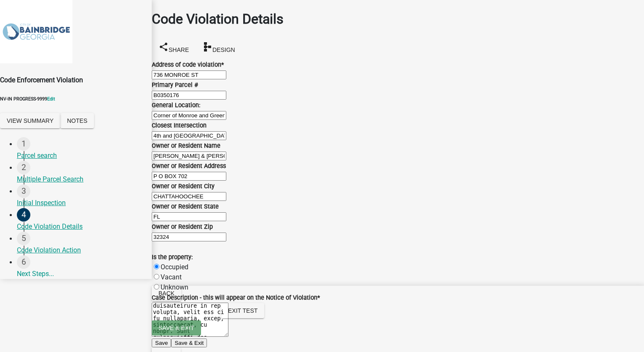
checkbox input "true"
checkbox input "false"
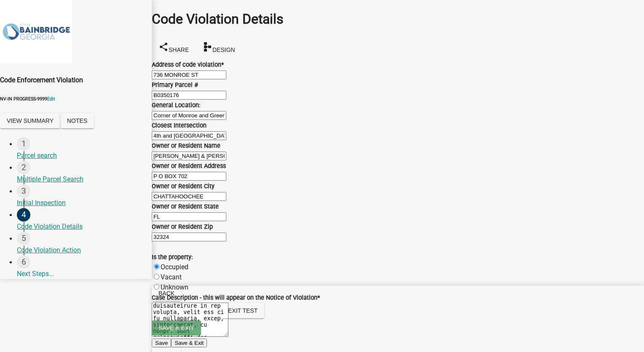
checkbox input "true"
checkbox input "false"
checkbox input "true"
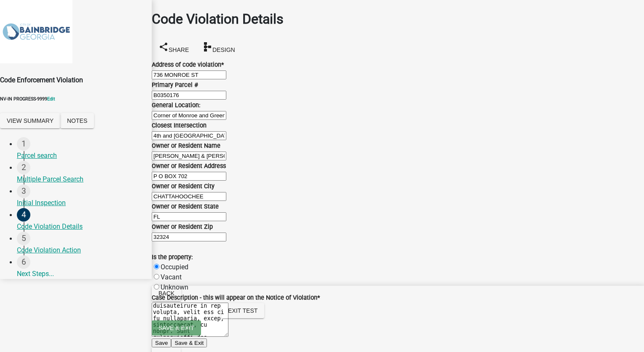
checkbox input "false"
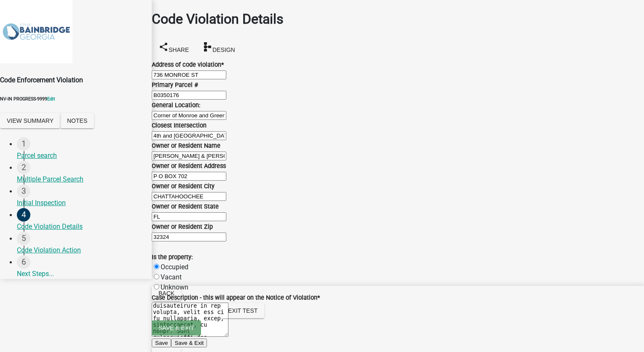
checkbox input "true"
checkbox input "false"
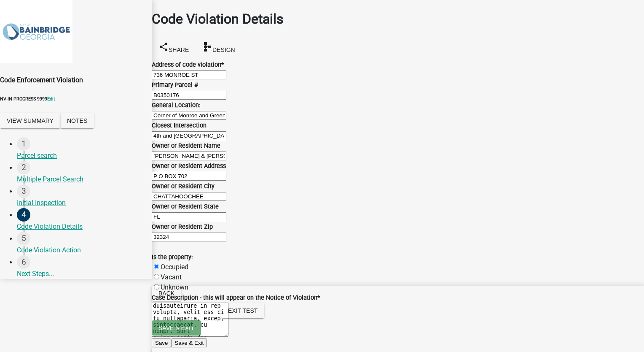
checkbox input "false"
checkbox input "true"
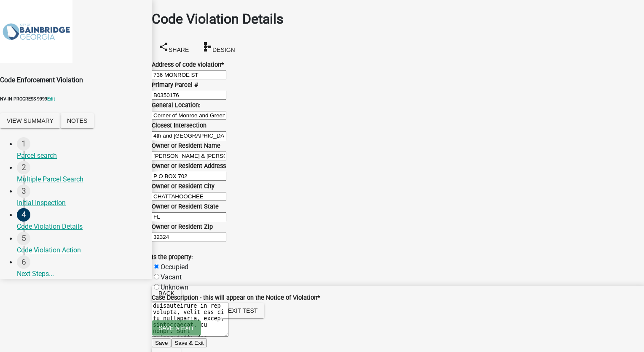
checkbox input "true"
checkbox input "false"
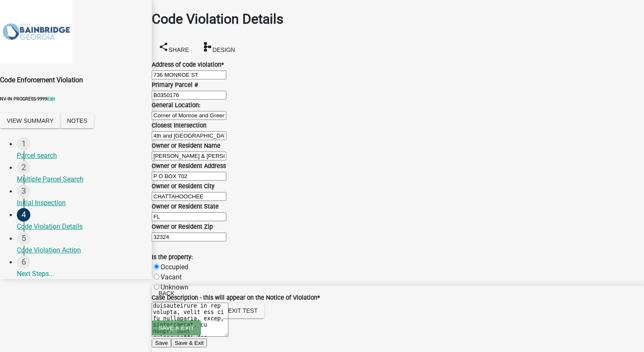
checkbox input "true"
checkbox input "false"
checkbox input "true"
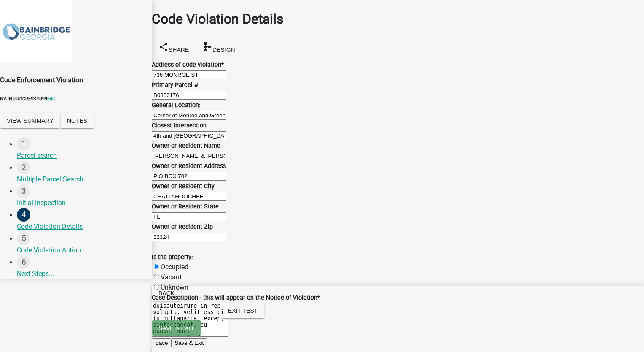
checkbox input "true"
checkbox input "false"
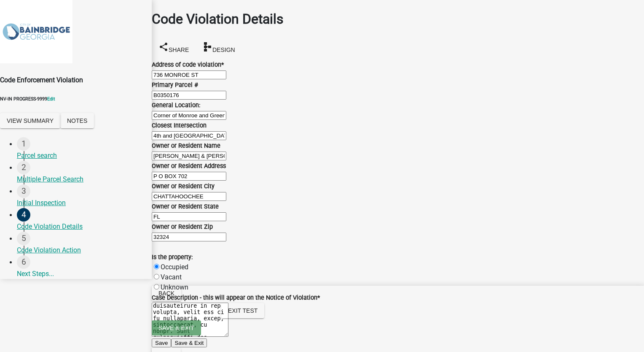
paste textarea "A case description typically involves a thorough examination of a particular ca…"
type textarea "A case description typically involves a thorough examination of a particular ca…"
paste input "A case description typically involves a thorough examination of a particular ca…"
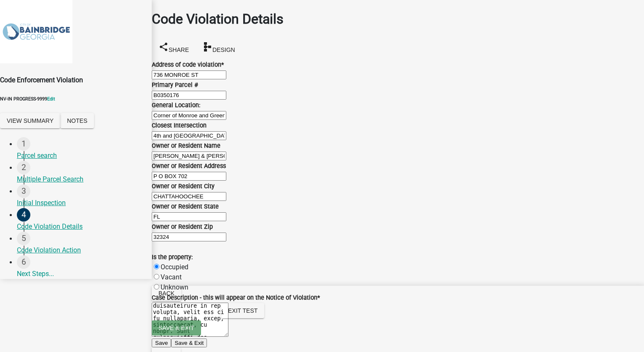
scroll to position [0, 0]
click at [181, 347] on button "Next" at bounding box center [166, 354] width 29 height 15
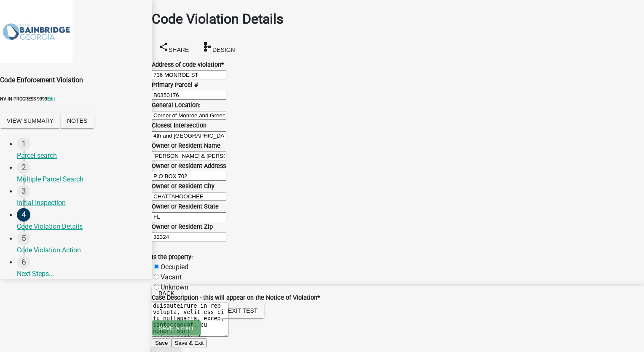
scroll to position [0, 0]
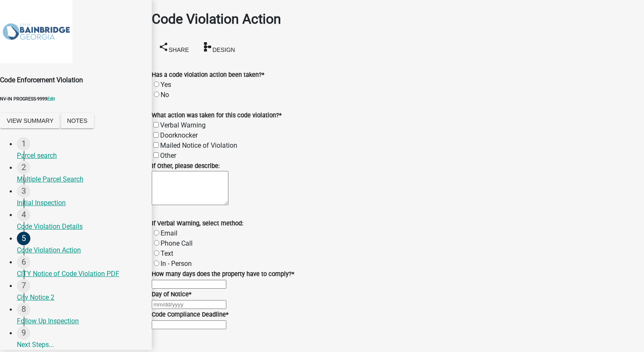
click at [164, 81] on label "Yes" at bounding box center [166, 85] width 11 height 8
click at [159, 81] on input "Yes" at bounding box center [156, 83] width 5 height 5
click at [163, 121] on label "Verbal Warning" at bounding box center [183, 125] width 46 height 8
click at [159, 122] on input "Verbal Warning" at bounding box center [156, 124] width 5 height 5
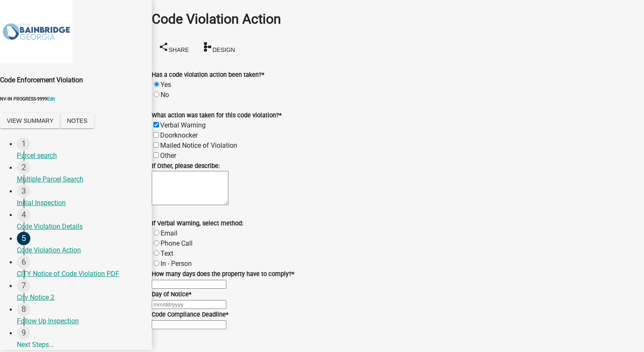
click at [166, 259] on label "In - Person" at bounding box center [176, 263] width 31 height 8
click at [159, 260] on input "In - Person" at bounding box center [156, 262] width 5 height 5
click at [217, 280] on input "text" at bounding box center [189, 284] width 75 height 9
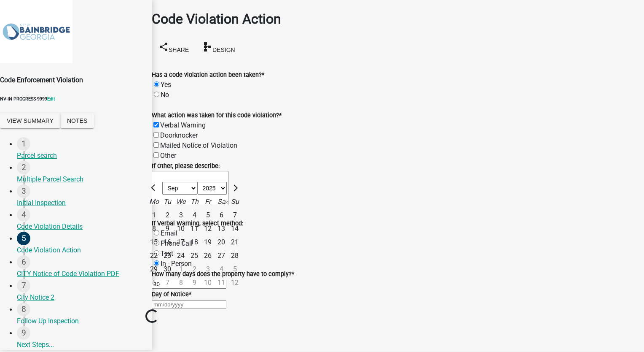
click at [190, 299] on div "Jan Feb Mar Apr May Jun Jul Aug Sep Oct Nov Dec 1525 1526 1527 1528 1529 1530 1…" at bounding box center [398, 304] width 493 height 10
click at [201, 249] on div "25" at bounding box center [194, 255] width 13 height 13
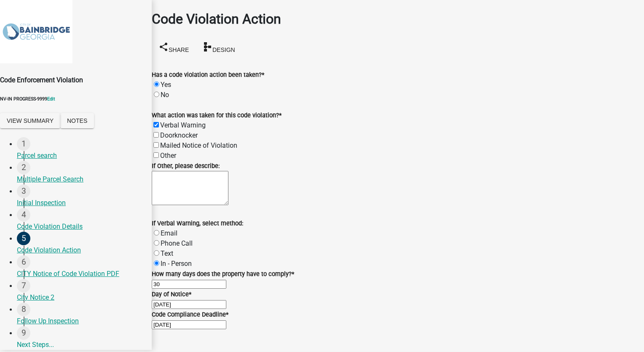
scroll to position [147, 0]
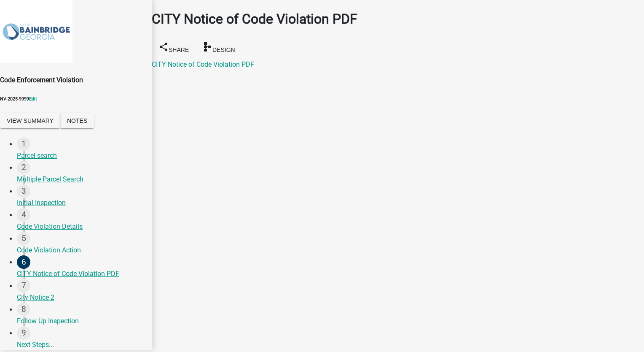
click at [42, 302] on div "City Notice 2" at bounding box center [81, 297] width 128 height 10
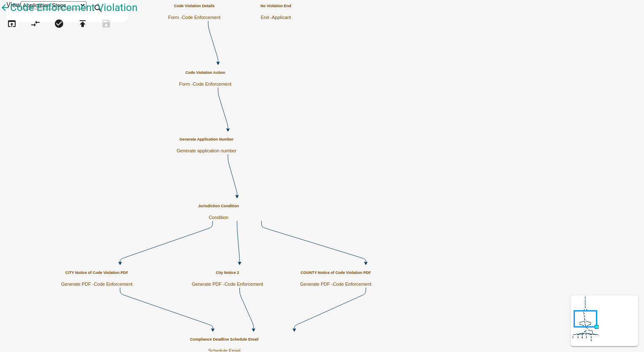
click at [239, 215] on p "Condition" at bounding box center [218, 217] width 41 height 5
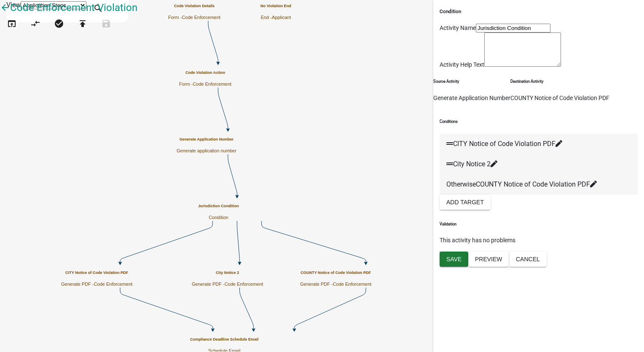
click at [563, 147] on icon at bounding box center [559, 143] width 7 height 7
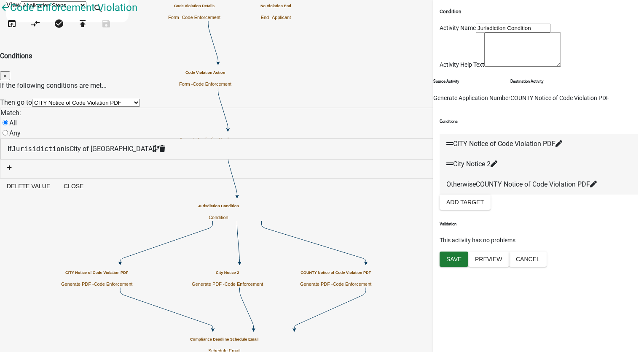
click at [308, 139] on div "If Jurisidiction is City of Bainbridge" at bounding box center [322, 149] width 643 height 20
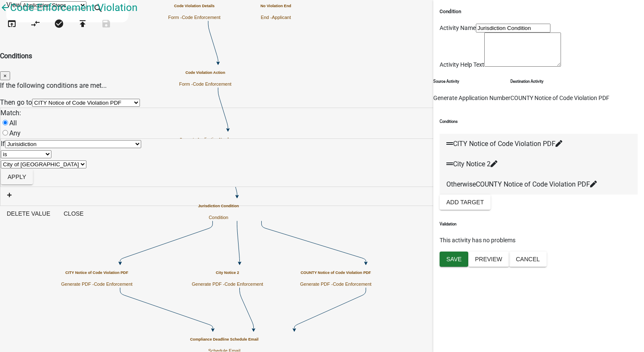
click at [86, 160] on select "City of Bainbridge Decatur County" at bounding box center [44, 164] width 86 height 8
click at [33, 172] on button "Apply" at bounding box center [17, 176] width 32 height 15
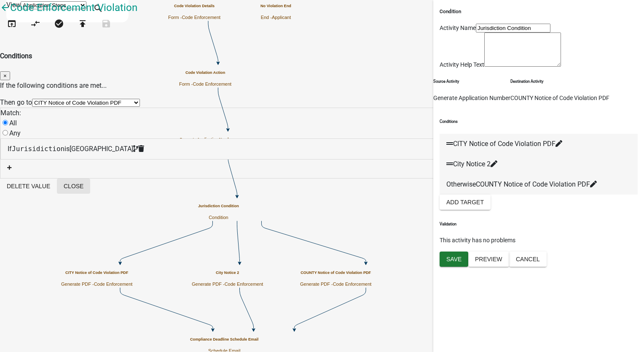
click at [90, 193] on button "Close" at bounding box center [73, 185] width 33 height 15
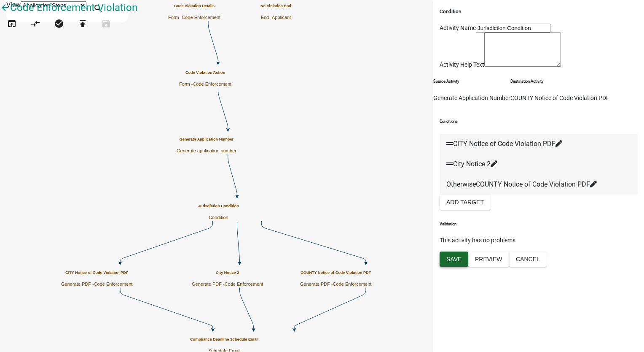
click at [452, 262] on span "Save" at bounding box center [454, 259] width 15 height 7
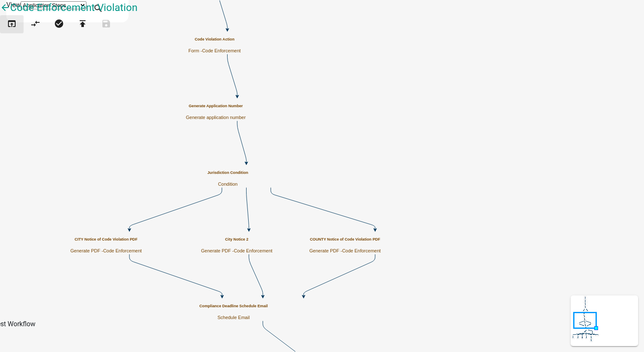
click at [13, 30] on icon "open_in_browser" at bounding box center [12, 25] width 10 height 12
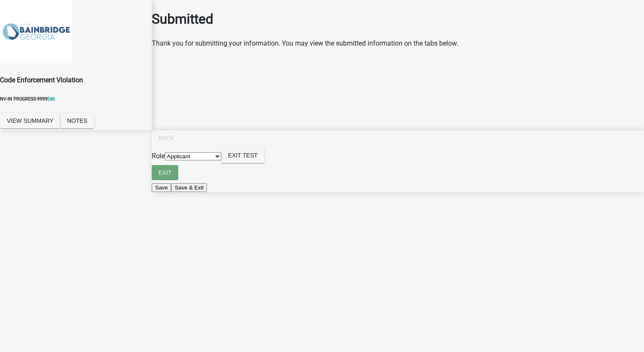
click at [221, 160] on select "Applicant Code Enforcement Admin" at bounding box center [193, 156] width 57 height 8
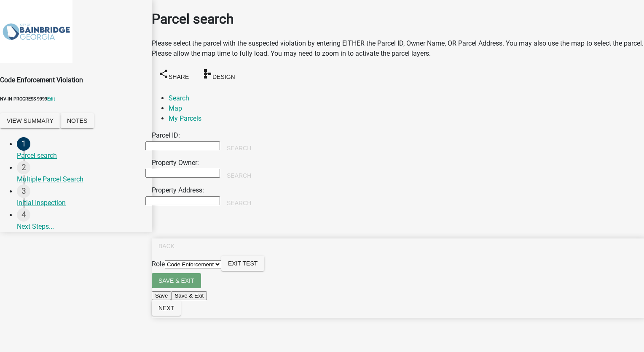
click at [185, 169] on input "Property Owner:" at bounding box center [182, 173] width 75 height 9
click at [258, 168] on button "Search" at bounding box center [239, 175] width 38 height 15
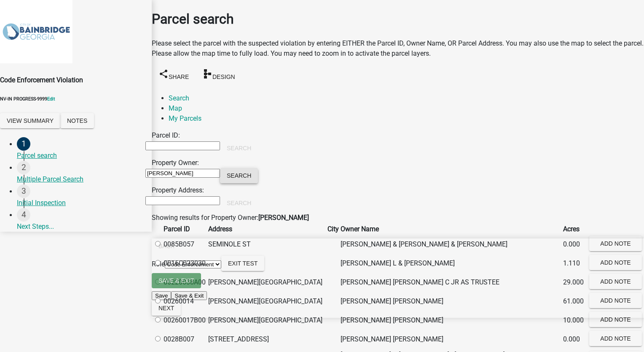
scroll to position [464, 0]
click at [181, 315] on button "Next" at bounding box center [166, 307] width 29 height 15
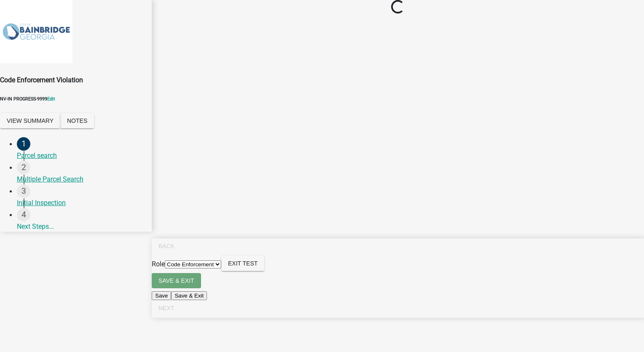
scroll to position [0, 0]
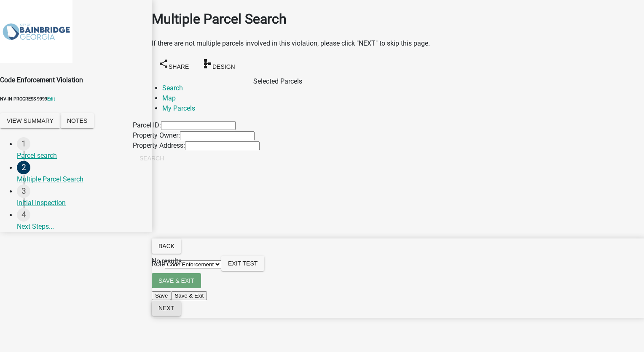
click at [181, 315] on button "Next" at bounding box center [166, 307] width 29 height 15
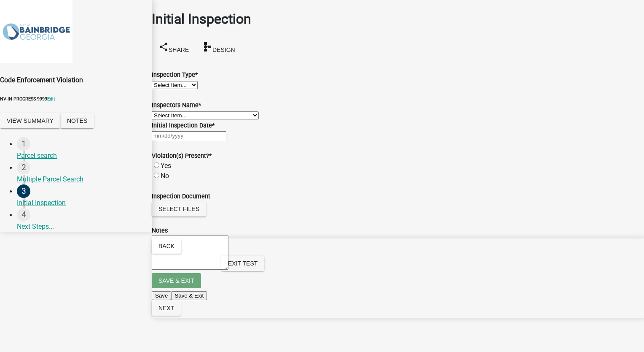
click at [198, 89] on select "Select Item... Initial Site Visit" at bounding box center [175, 85] width 46 height 8
click at [162, 81] on select "Select Item... Initial Site Visit" at bounding box center [175, 85] width 46 height 8
click at [202, 119] on select "Select Item... TT_Administrator (Tracy Troutner) Anastacia (Stacia Franklin)" at bounding box center [205, 115] width 107 height 8
click at [162, 119] on select "Select Item... TT_Administrator (Tracy Troutner) Anastacia (Stacia Franklin)" at bounding box center [205, 115] width 107 height 8
click at [190, 140] on div at bounding box center [398, 135] width 493 height 10
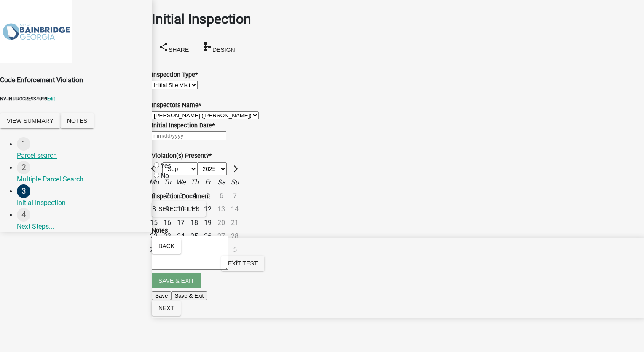
click at [188, 243] on div "24" at bounding box center [180, 235] width 13 height 13
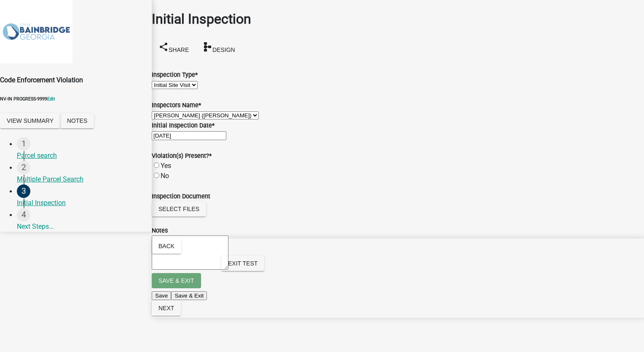
click at [166, 170] on label "Yes" at bounding box center [166, 166] width 11 height 8
click at [159, 168] on input "Yes" at bounding box center [156, 164] width 5 height 5
click at [174, 311] on span "Next" at bounding box center [167, 307] width 16 height 7
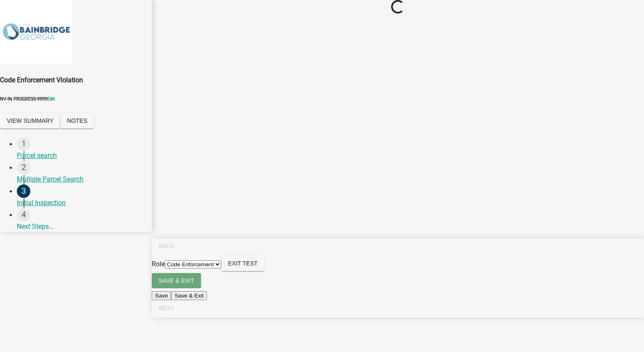
scroll to position [0, 0]
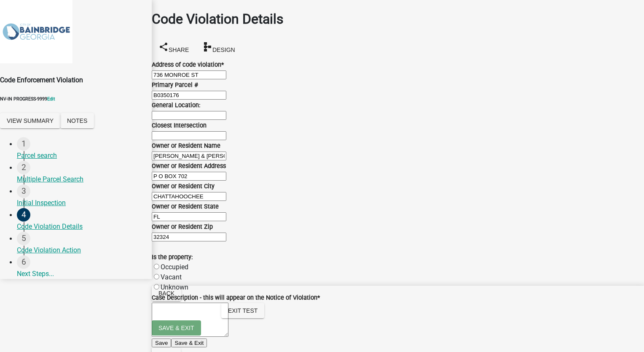
click at [177, 120] on input "General Location:" at bounding box center [189, 115] width 75 height 9
click at [167, 263] on label "Occupied" at bounding box center [175, 267] width 28 height 8
click at [159, 264] on input "Occupied" at bounding box center [156, 266] width 5 height 5
paste textarea "A case description typically involves a thorough examination of a particular ca…"
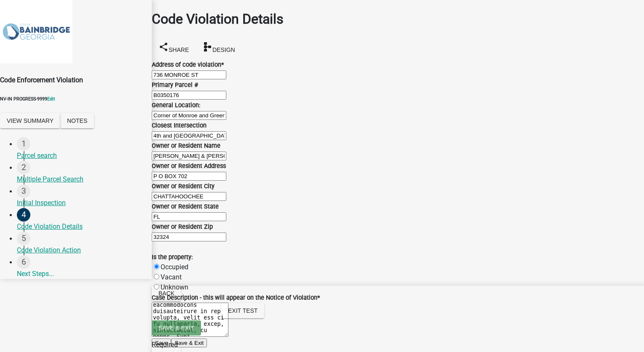
scroll to position [52, 0]
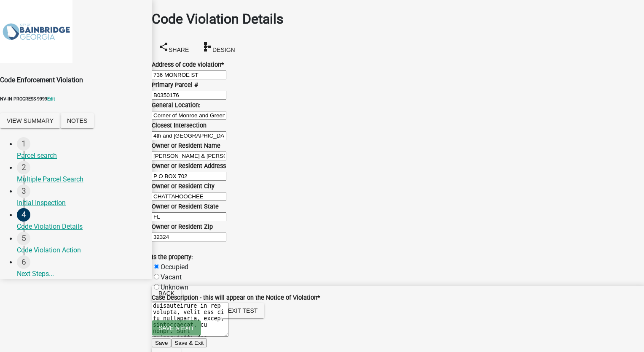
paste textarea "A case description typically involves a thorough examination of a particular ca…"
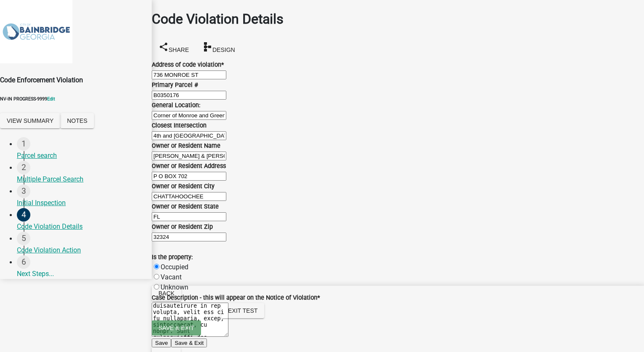
scroll to position [51, 0]
drag, startPoint x: 186, startPoint y: 264, endPoint x: 158, endPoint y: 265, distance: 27.9
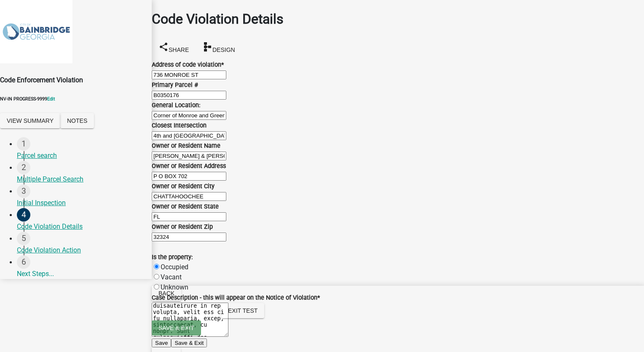
paste input "A case description typically involves a thorough examination of a particular ca…"
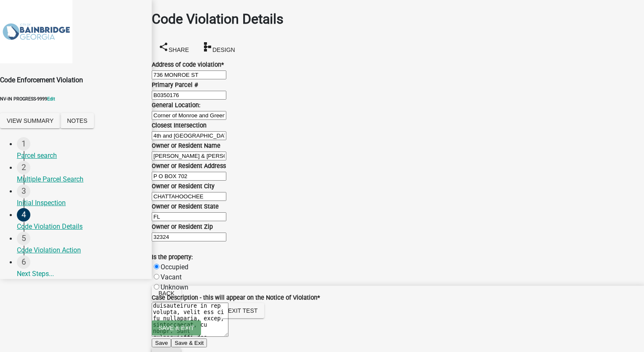
click at [181, 347] on button "Next" at bounding box center [166, 354] width 29 height 15
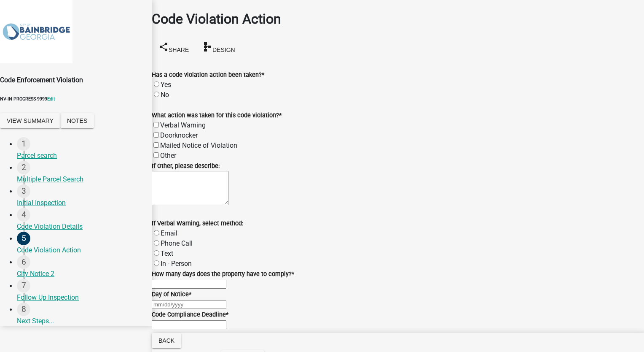
click at [165, 81] on label "Yes" at bounding box center [166, 85] width 11 height 8
click at [159, 81] on input "Yes" at bounding box center [156, 83] width 5 height 5
click at [165, 122] on label "Verbal Warning" at bounding box center [183, 125] width 46 height 8
click at [159, 122] on input "Verbal Warning" at bounding box center [156, 124] width 5 height 5
click at [165, 151] on label "Other" at bounding box center [168, 155] width 16 height 8
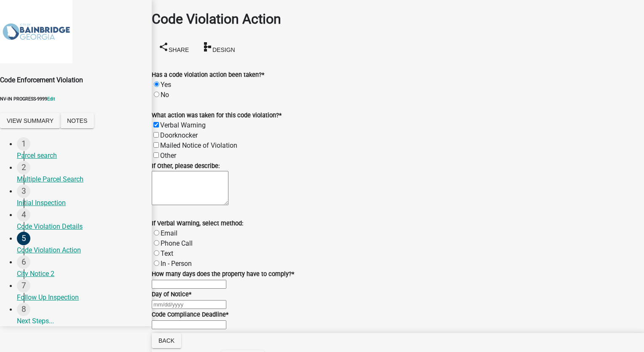
click at [159, 152] on input "Other" at bounding box center [156, 154] width 5 height 5
click at [169, 193] on textarea "If Other, please describe:" at bounding box center [190, 188] width 77 height 34
paste textarea "A case description typically involves a thorough examination of a particular ca…"
click at [164, 267] on label "In - Person" at bounding box center [176, 263] width 31 height 8
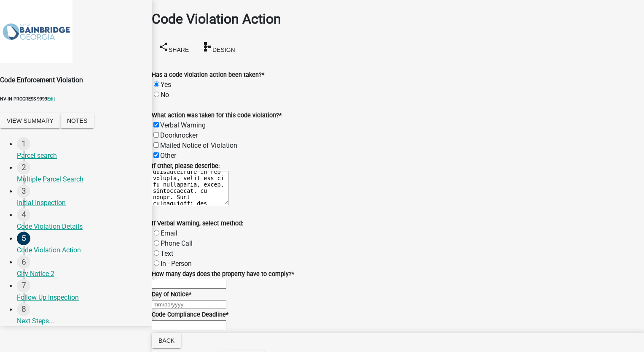
click at [159, 266] on input "In - Person" at bounding box center [156, 262] width 5 height 5
click at [179, 280] on input "text" at bounding box center [189, 284] width 75 height 9
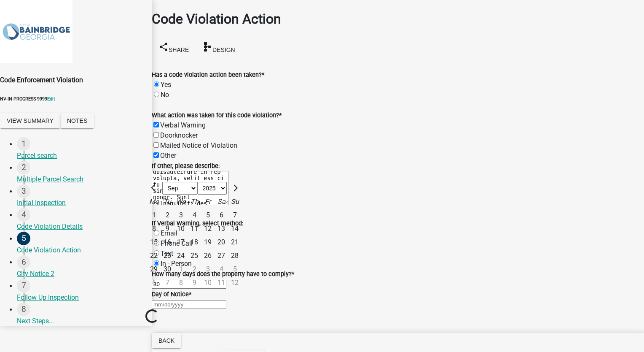
scroll to position [115, 0]
click at [187, 299] on div "Jan Feb Mar Apr May Jun Jul Aug Sep Oct Nov Dec 1525 1526 1527 1528 1529 1530 1…" at bounding box center [398, 304] width 493 height 10
click at [201, 249] on div "25" at bounding box center [194, 255] width 13 height 13
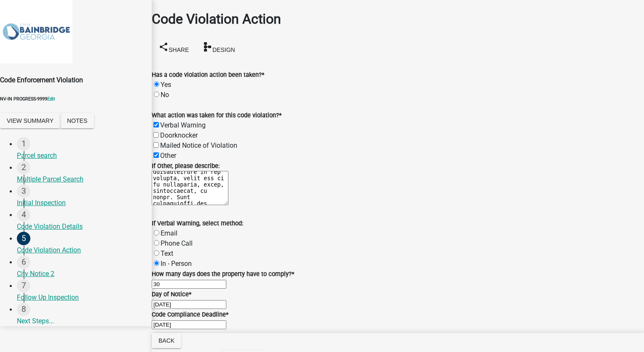
scroll to position [147, 0]
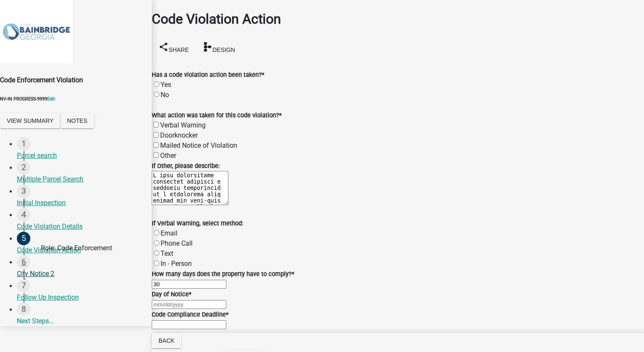
click at [35, 269] on div "City Notice 2" at bounding box center [81, 274] width 128 height 10
click at [258, 351] on span "Exit Test" at bounding box center [243, 357] width 30 height 7
